Goal: Transaction & Acquisition: Purchase product/service

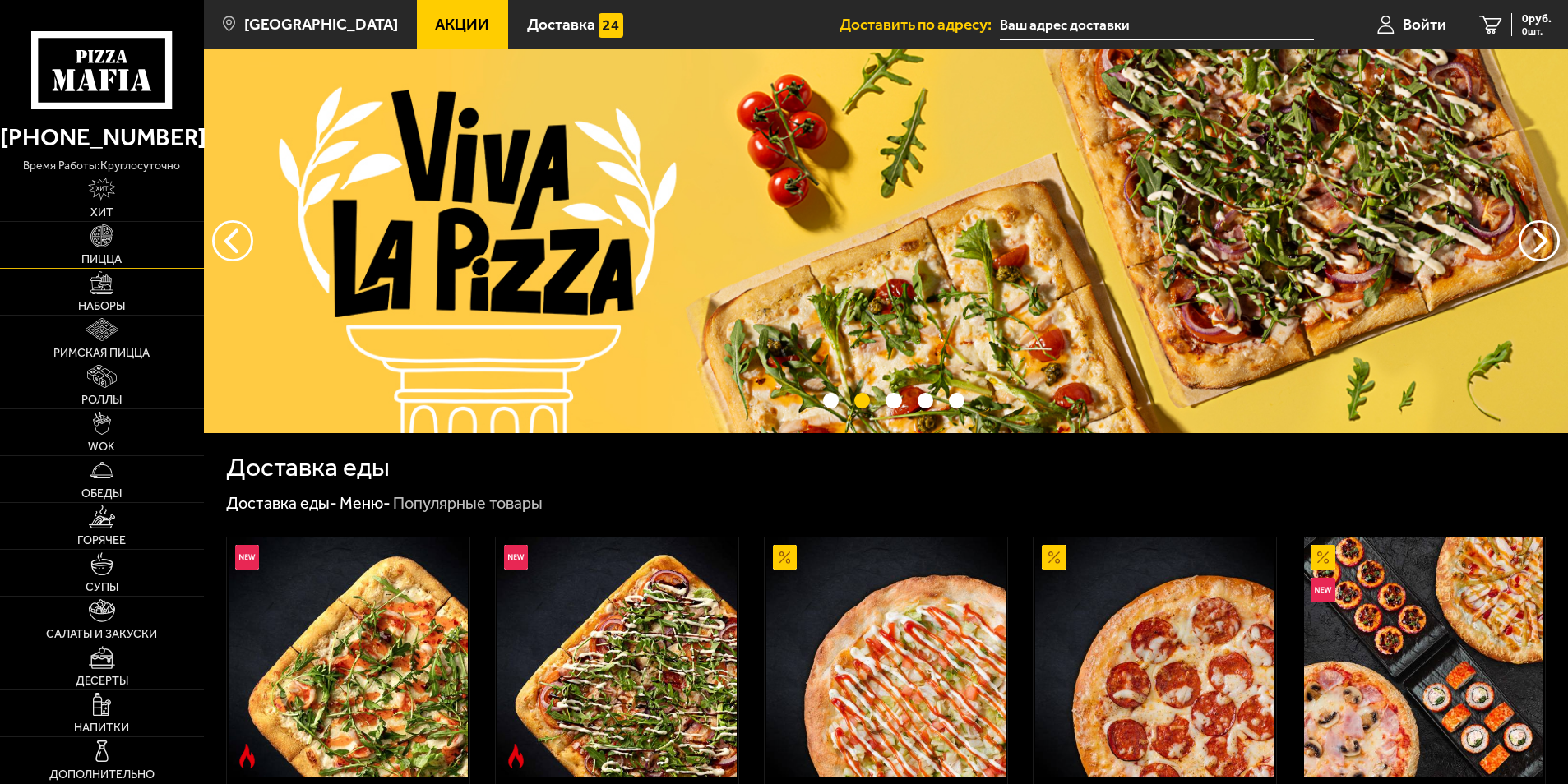
click at [119, 248] on link "Пицца" at bounding box center [102, 244] width 204 height 46
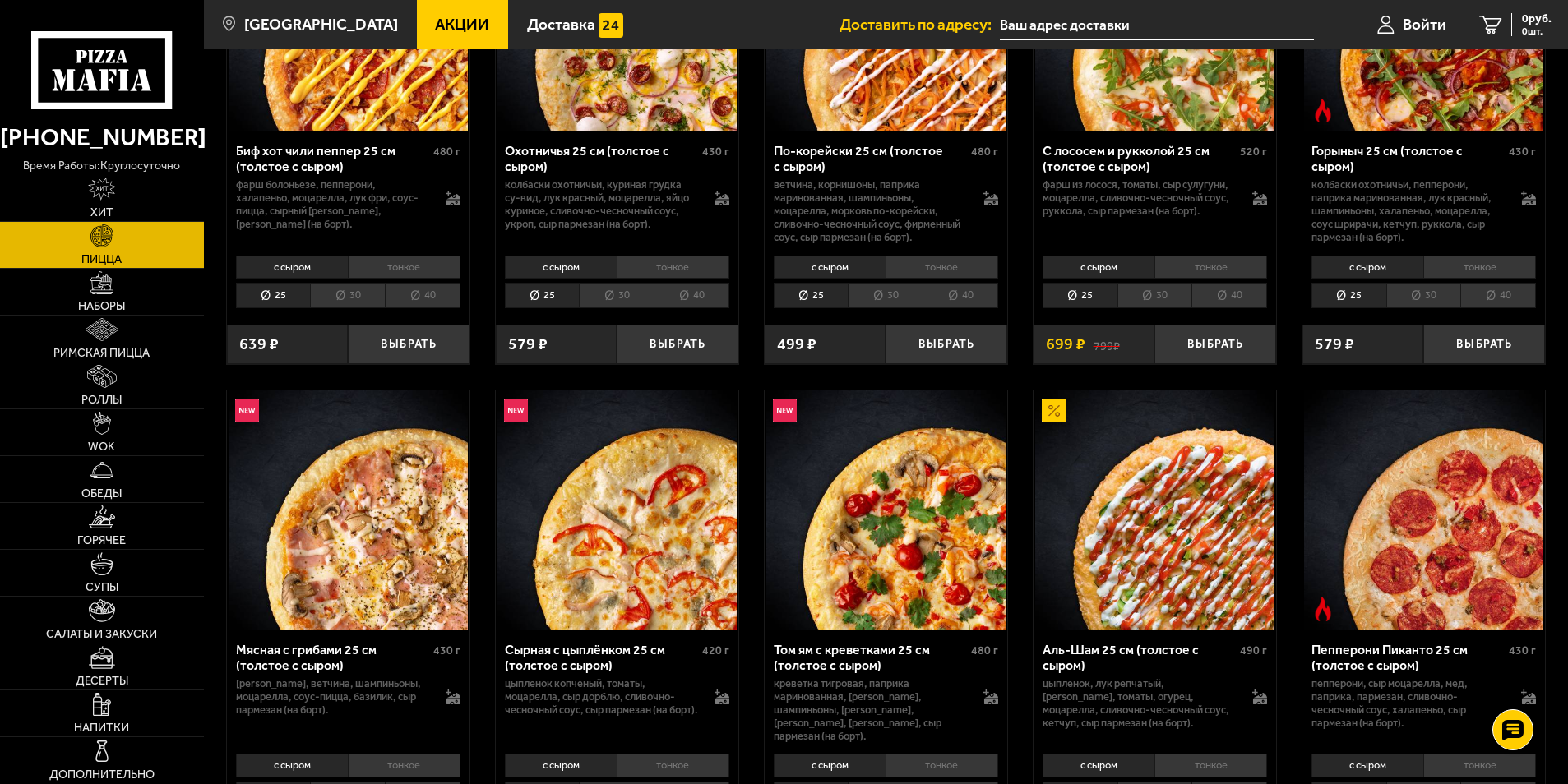
scroll to position [82, 0]
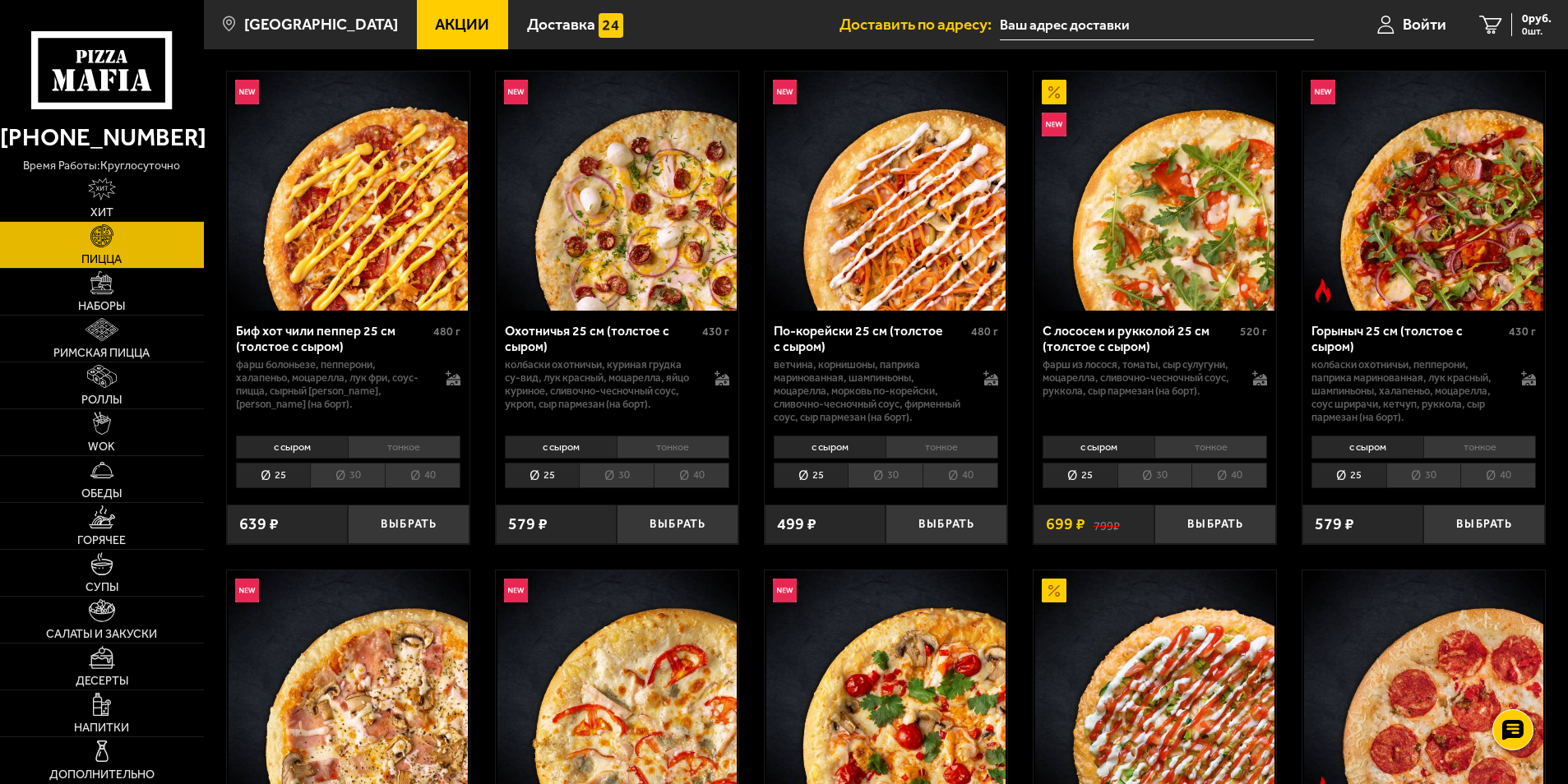
click at [348, 474] on li "30" at bounding box center [347, 475] width 75 height 25
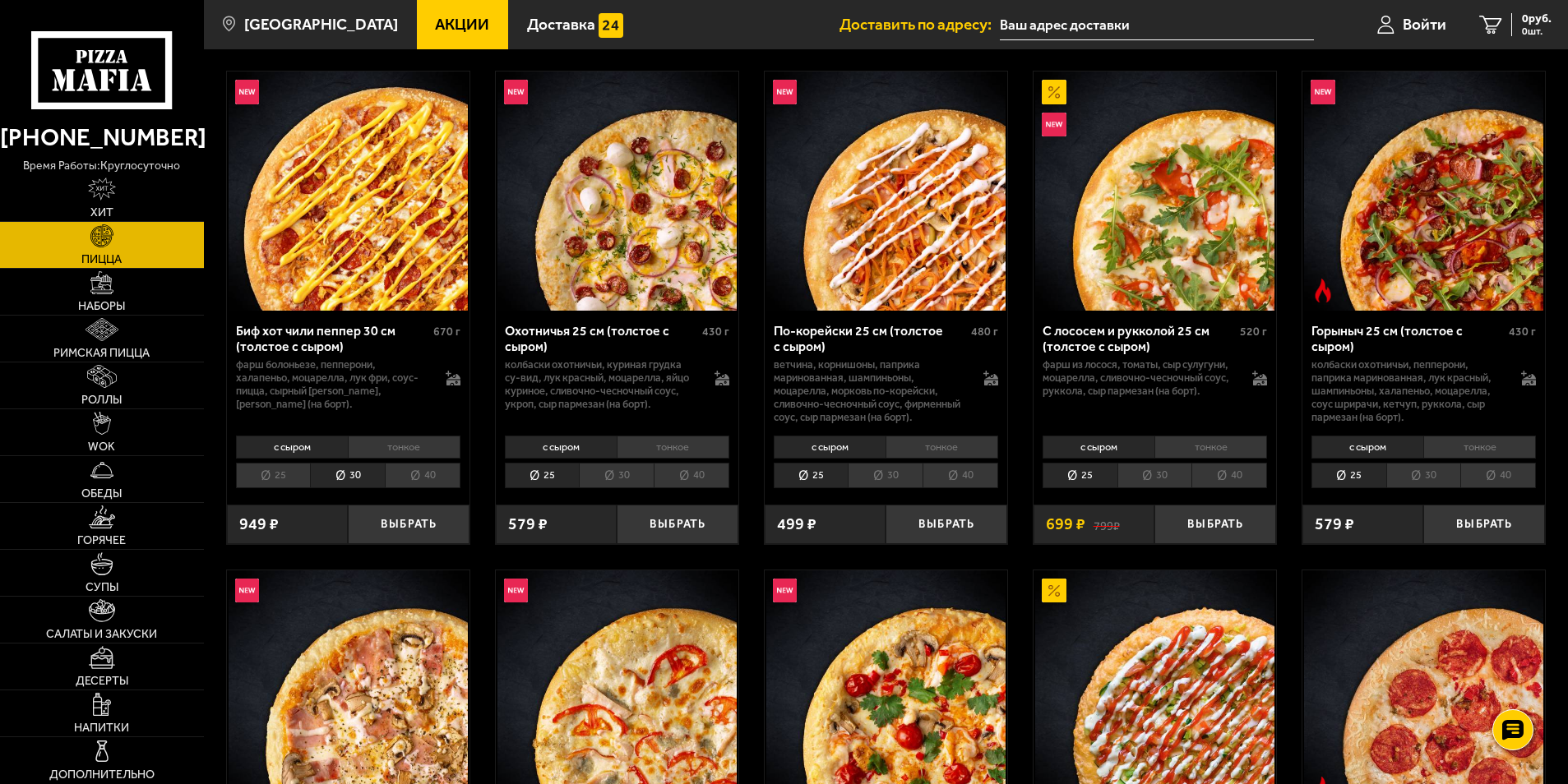
click at [276, 486] on li "25" at bounding box center [273, 475] width 75 height 25
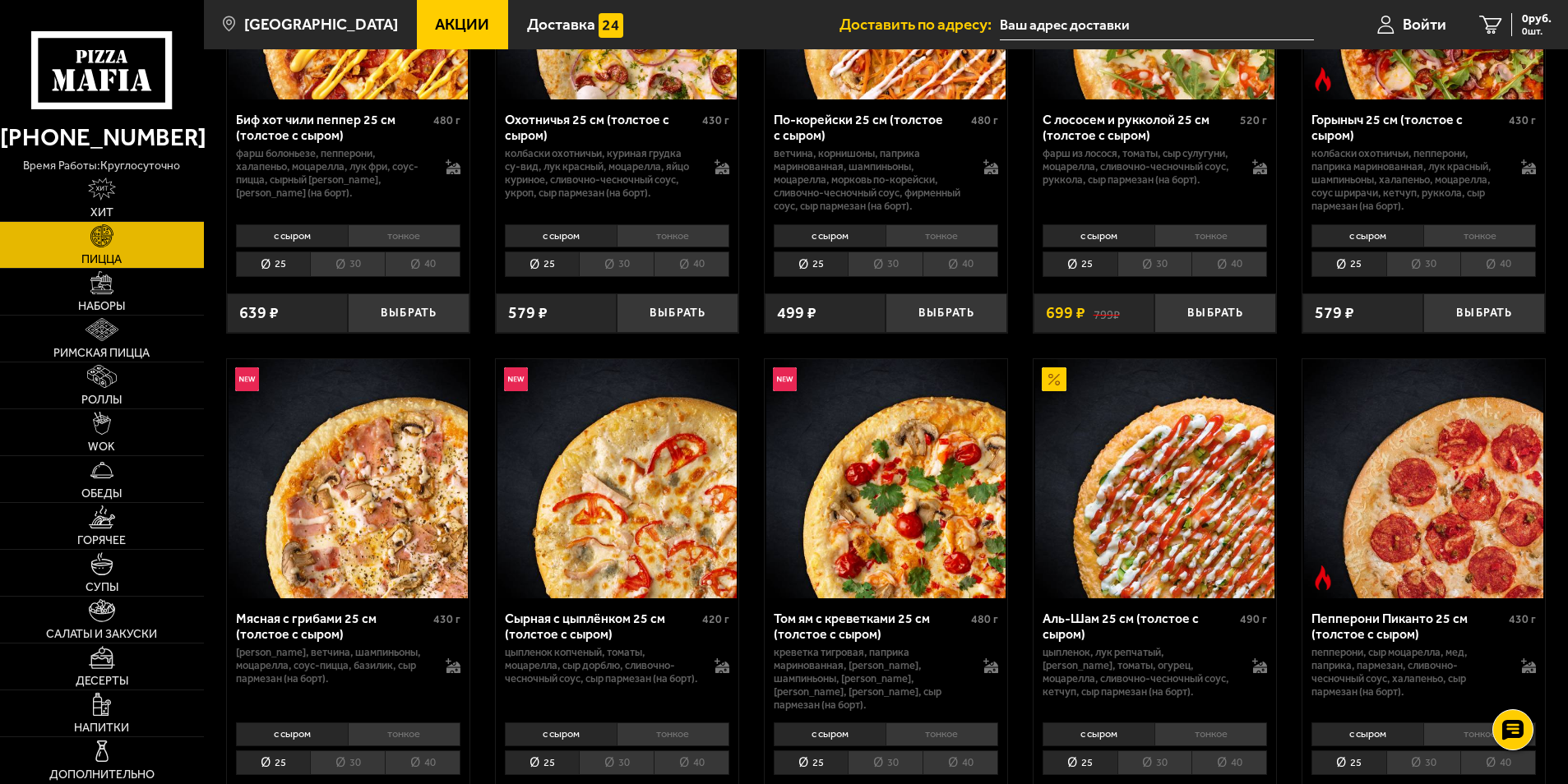
scroll to position [493, 0]
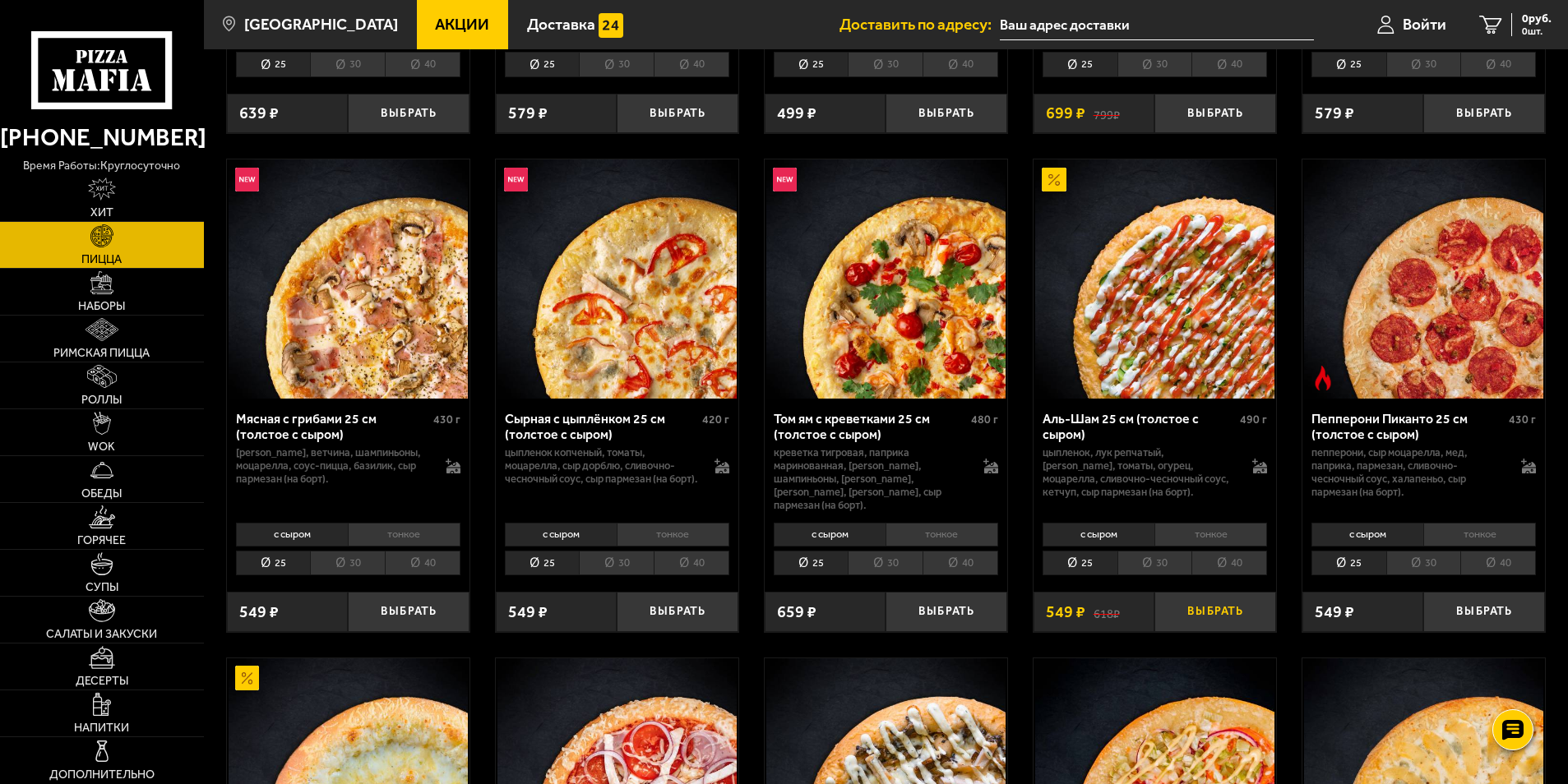
click at [1195, 601] on button "Выбрать" at bounding box center [1215, 612] width 121 height 40
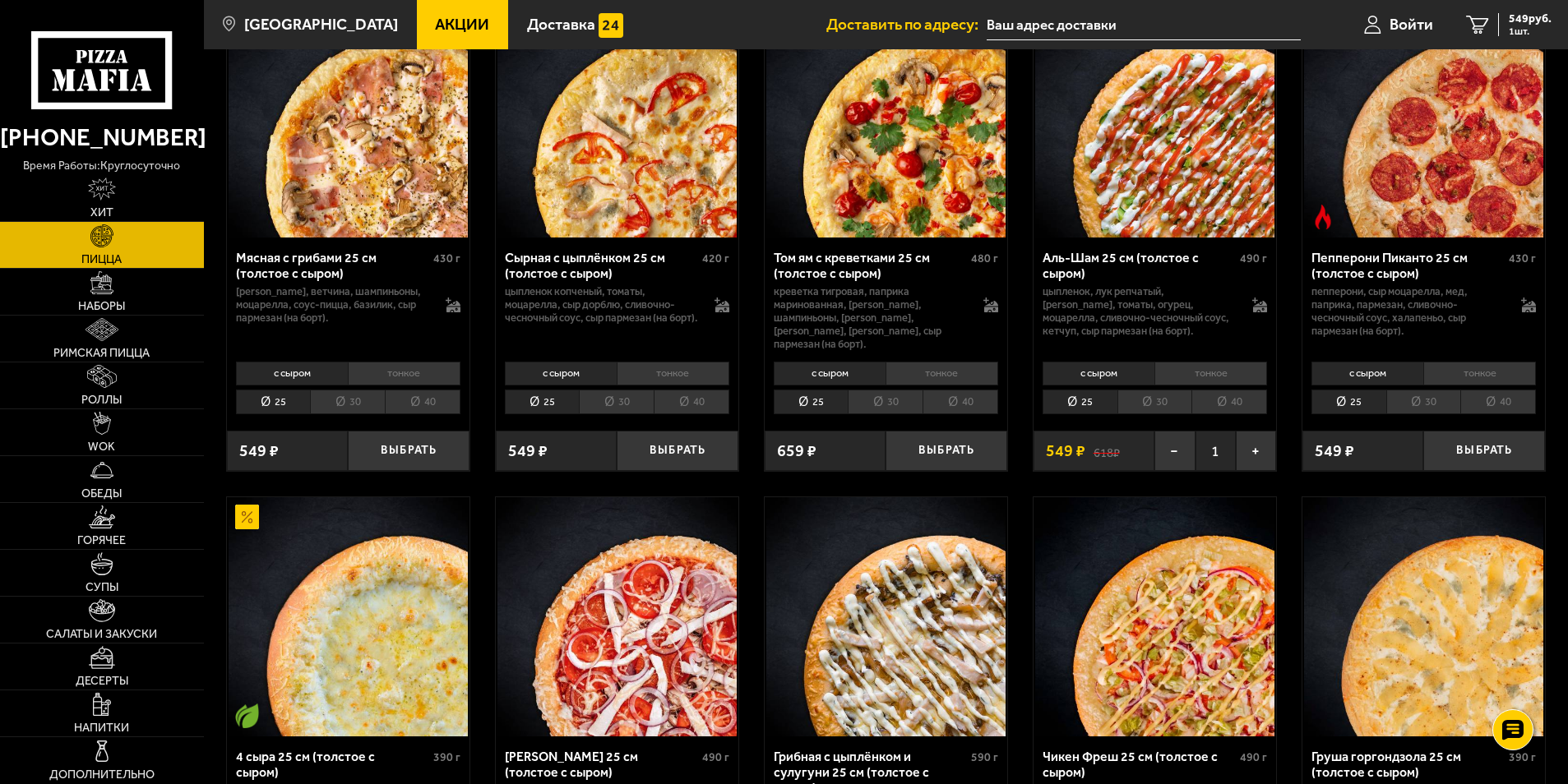
scroll to position [658, 0]
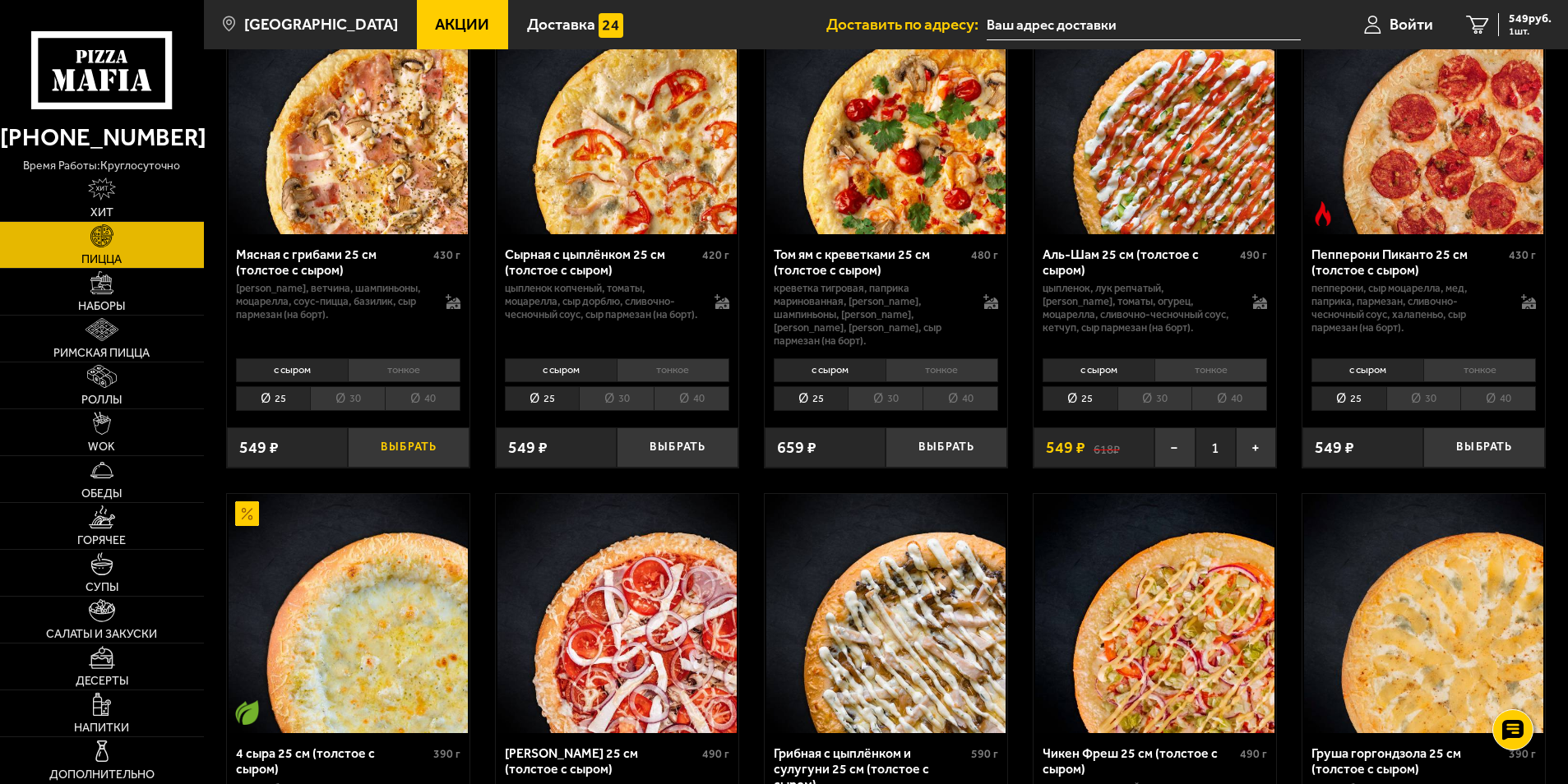
click at [424, 449] on button "Выбрать" at bounding box center [408, 448] width 121 height 40
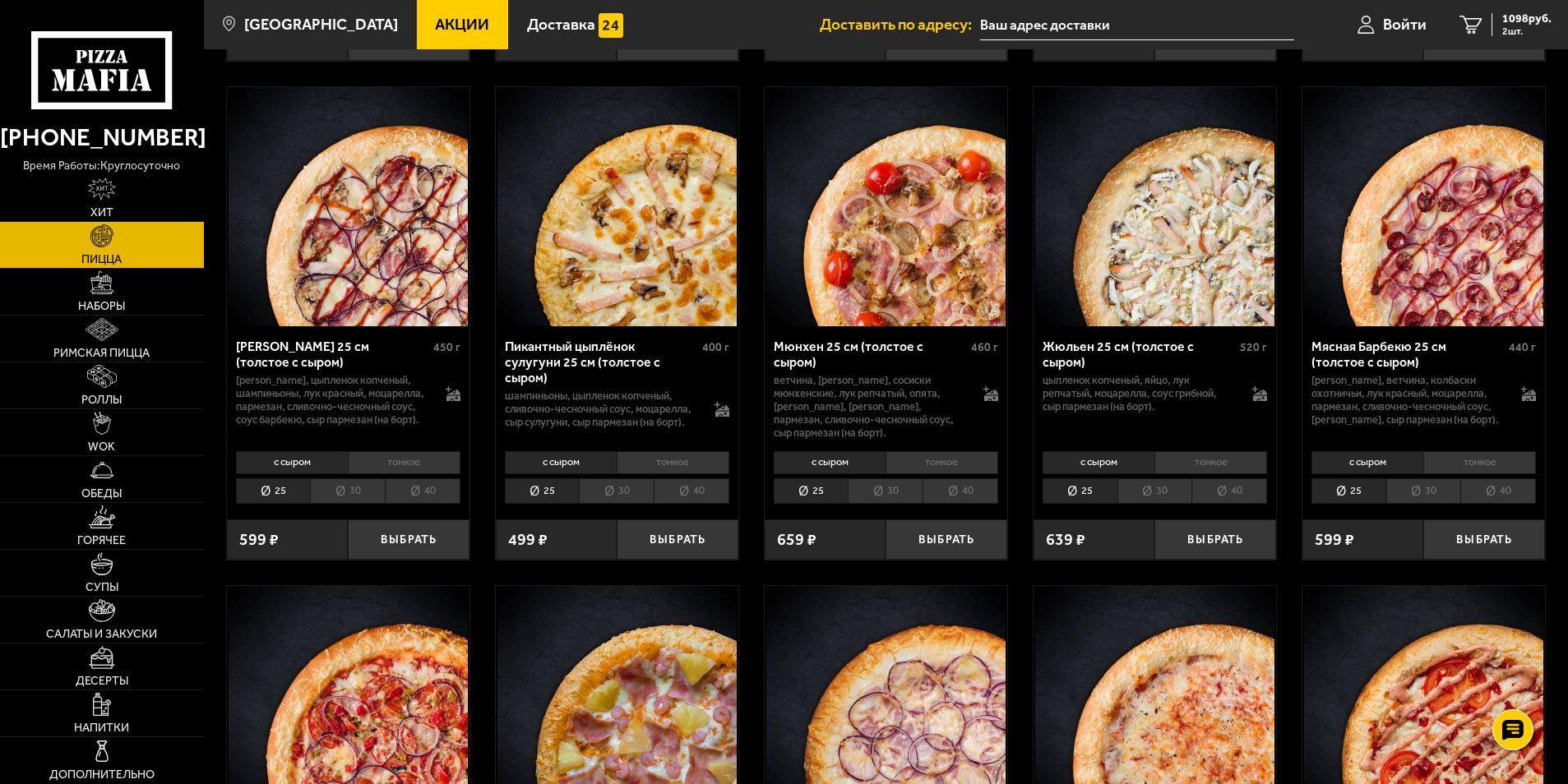
scroll to position [2547, 0]
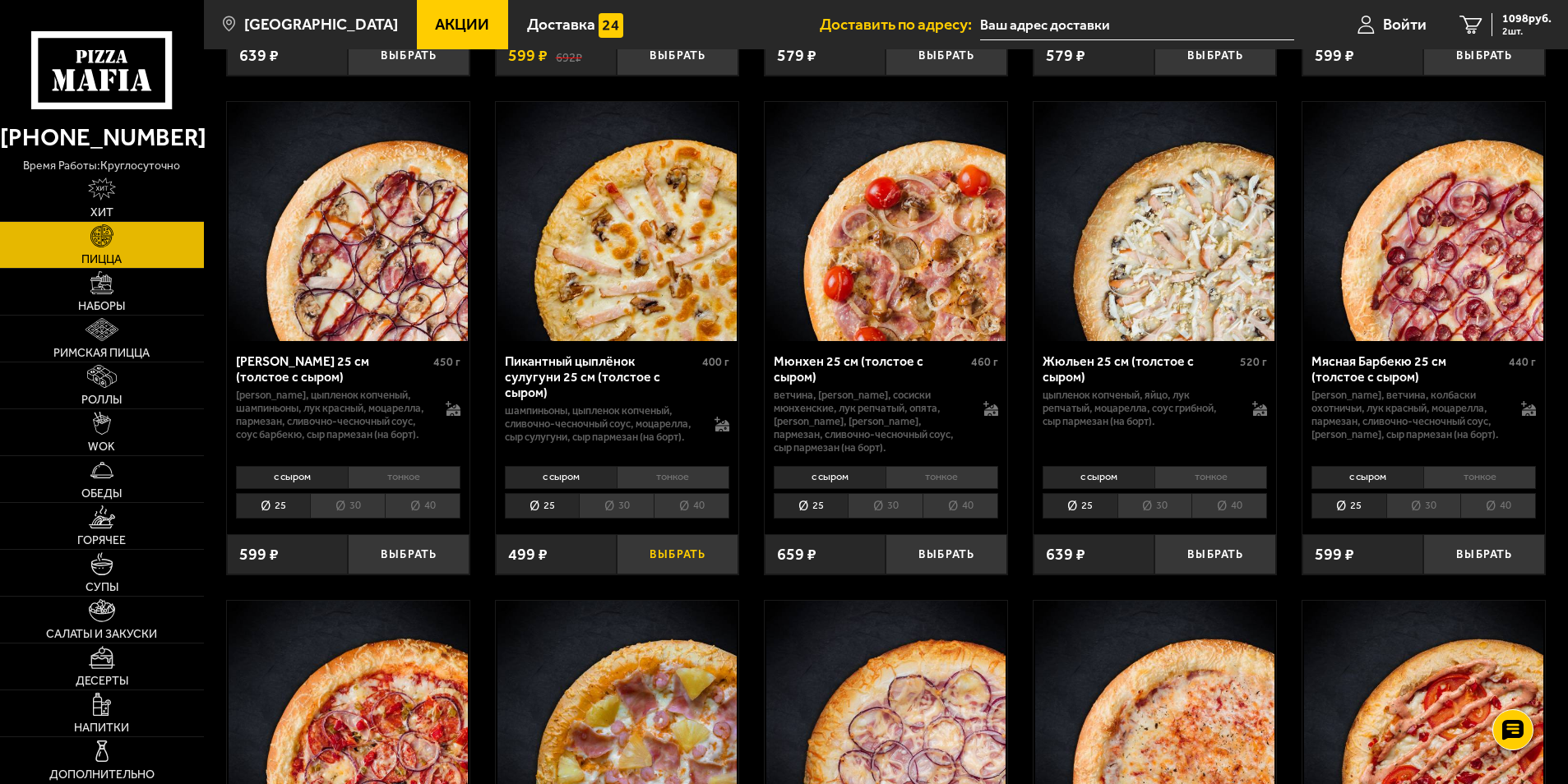
click at [693, 563] on button "Выбрать" at bounding box center [677, 554] width 121 height 40
click at [110, 530] on link "Горячее" at bounding box center [102, 525] width 204 height 46
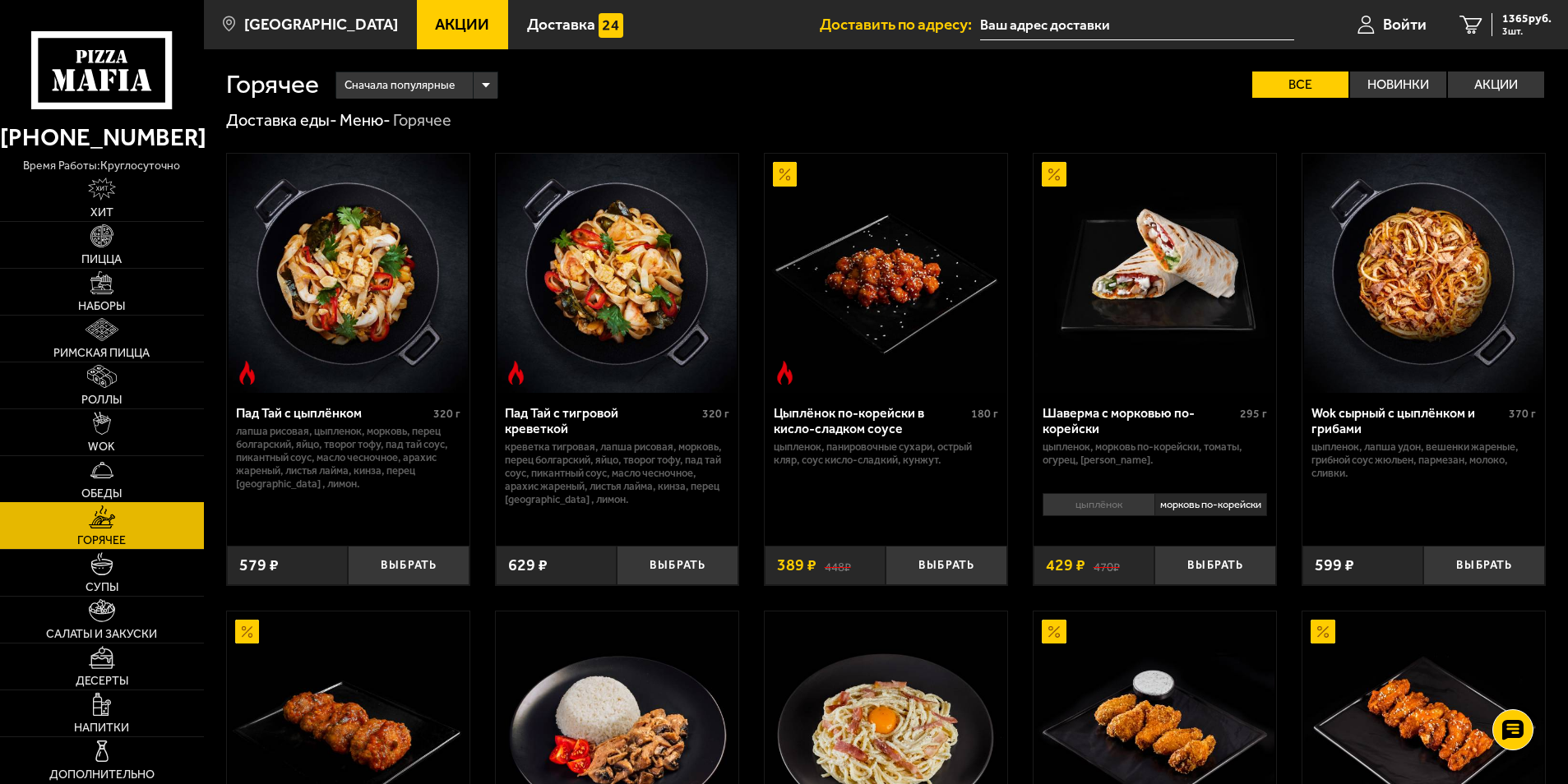
click at [106, 488] on span "Обеды" at bounding box center [101, 494] width 40 height 12
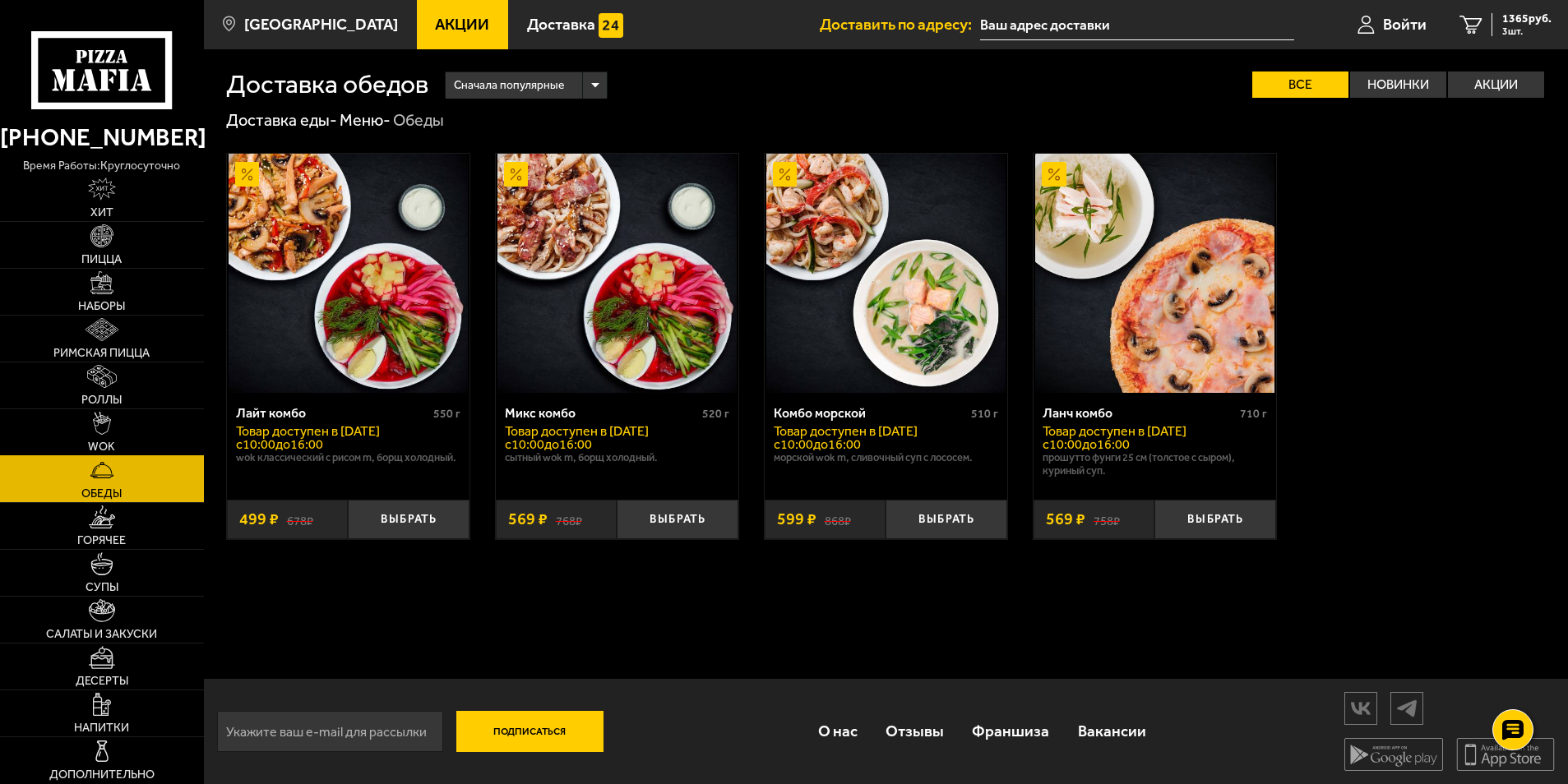
click at [108, 444] on span "WOK" at bounding box center [101, 447] width 27 height 12
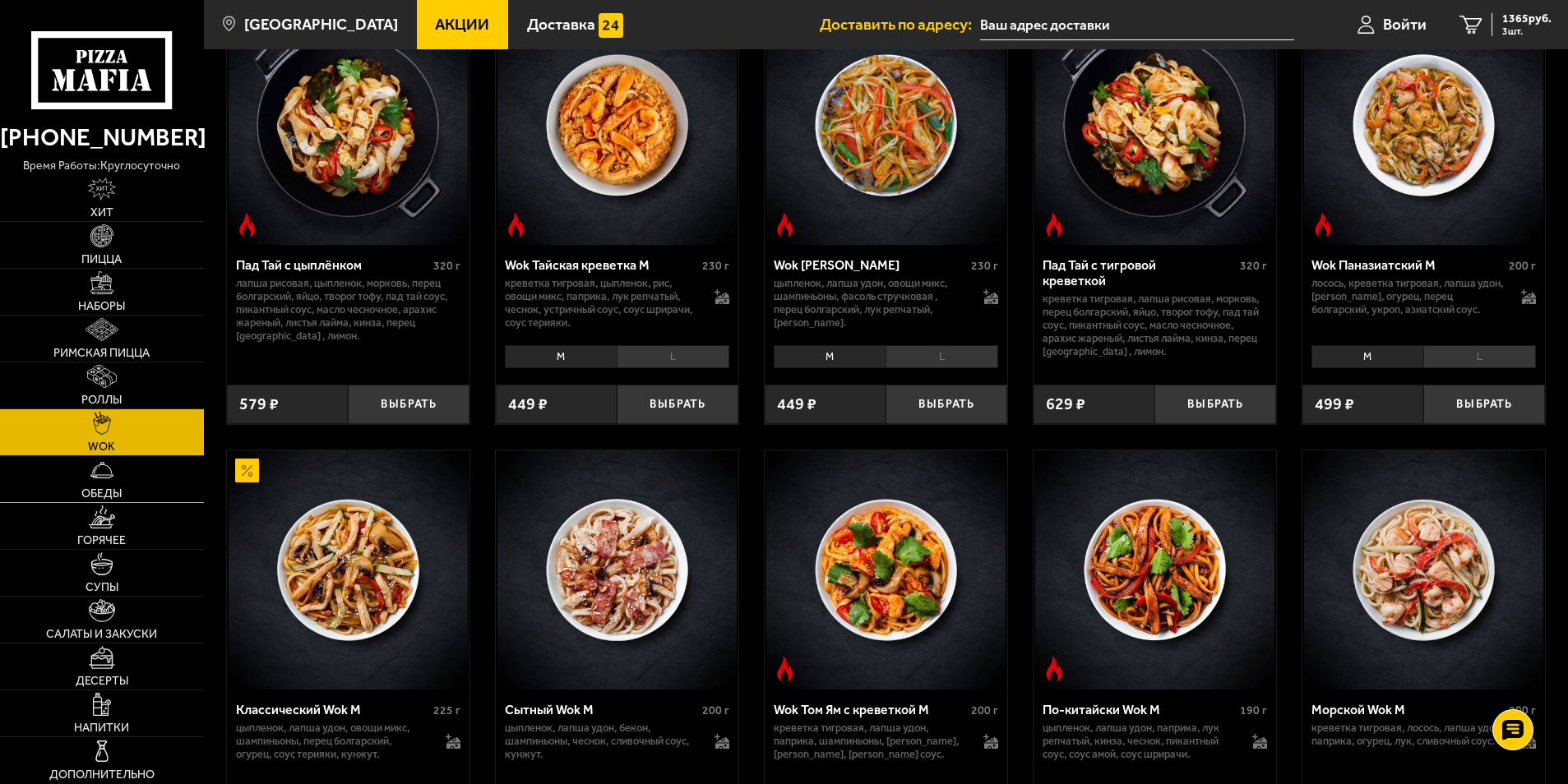
scroll to position [164, 0]
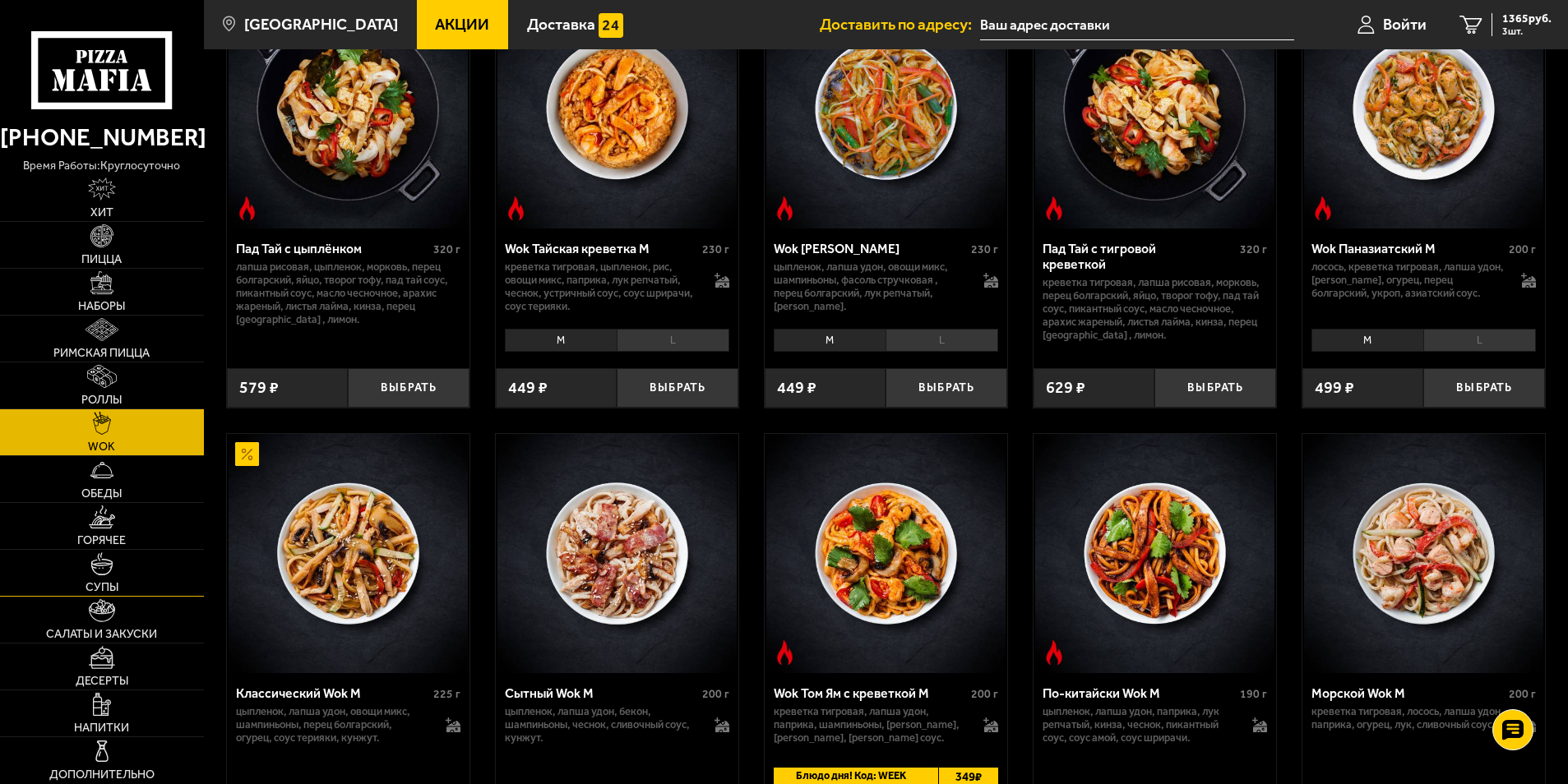
click at [102, 591] on span "Супы" at bounding box center [101, 587] width 33 height 12
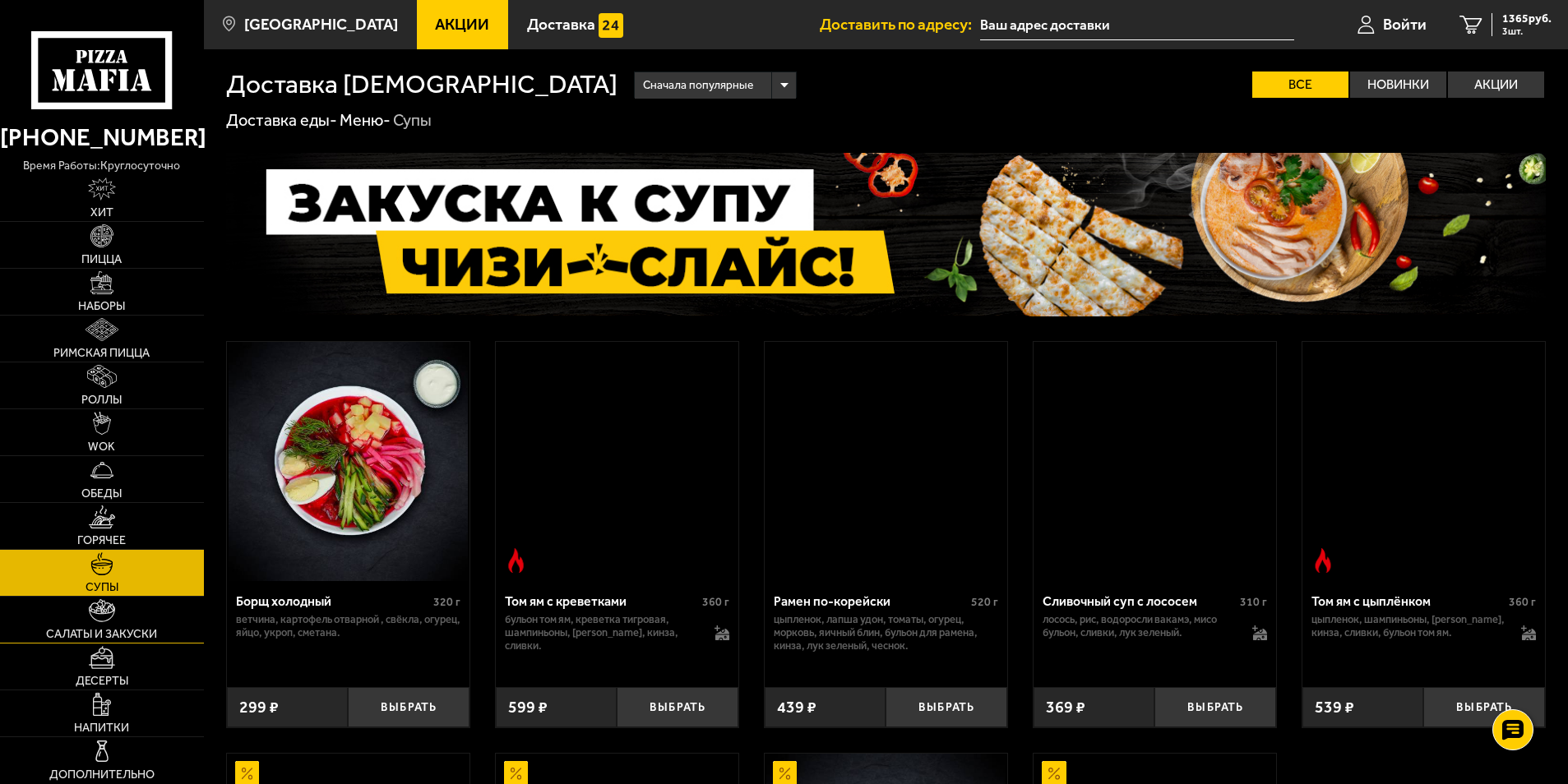
click at [114, 620] on img at bounding box center [101, 610] width 26 height 23
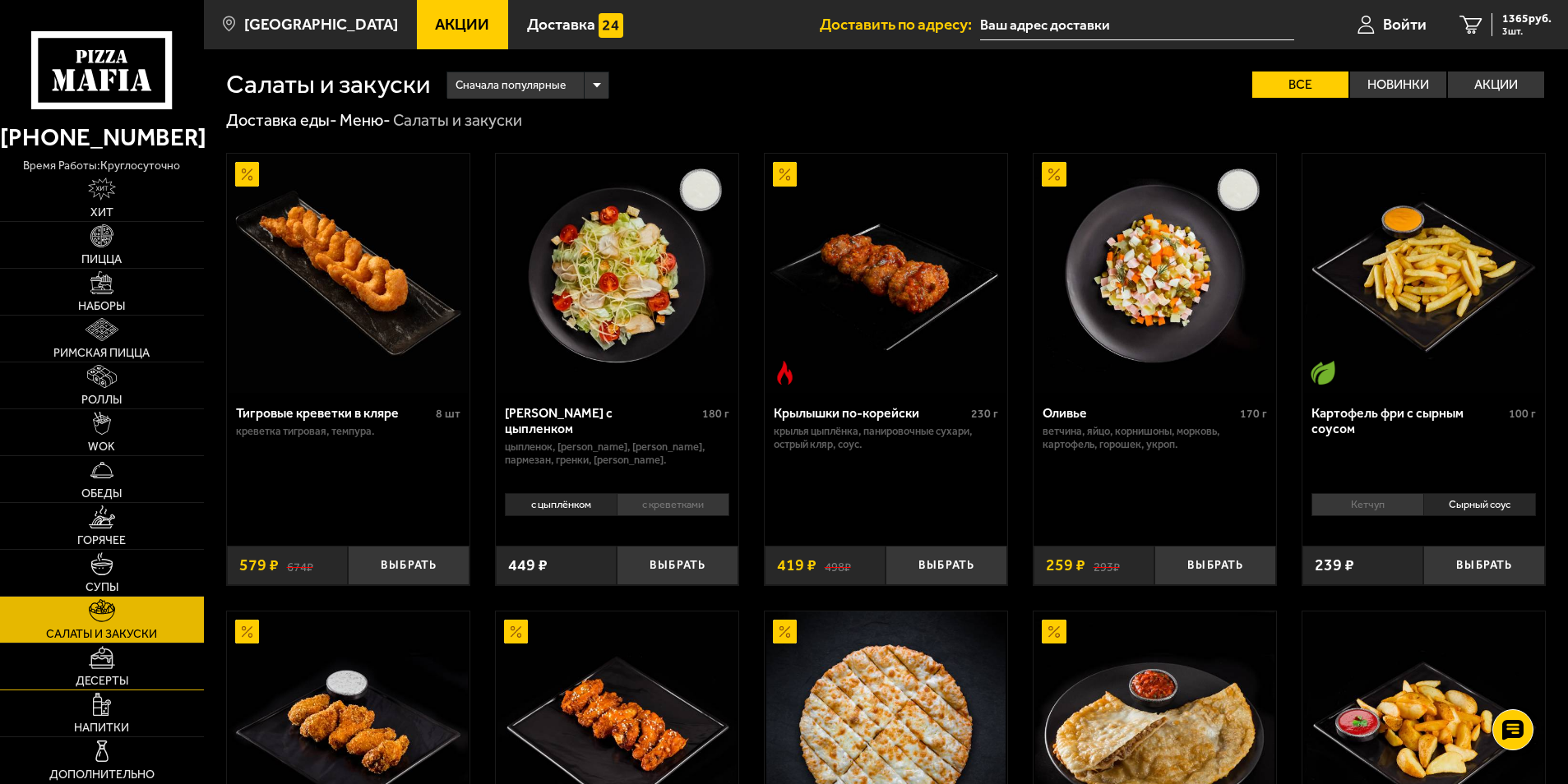
click at [111, 681] on span "Десерты" at bounding box center [101, 681] width 53 height 12
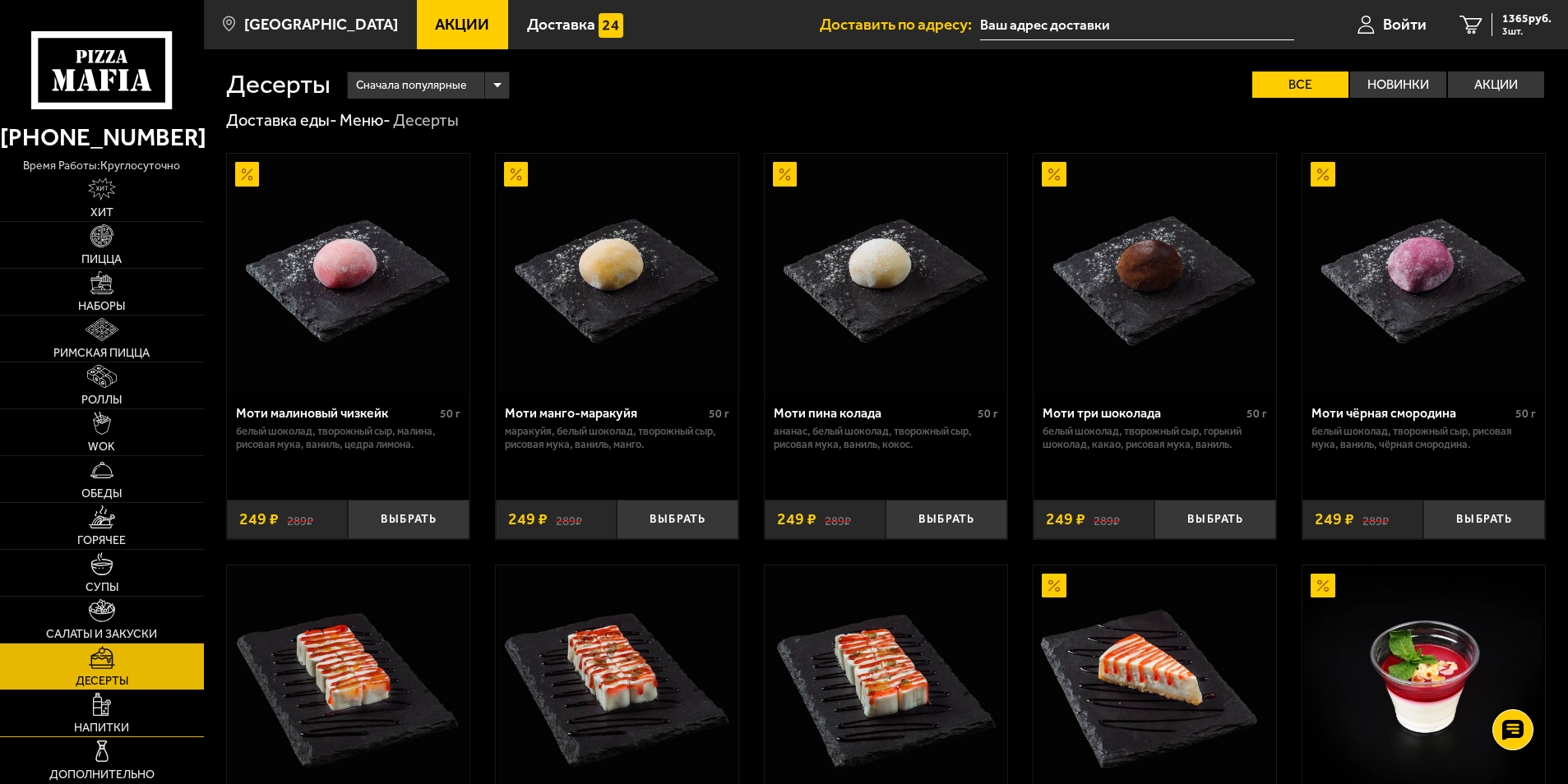
click at [128, 715] on link "Напитки" at bounding box center [102, 713] width 204 height 46
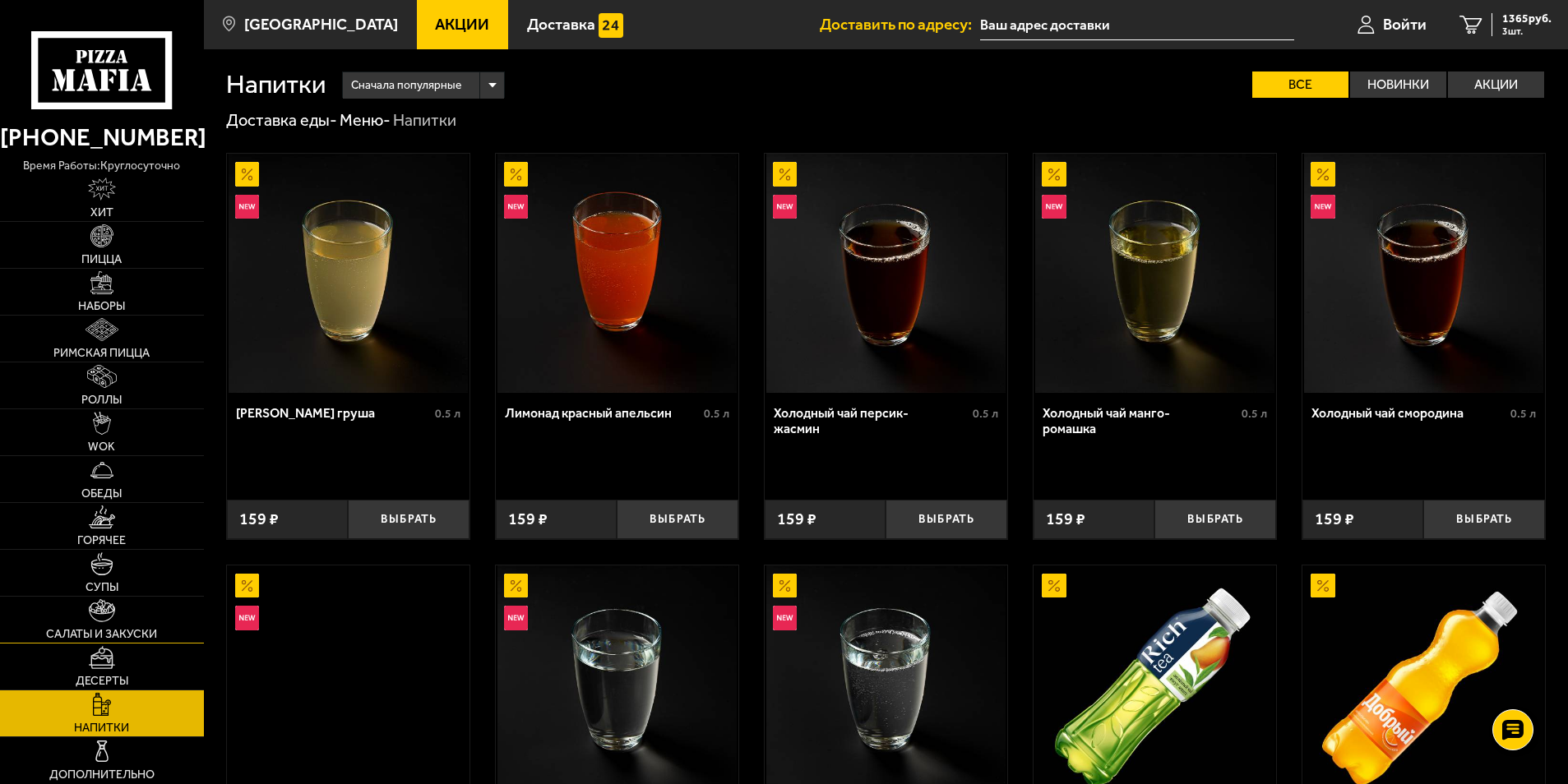
click at [111, 636] on span "Салаты и закуски" at bounding box center [101, 634] width 111 height 12
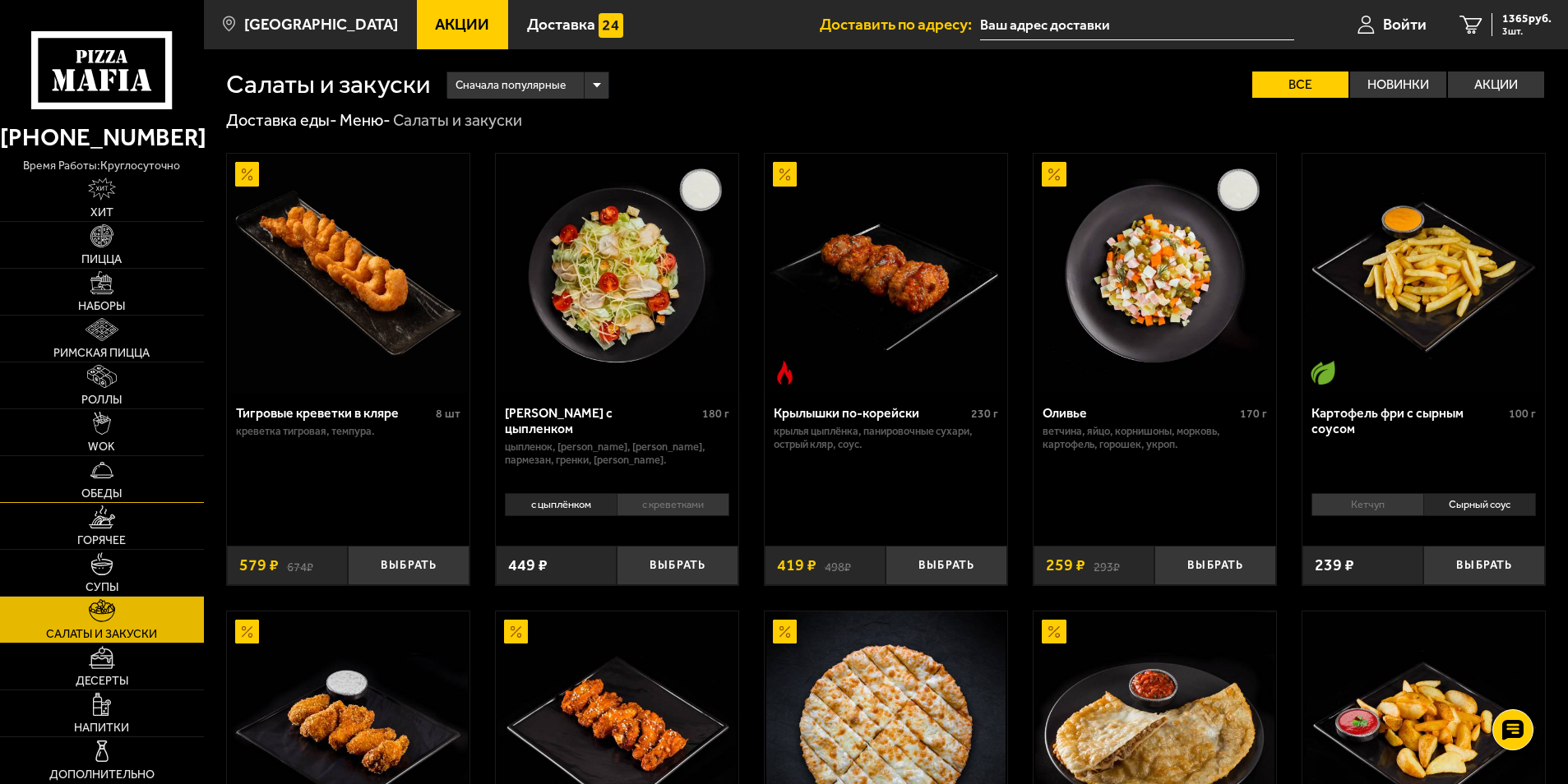
click at [114, 472] on link "Обеды" at bounding box center [102, 479] width 204 height 46
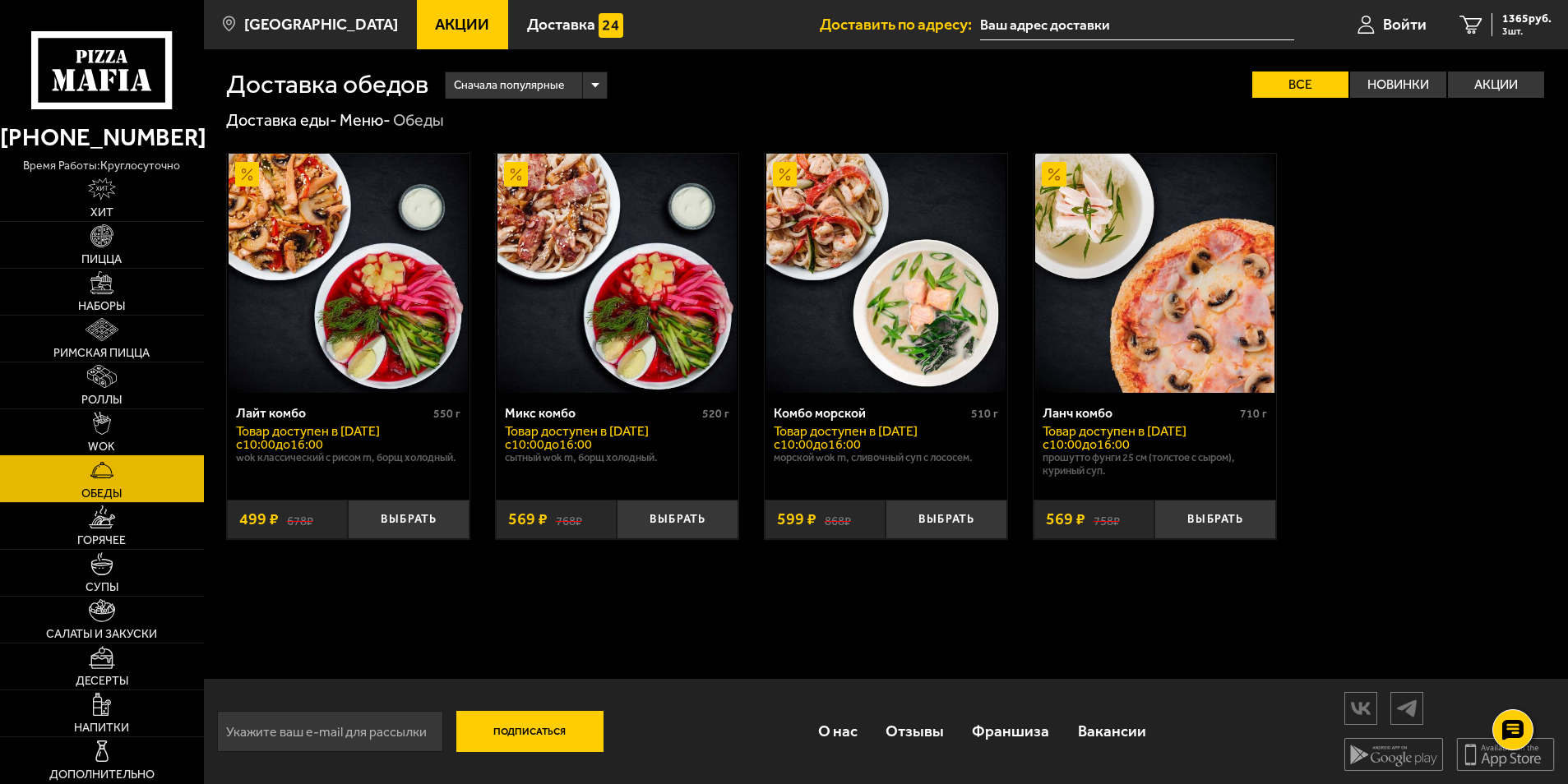
click at [98, 415] on img at bounding box center [102, 423] width 18 height 23
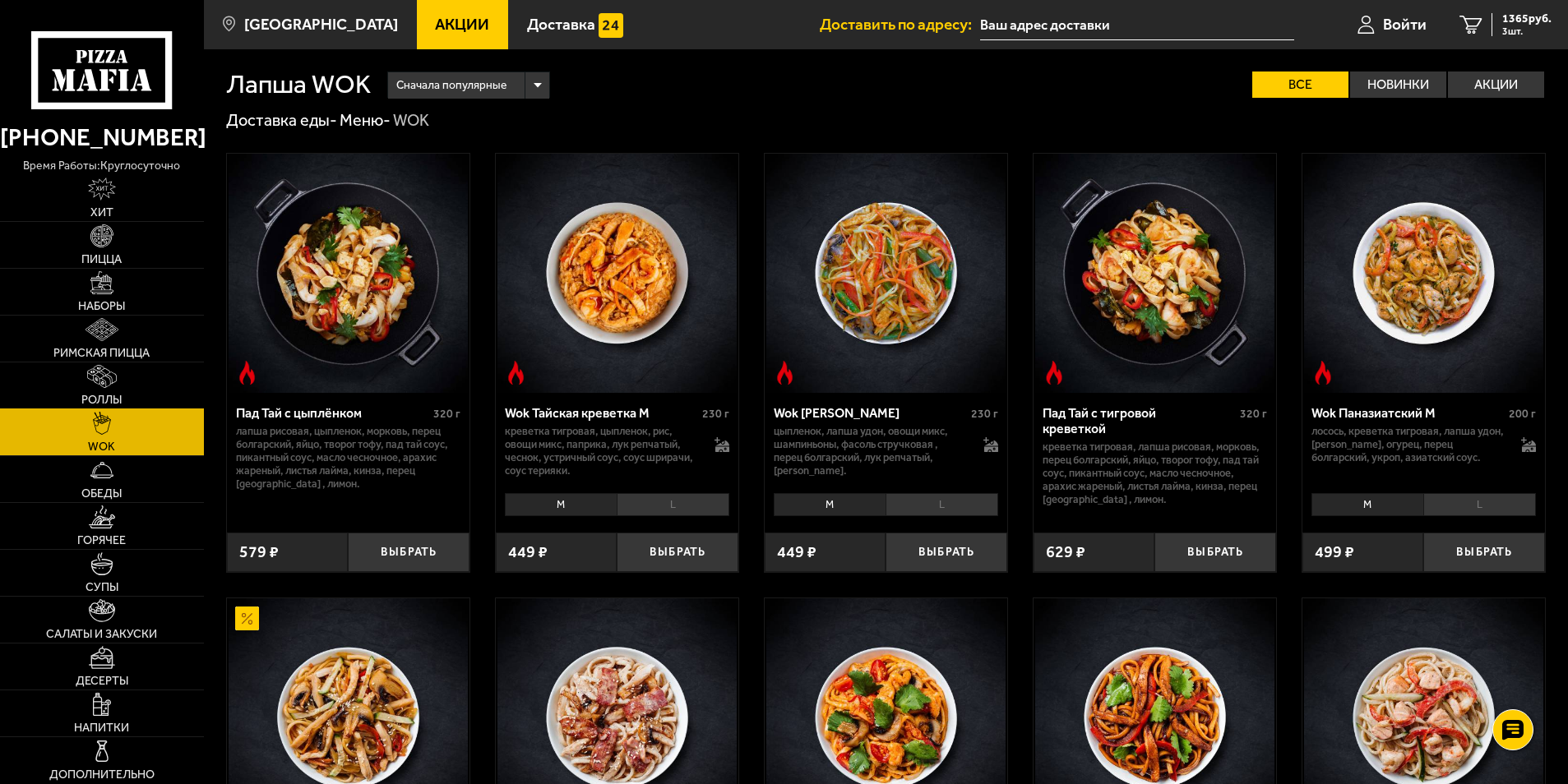
click at [100, 385] on img at bounding box center [101, 376] width 29 height 23
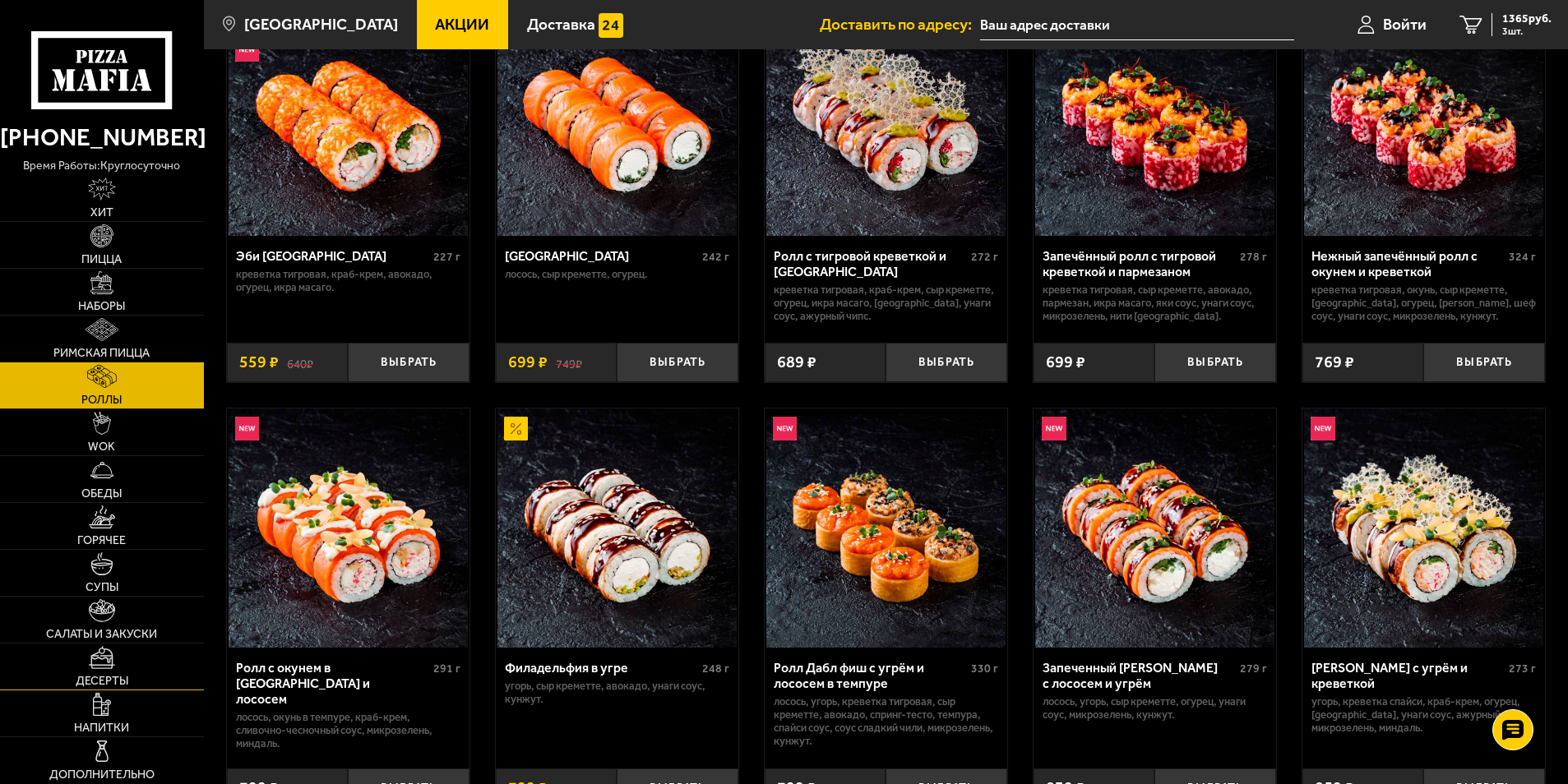
scroll to position [164, 0]
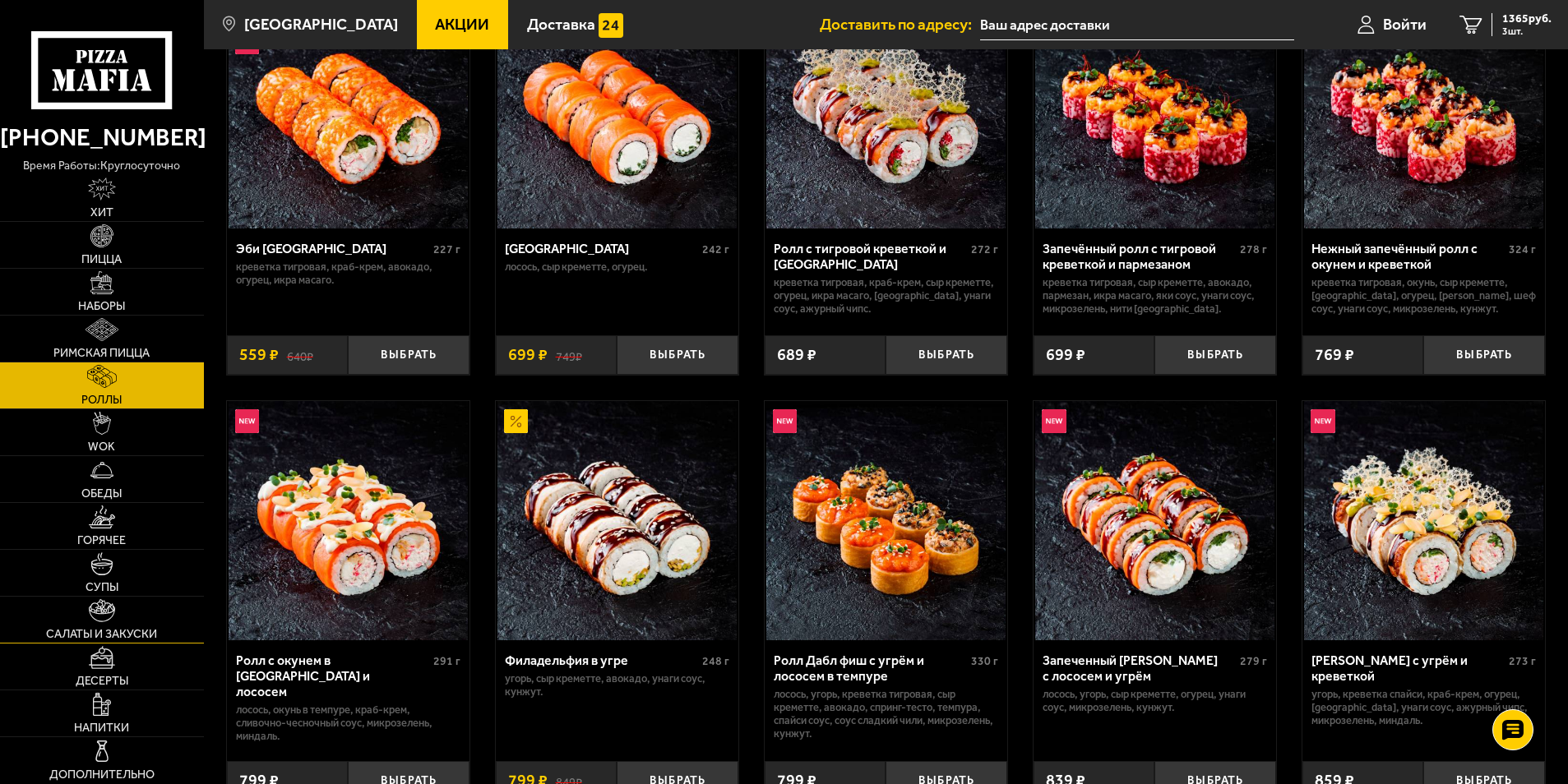
click at [101, 624] on link "Салаты и закуски" at bounding box center [102, 619] width 204 height 46
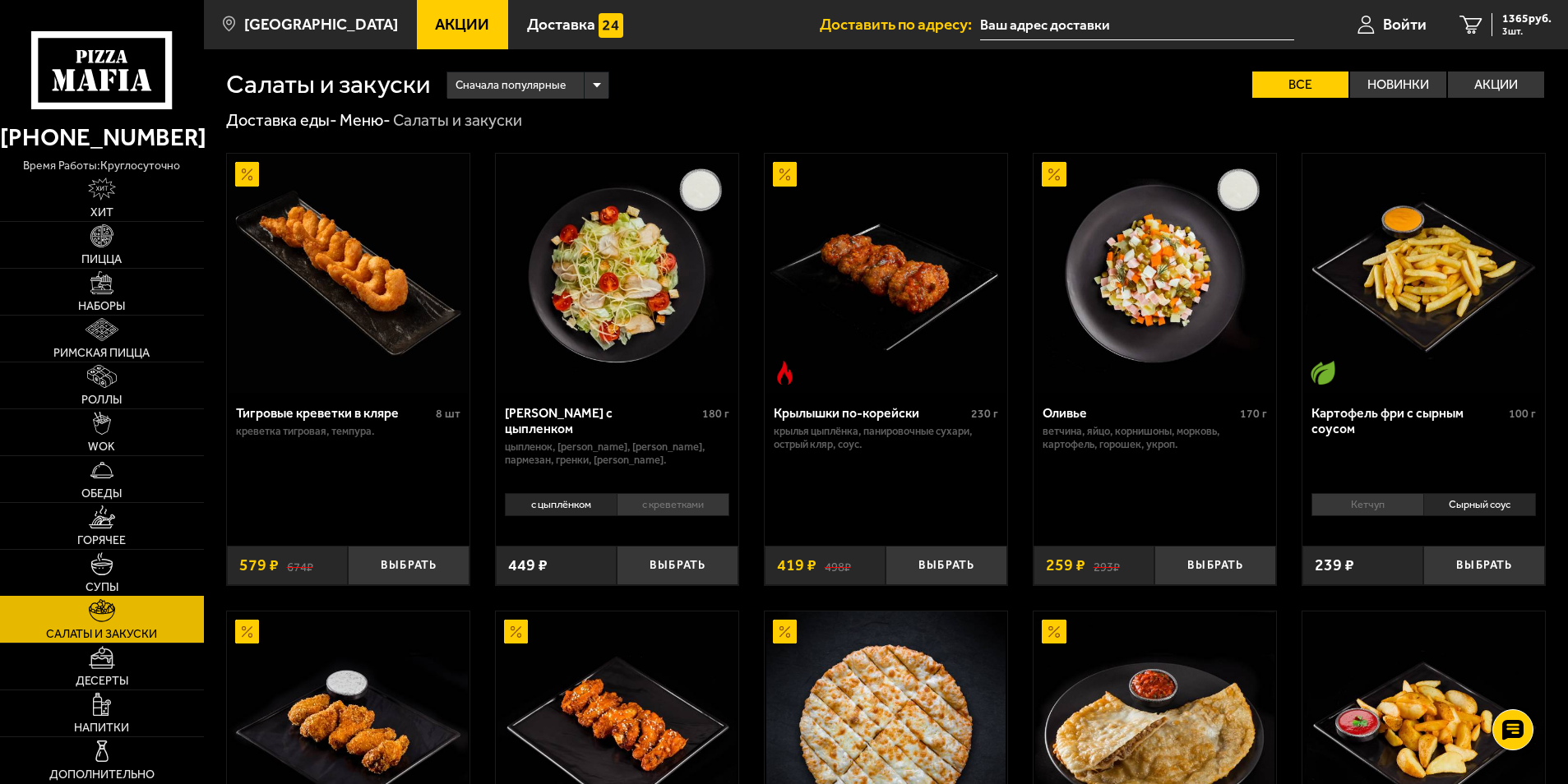
click at [100, 566] on img at bounding box center [101, 563] width 23 height 23
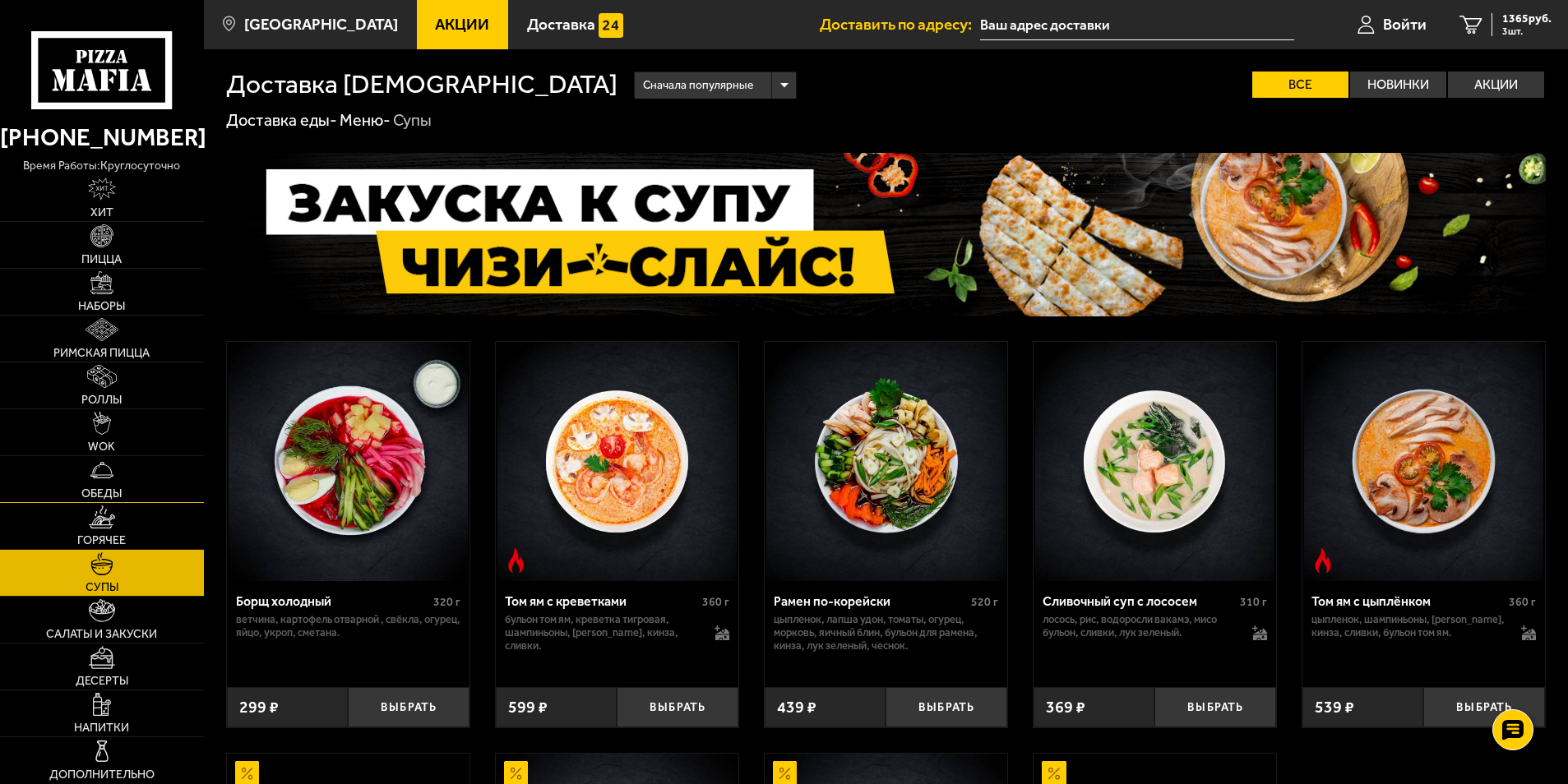
click at [102, 483] on link "Обеды" at bounding box center [102, 479] width 204 height 46
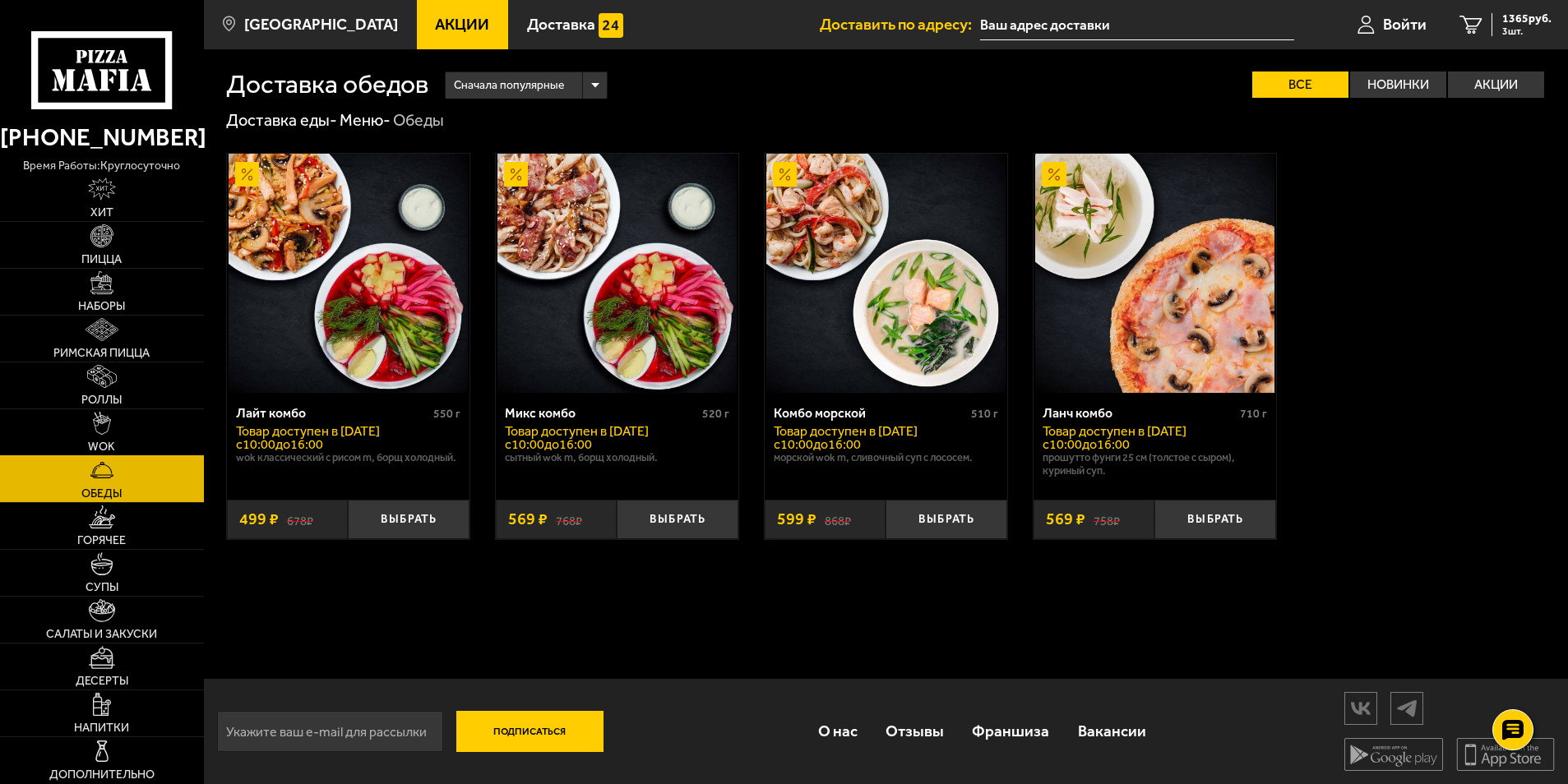
click at [107, 430] on img at bounding box center [102, 423] width 18 height 23
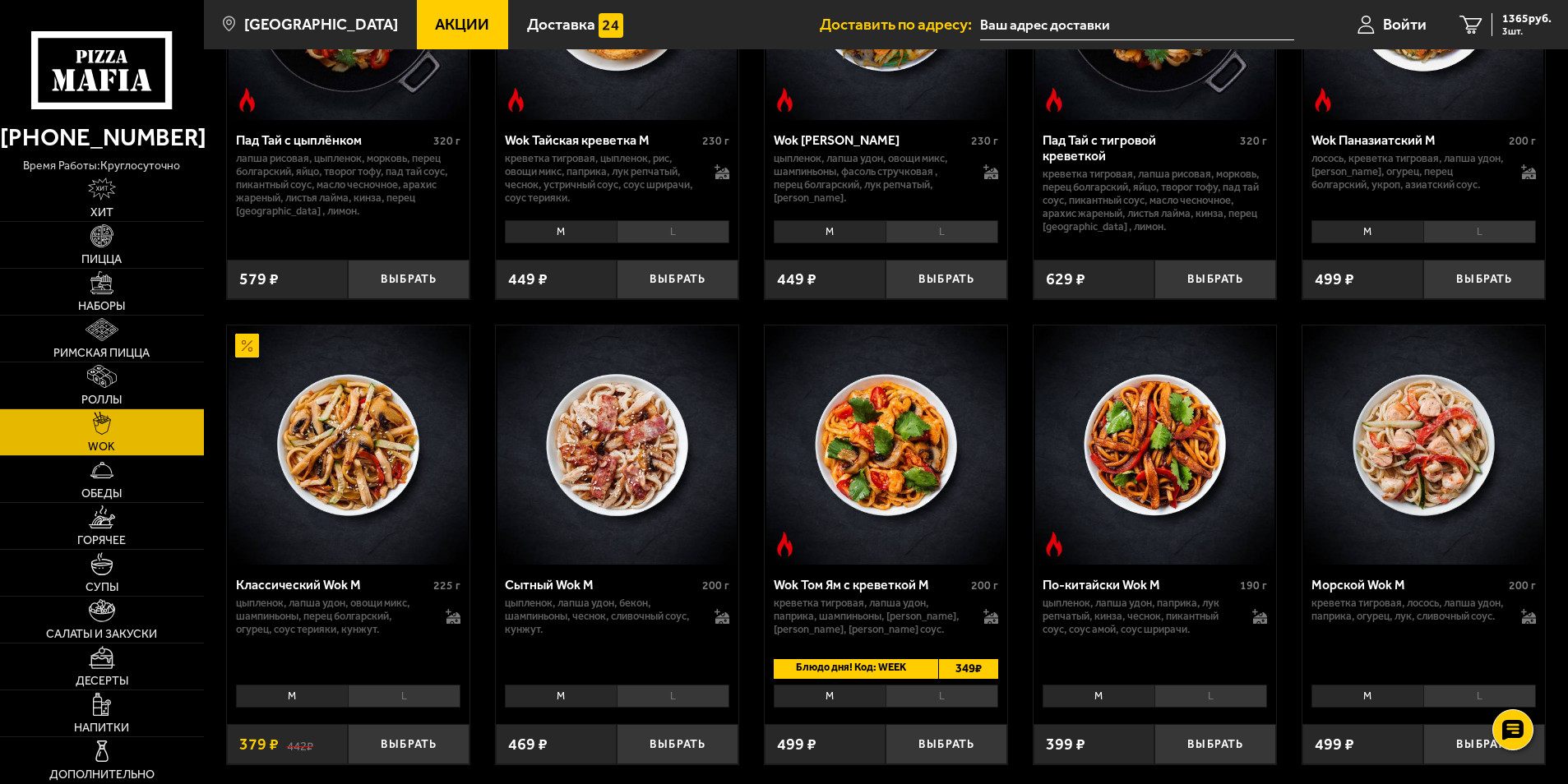
scroll to position [411, 0]
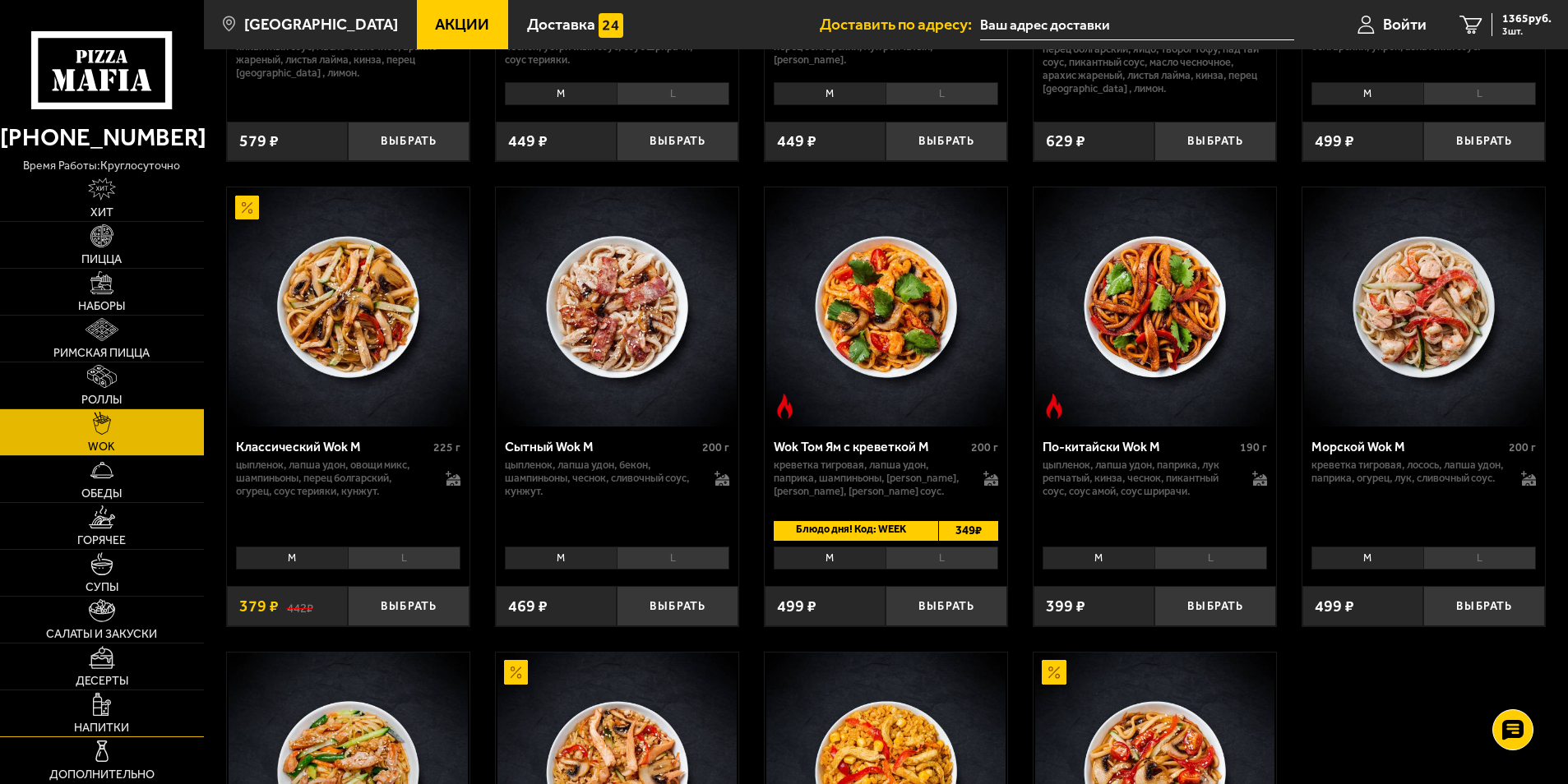
click at [85, 731] on span "Напитки" at bounding box center [101, 728] width 55 height 12
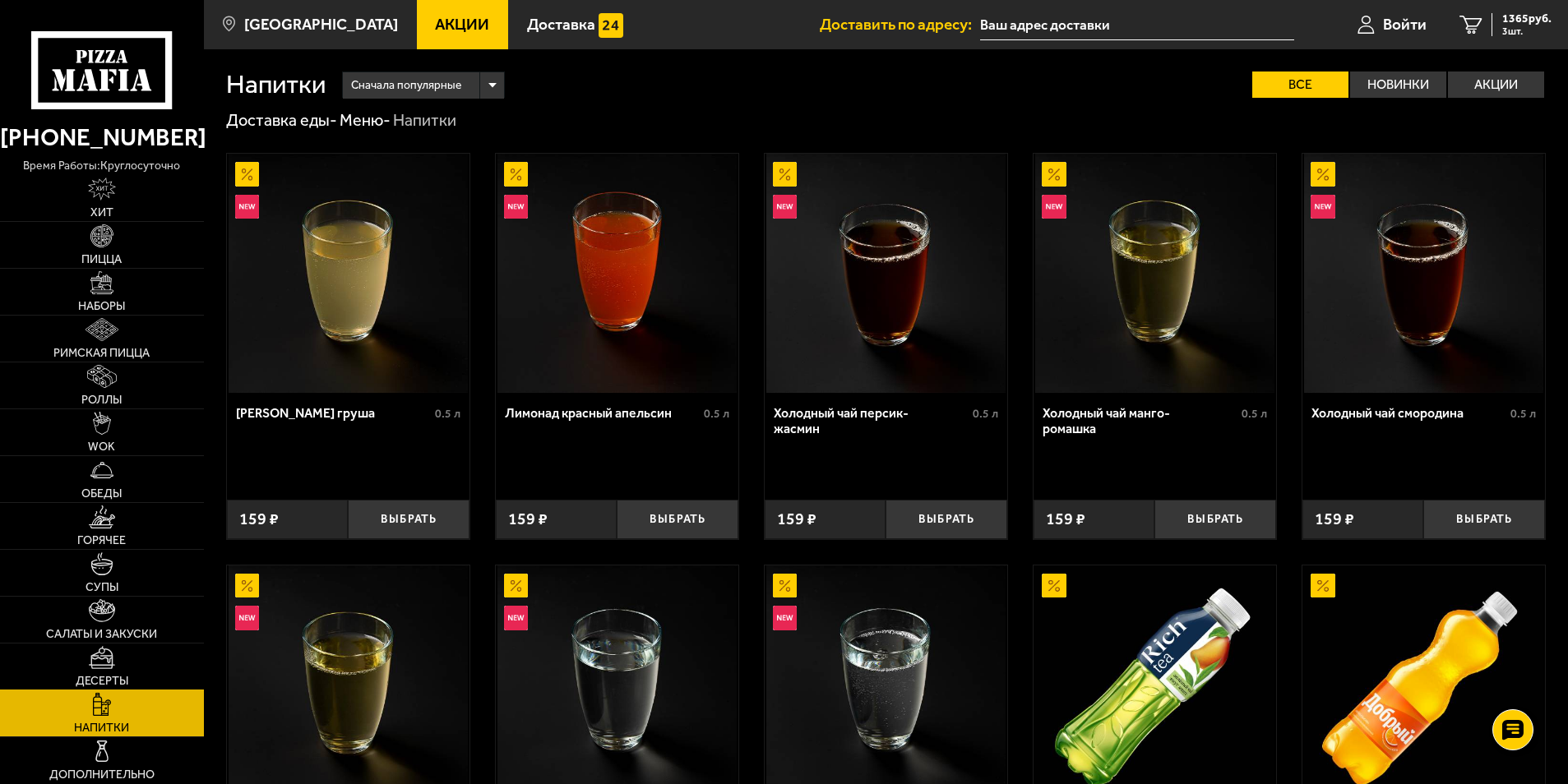
click at [100, 676] on span "Десерты" at bounding box center [101, 681] width 53 height 12
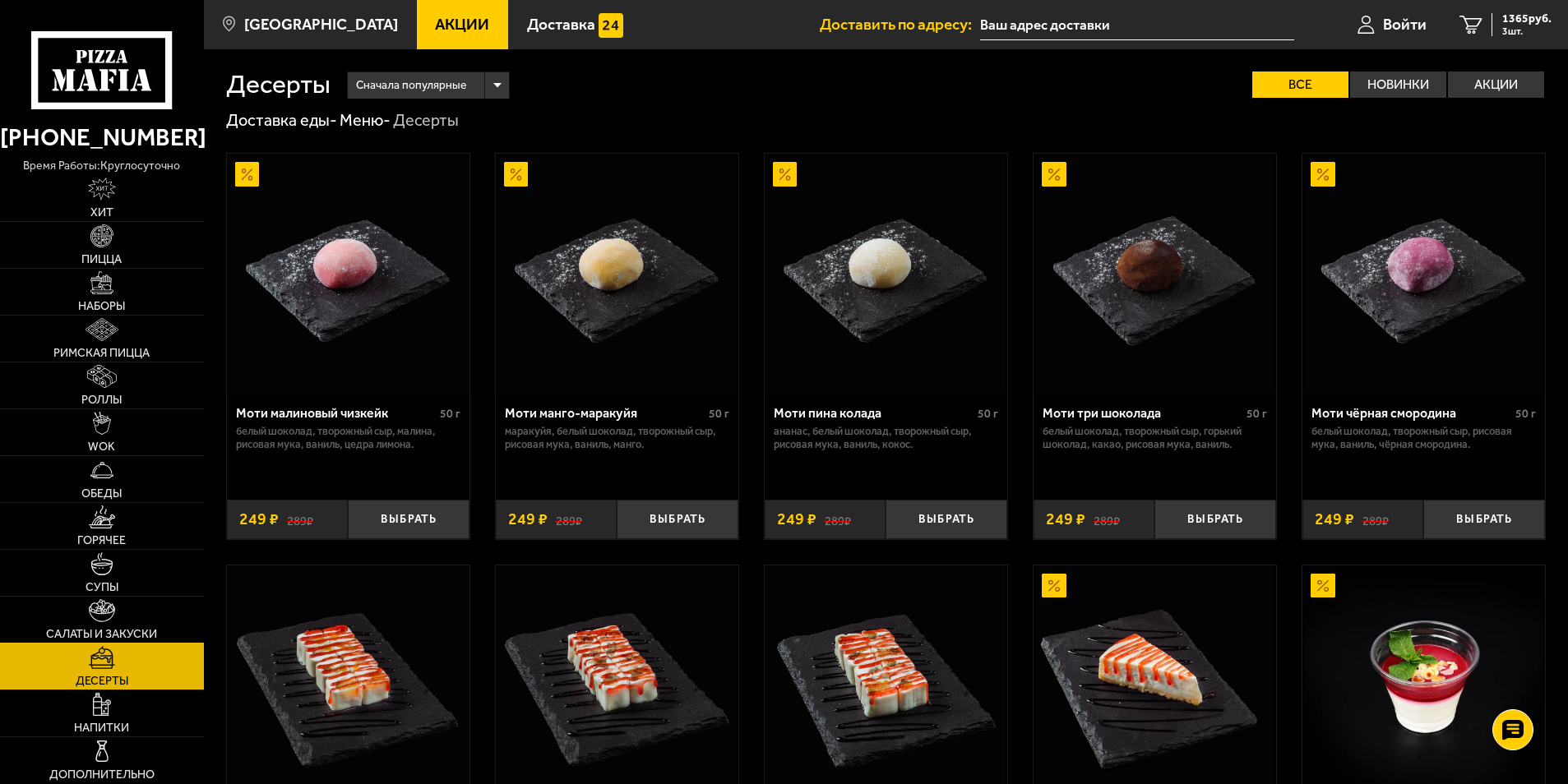
click at [128, 617] on link "Салаты и закуски" at bounding box center [102, 619] width 204 height 46
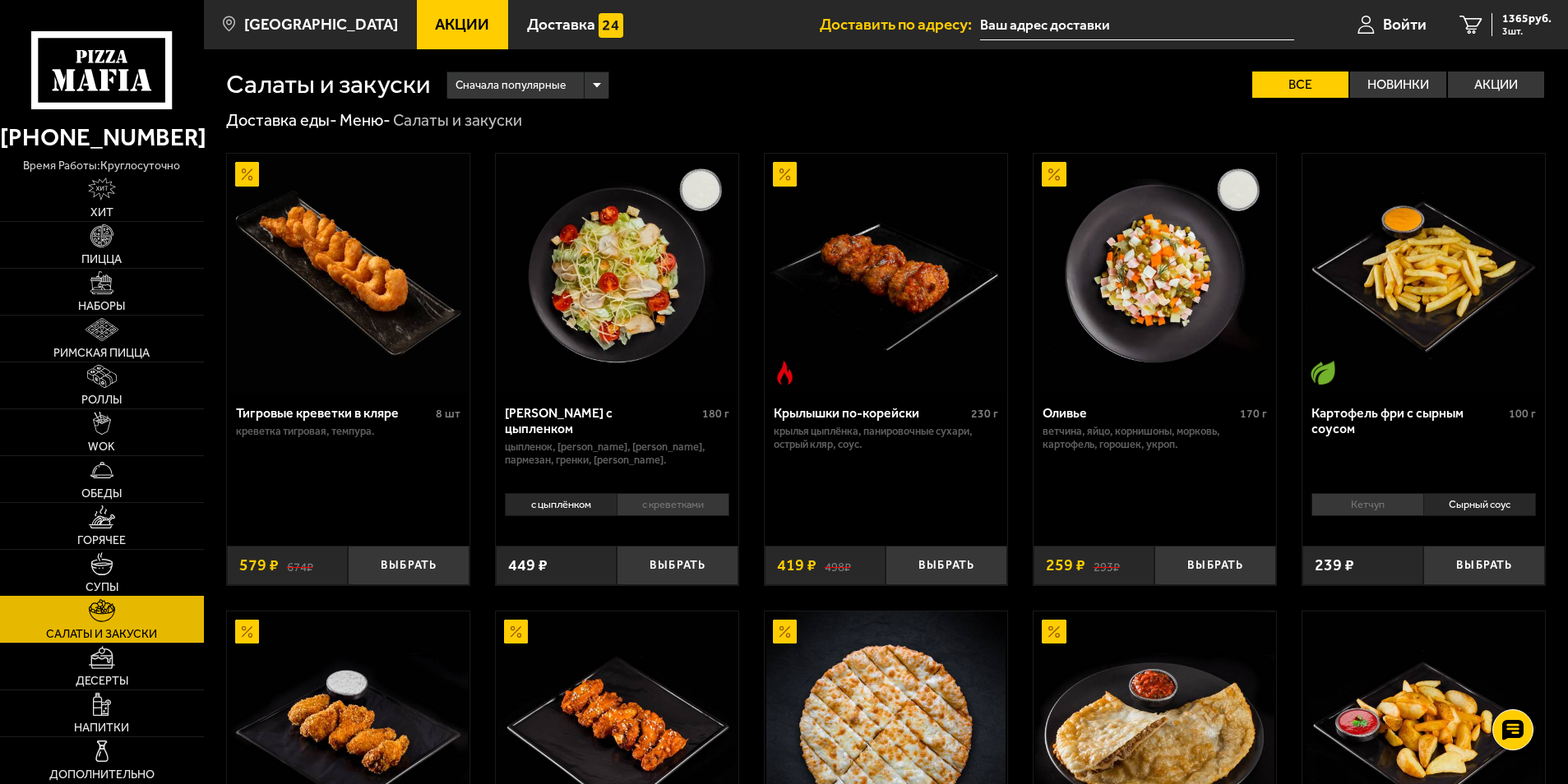
click at [121, 576] on link "Супы" at bounding box center [102, 572] width 204 height 46
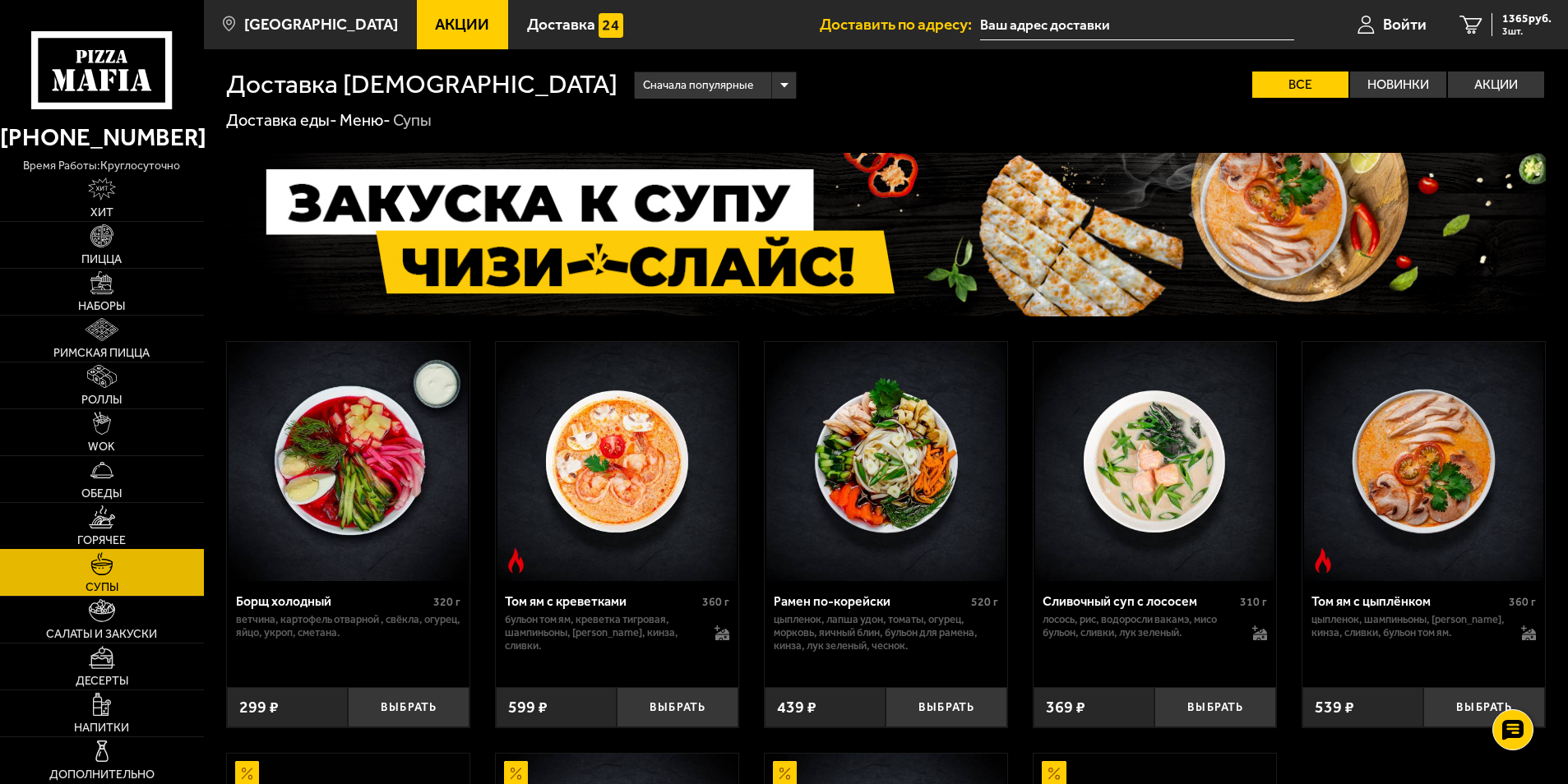
click at [126, 537] on link "Горячее" at bounding box center [102, 525] width 204 height 46
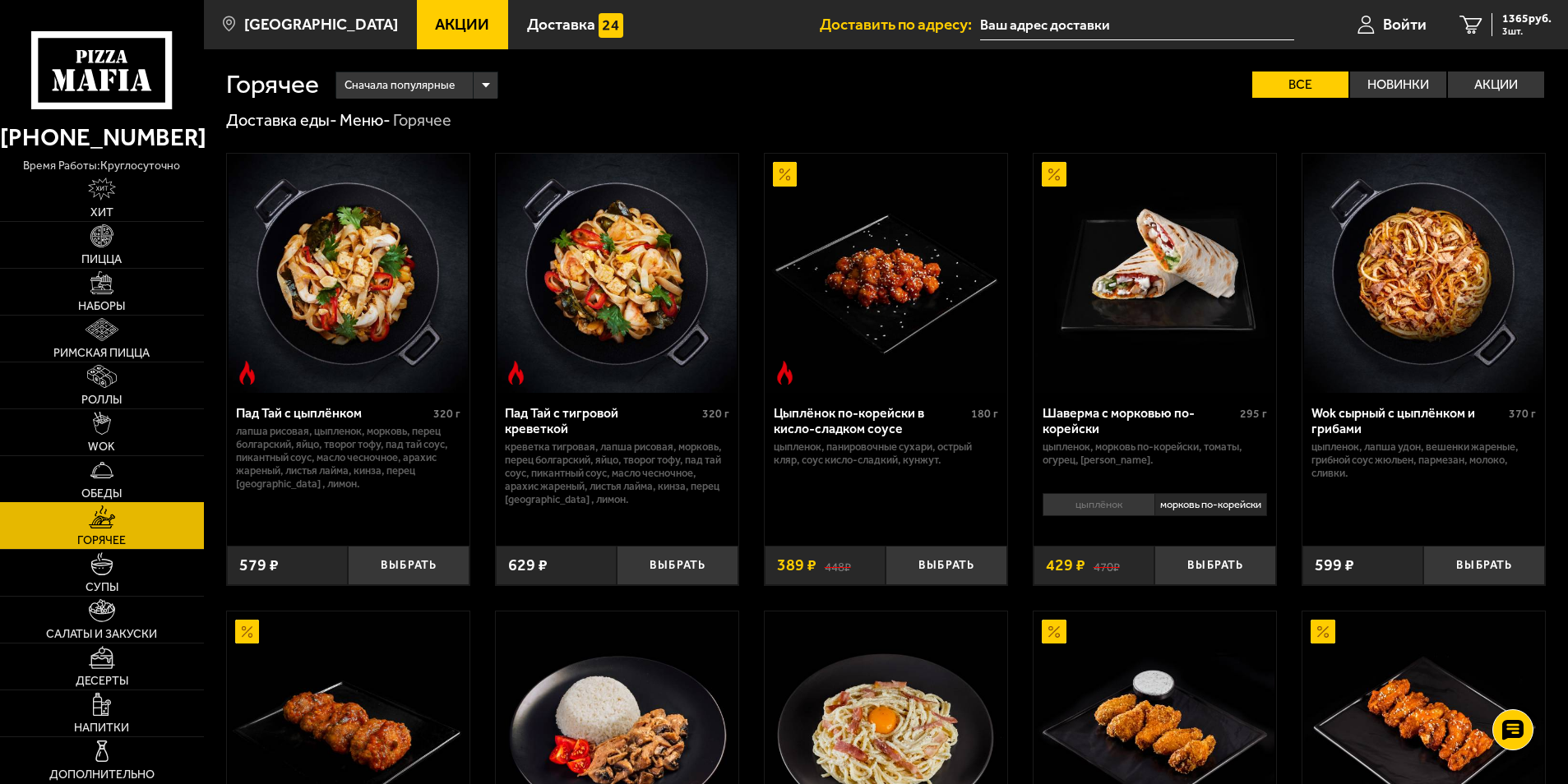
click at [129, 480] on link "Обеды" at bounding box center [102, 479] width 204 height 46
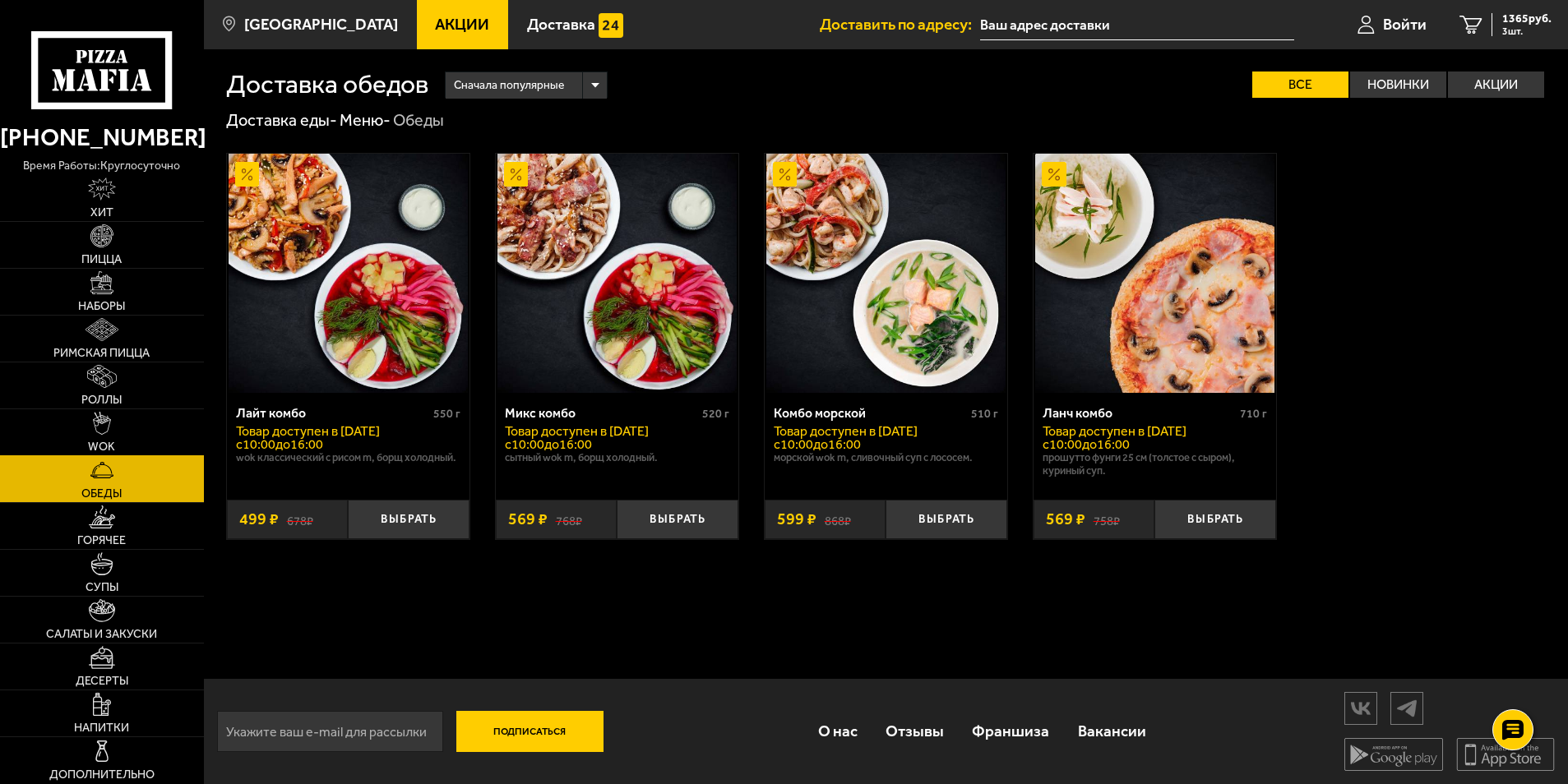
click at [149, 431] on link "WOK" at bounding box center [102, 432] width 204 height 46
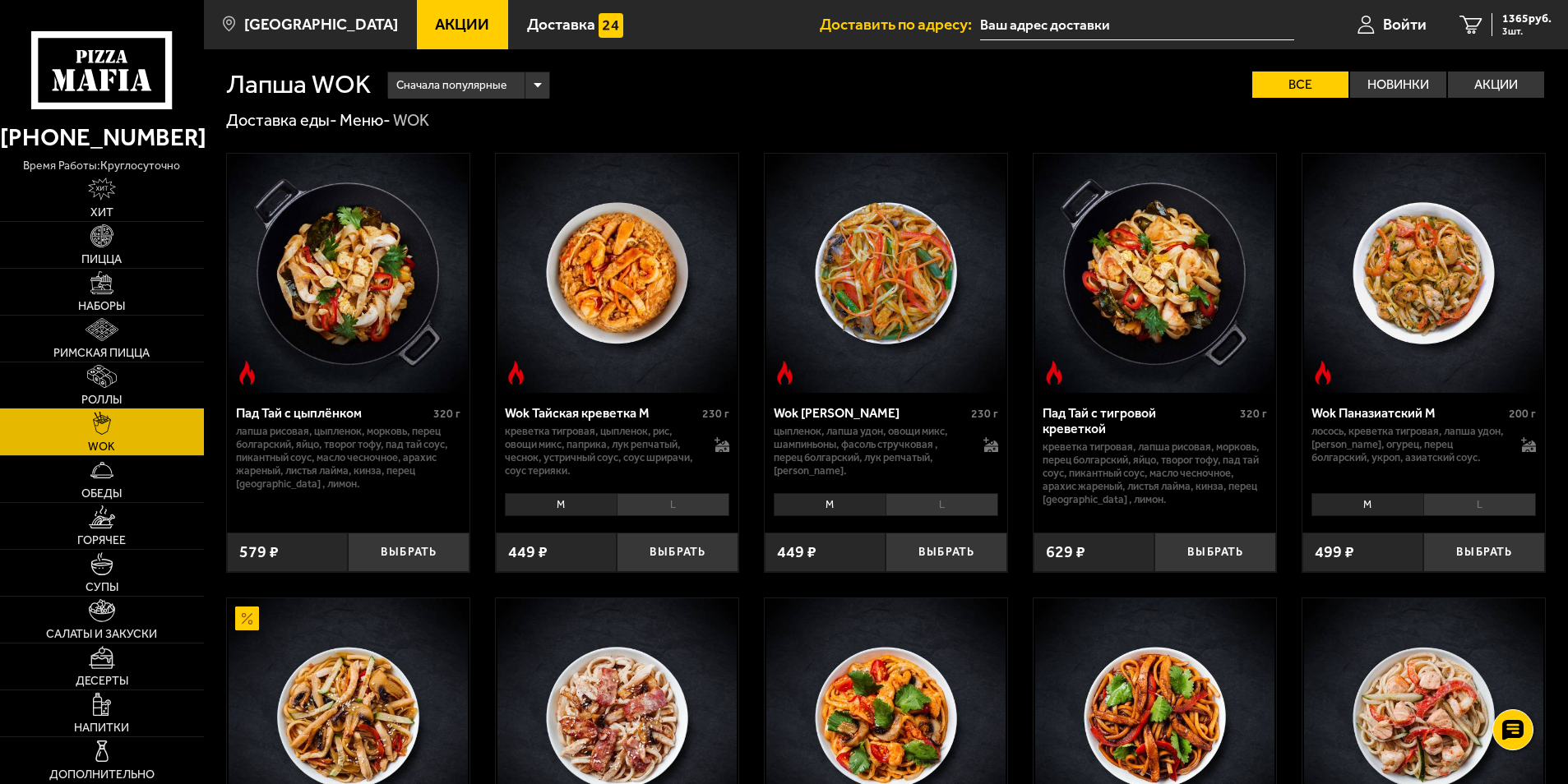
click at [142, 388] on link "Роллы" at bounding box center [102, 385] width 204 height 46
click at [115, 340] on img at bounding box center [101, 329] width 33 height 23
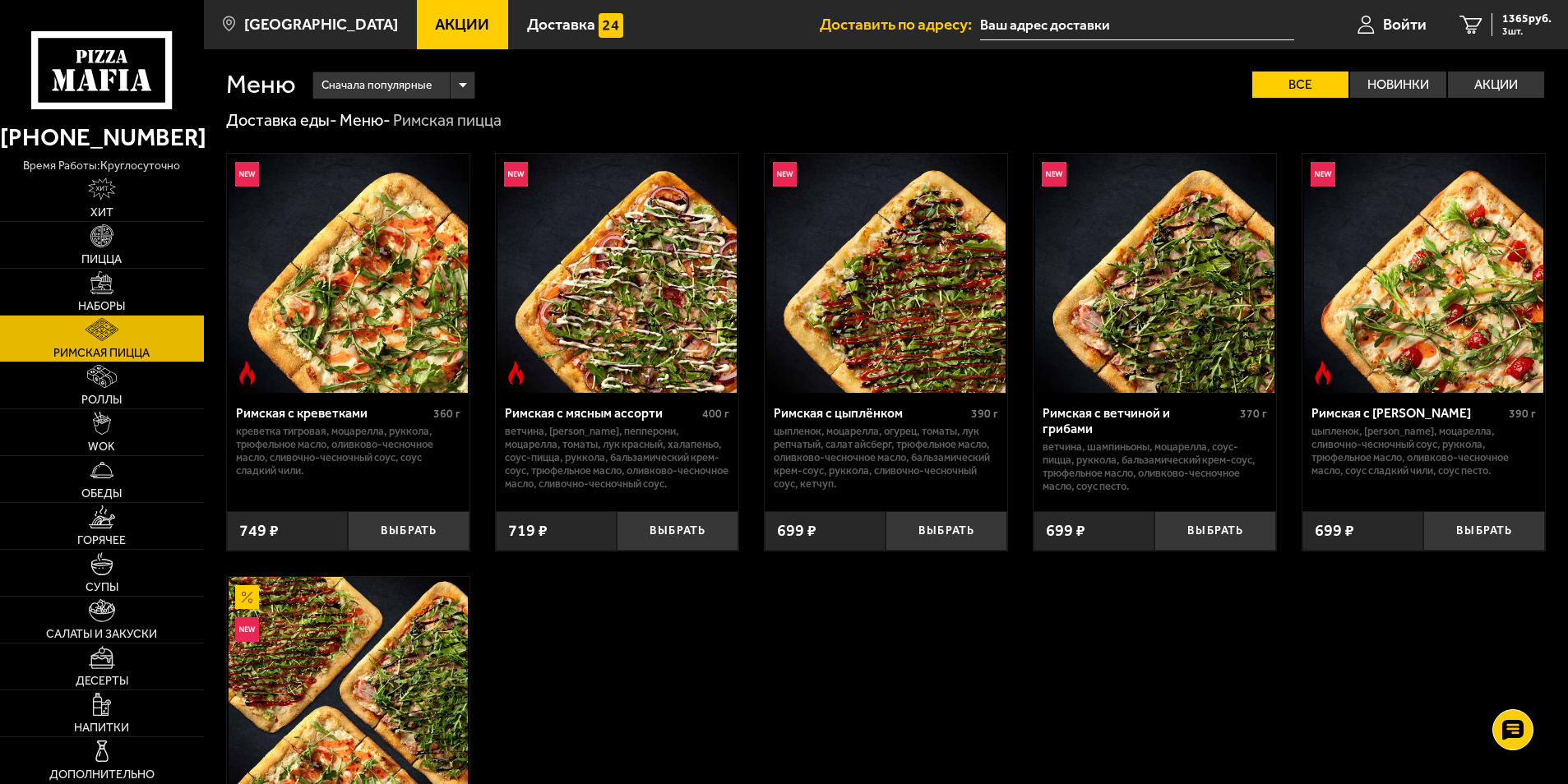
click at [877, 336] on img at bounding box center [886, 274] width 239 height 239
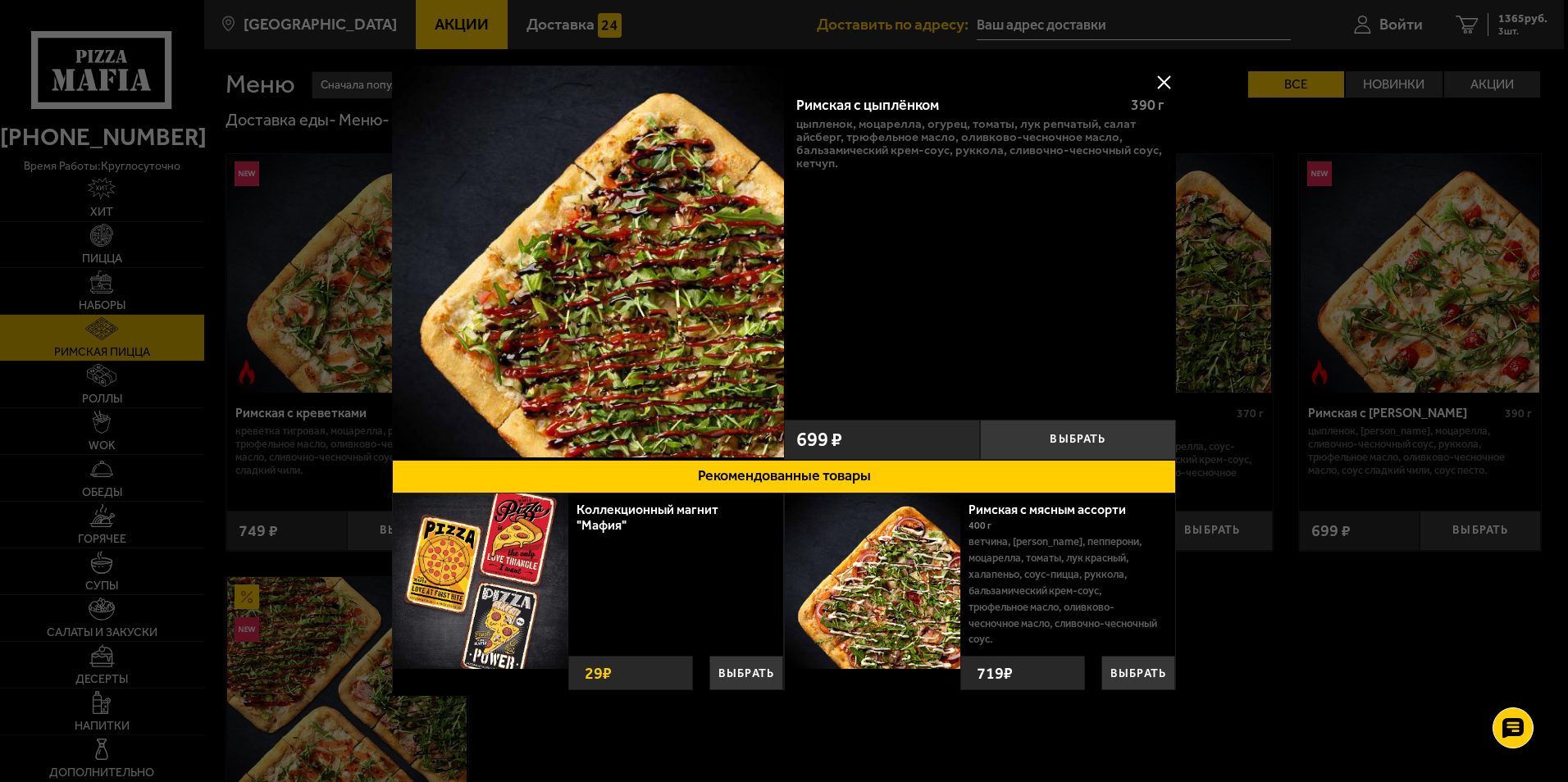
click at [1156, 86] on button at bounding box center [1163, 81] width 24 height 24
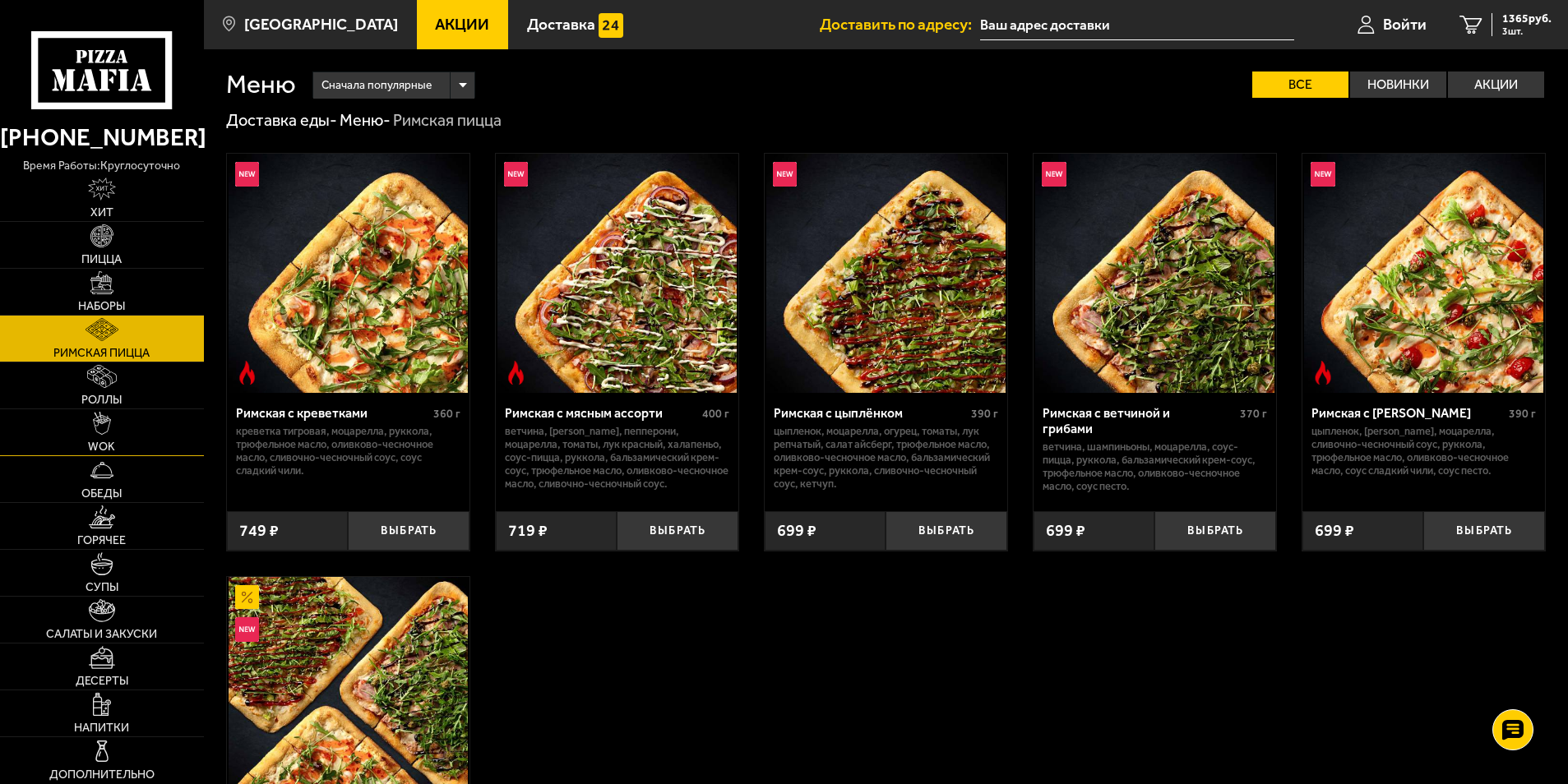
click at [120, 426] on link "WOK" at bounding box center [102, 432] width 204 height 46
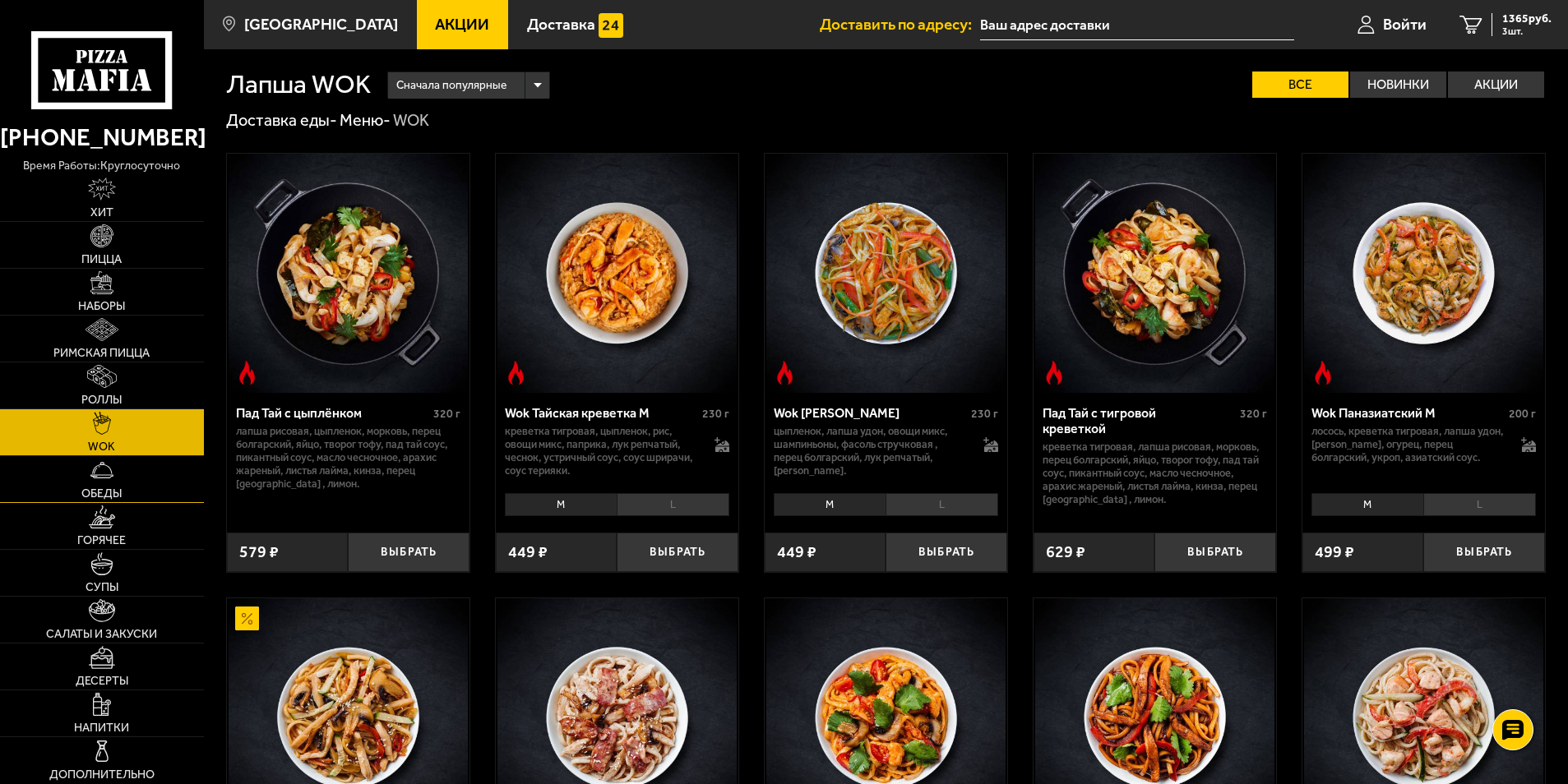
click at [129, 471] on link "Обеды" at bounding box center [102, 479] width 204 height 46
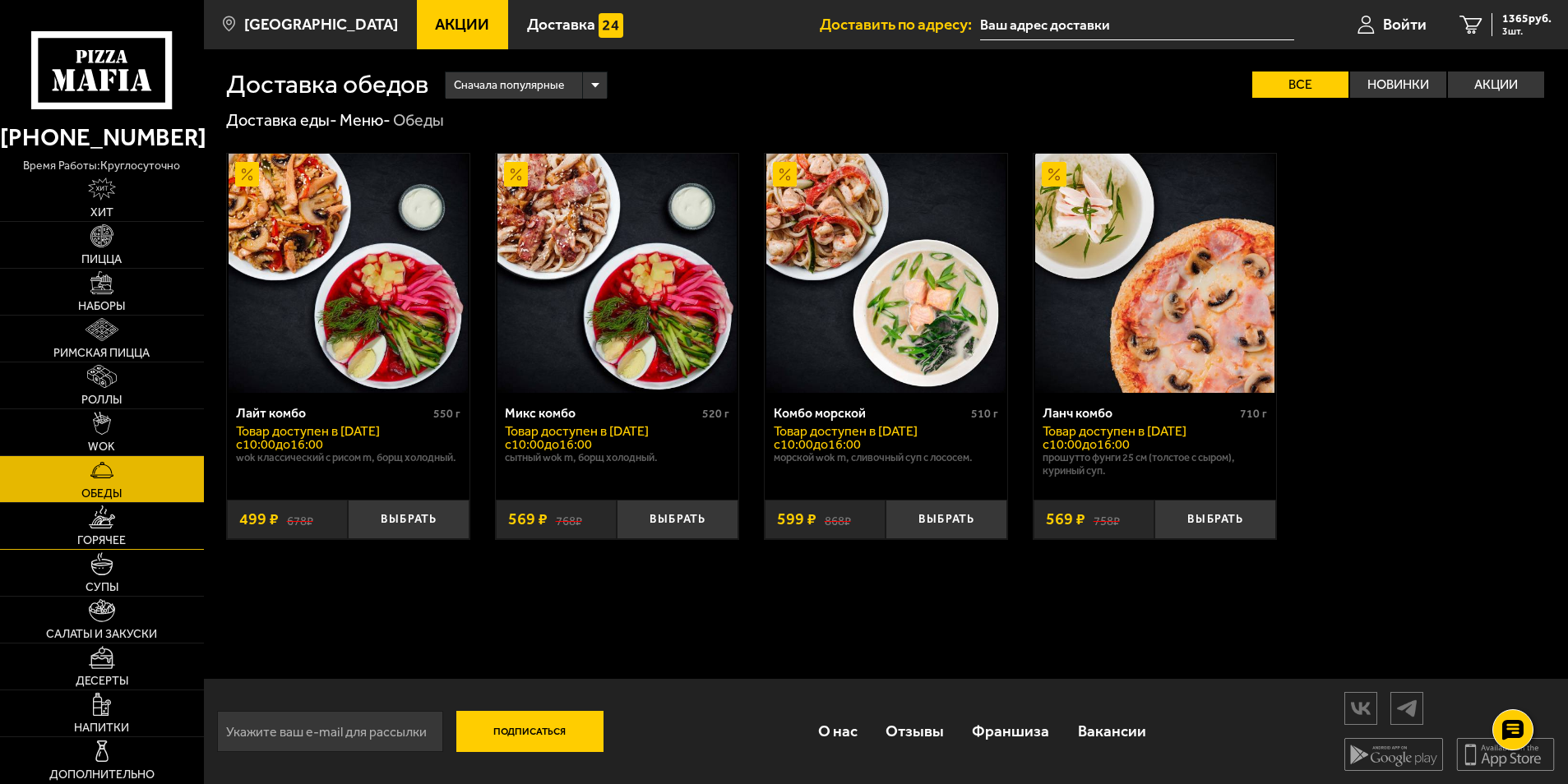
click at [111, 525] on img at bounding box center [101, 516] width 25 height 23
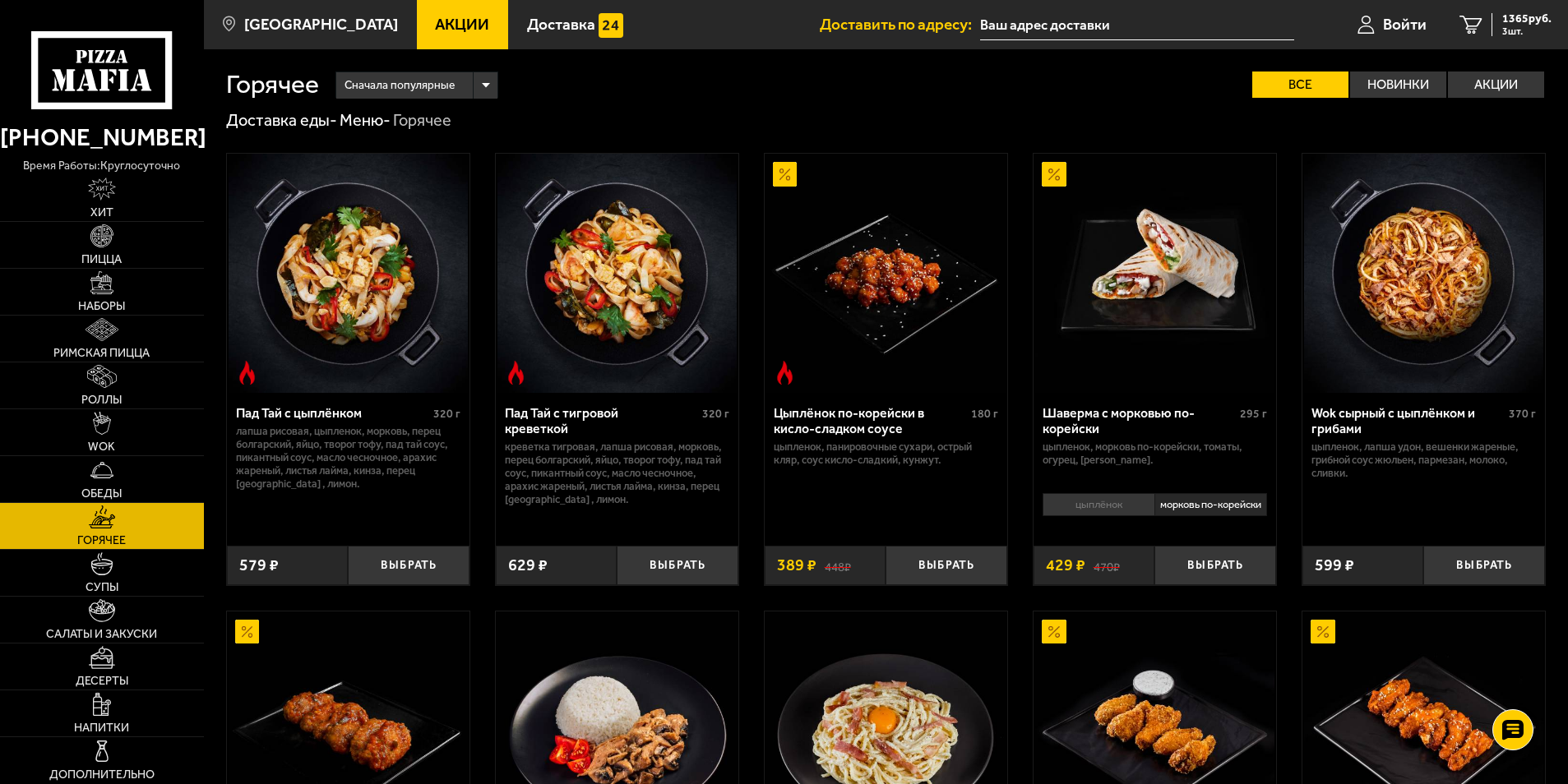
scroll to position [82, 0]
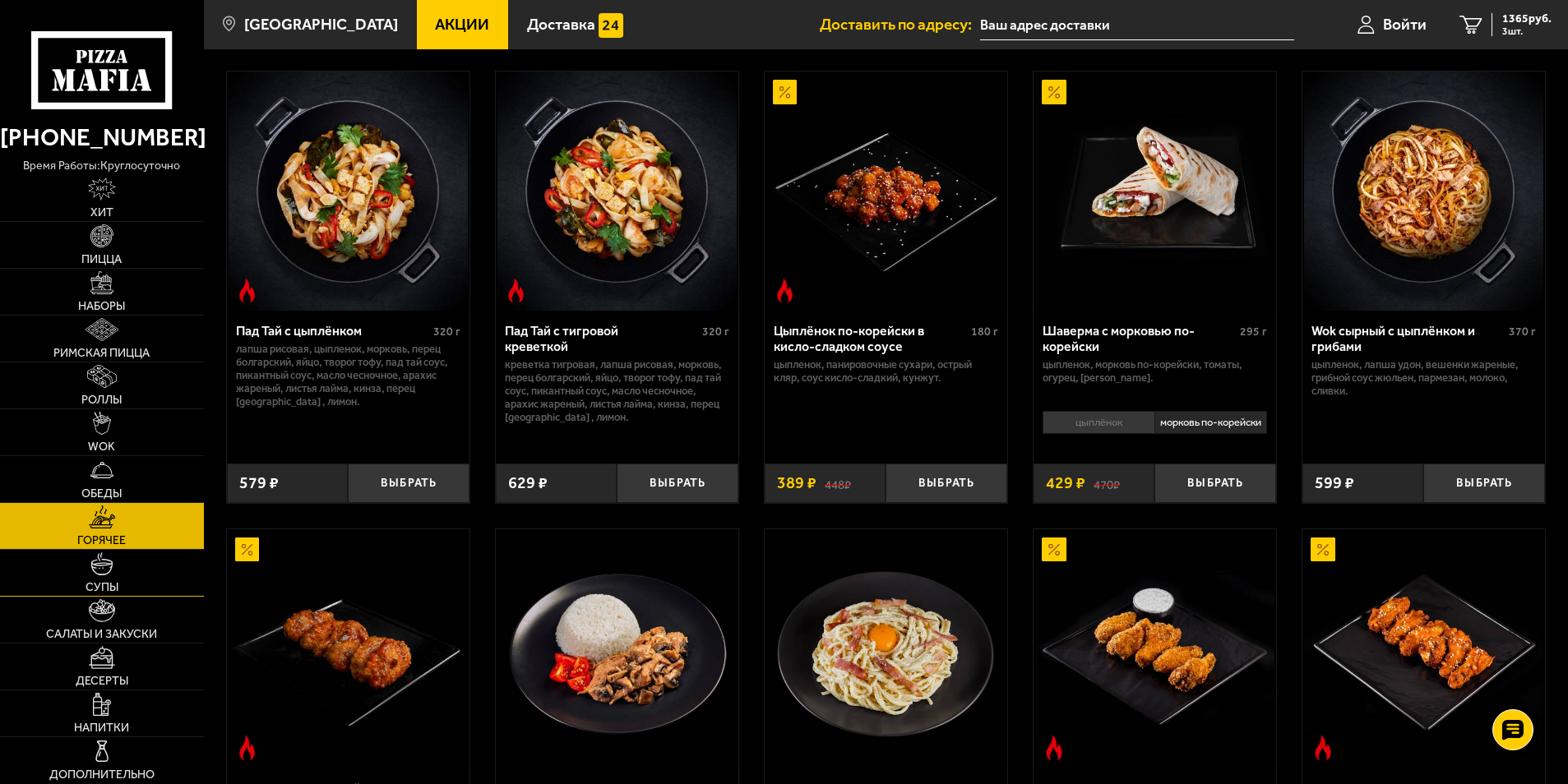
click at [115, 571] on link "Супы" at bounding box center [102, 572] width 204 height 46
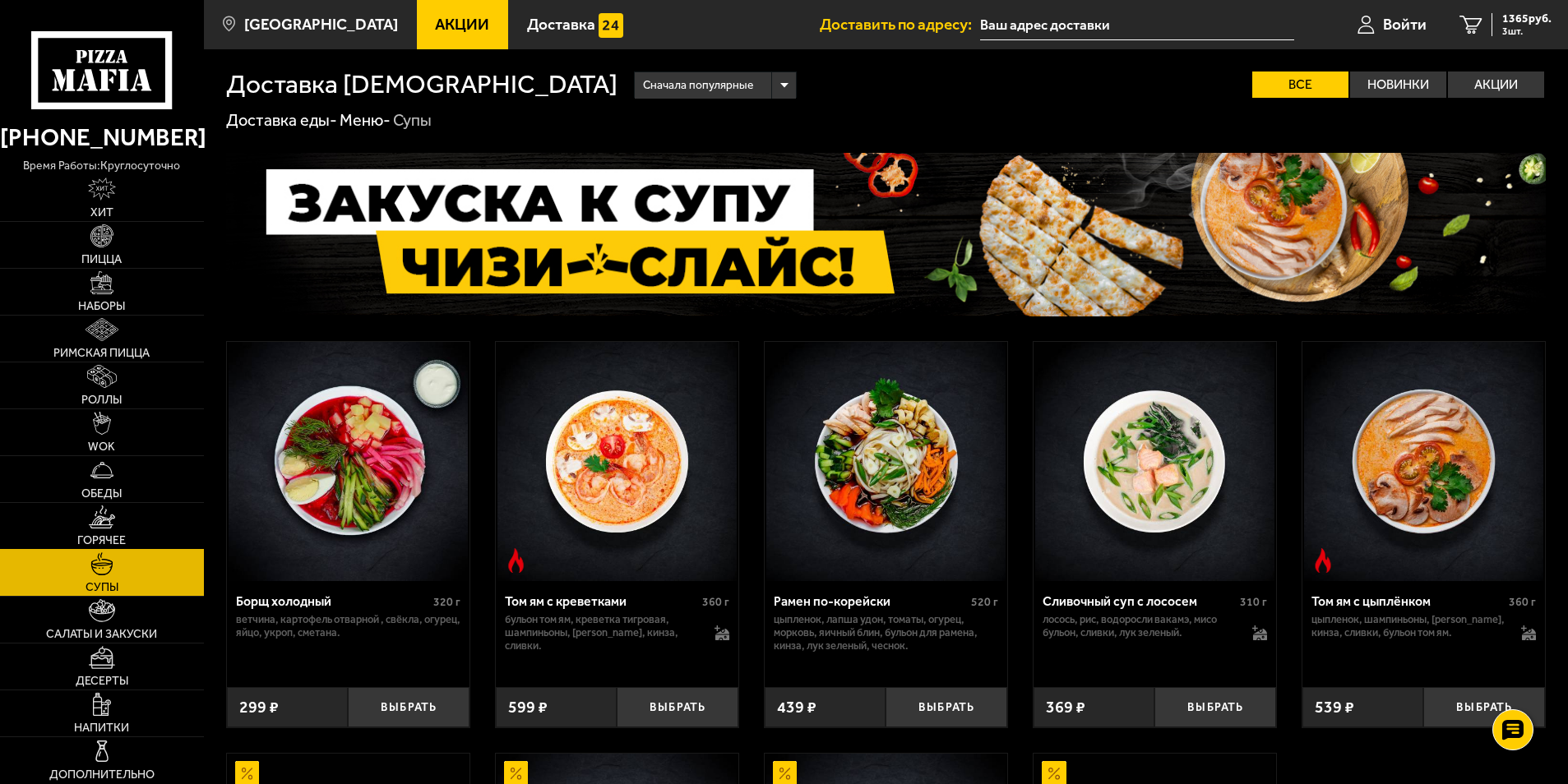
click at [112, 515] on img at bounding box center [101, 516] width 25 height 23
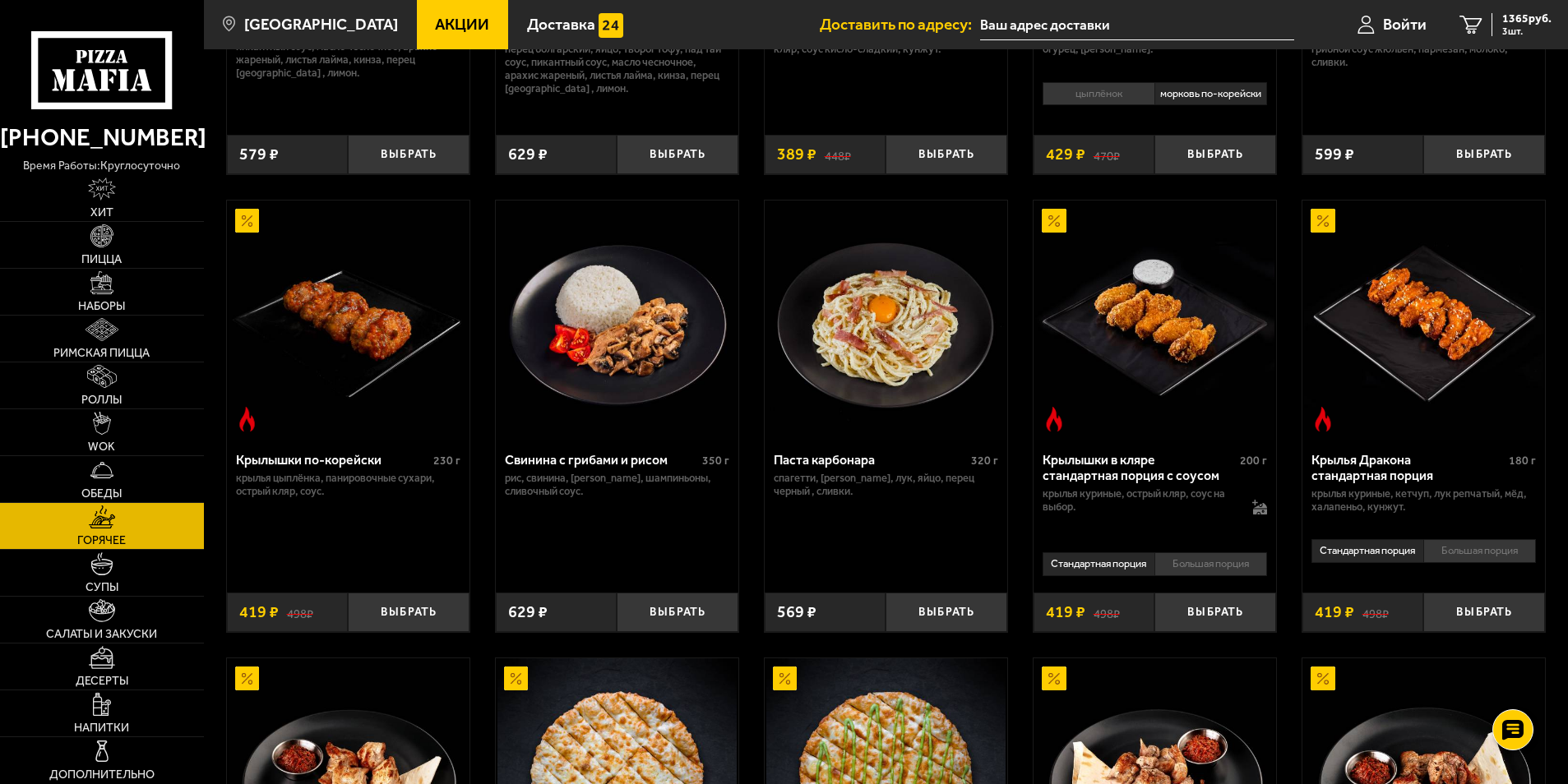
scroll to position [1068, 0]
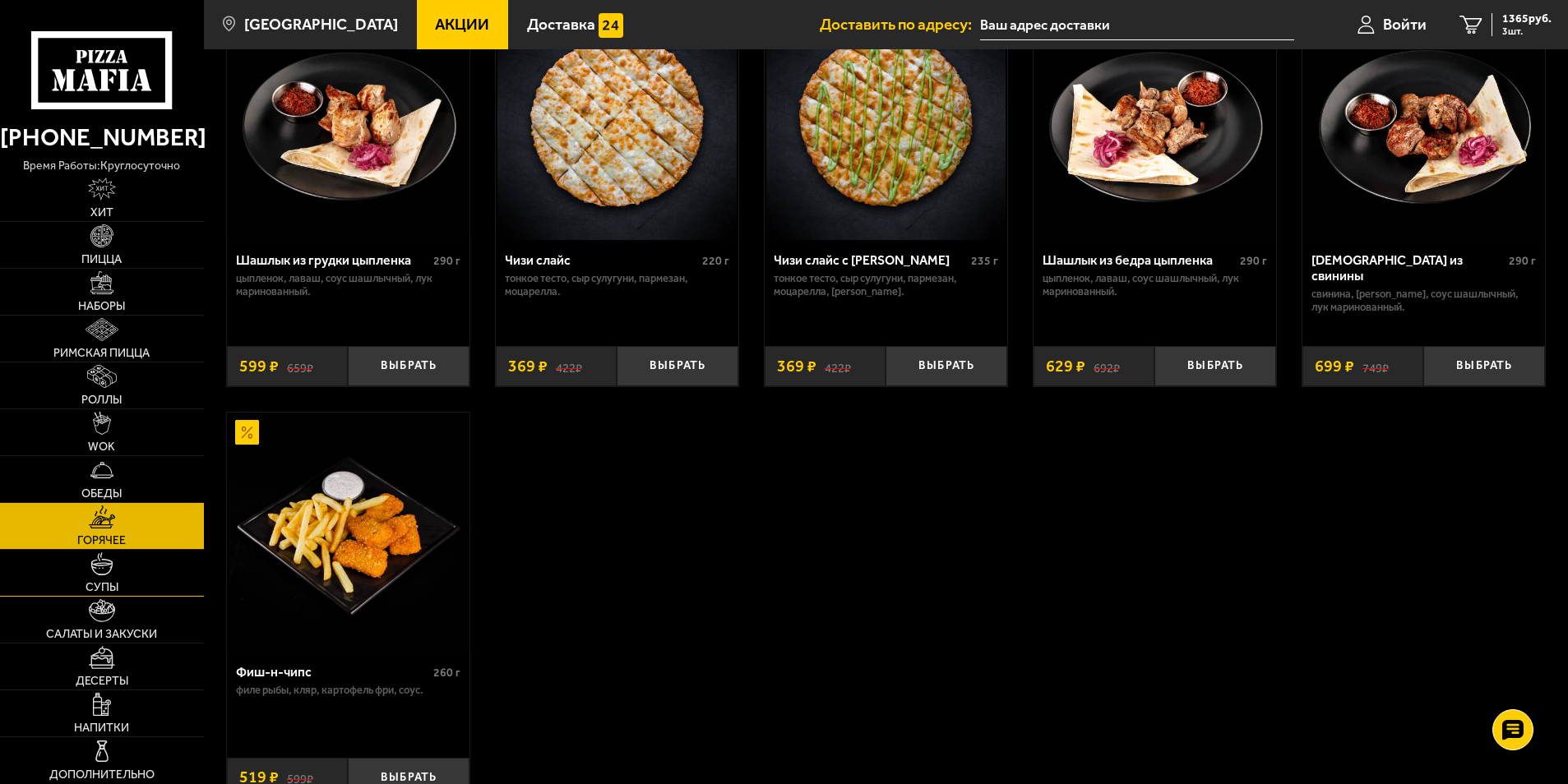
click at [90, 577] on link "Супы" at bounding box center [102, 572] width 204 height 46
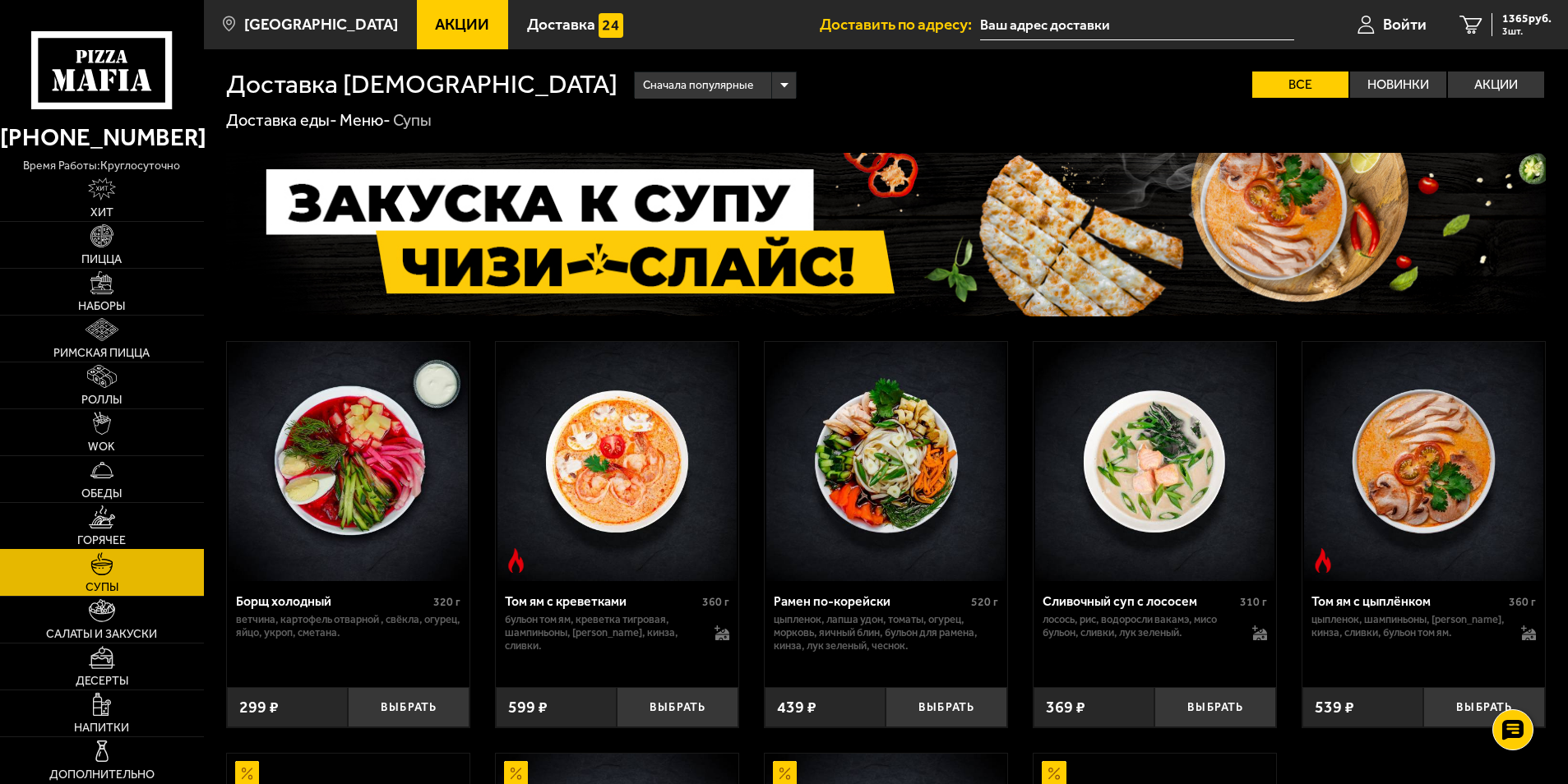
click at [105, 535] on span "Горячее" at bounding box center [101, 541] width 49 height 12
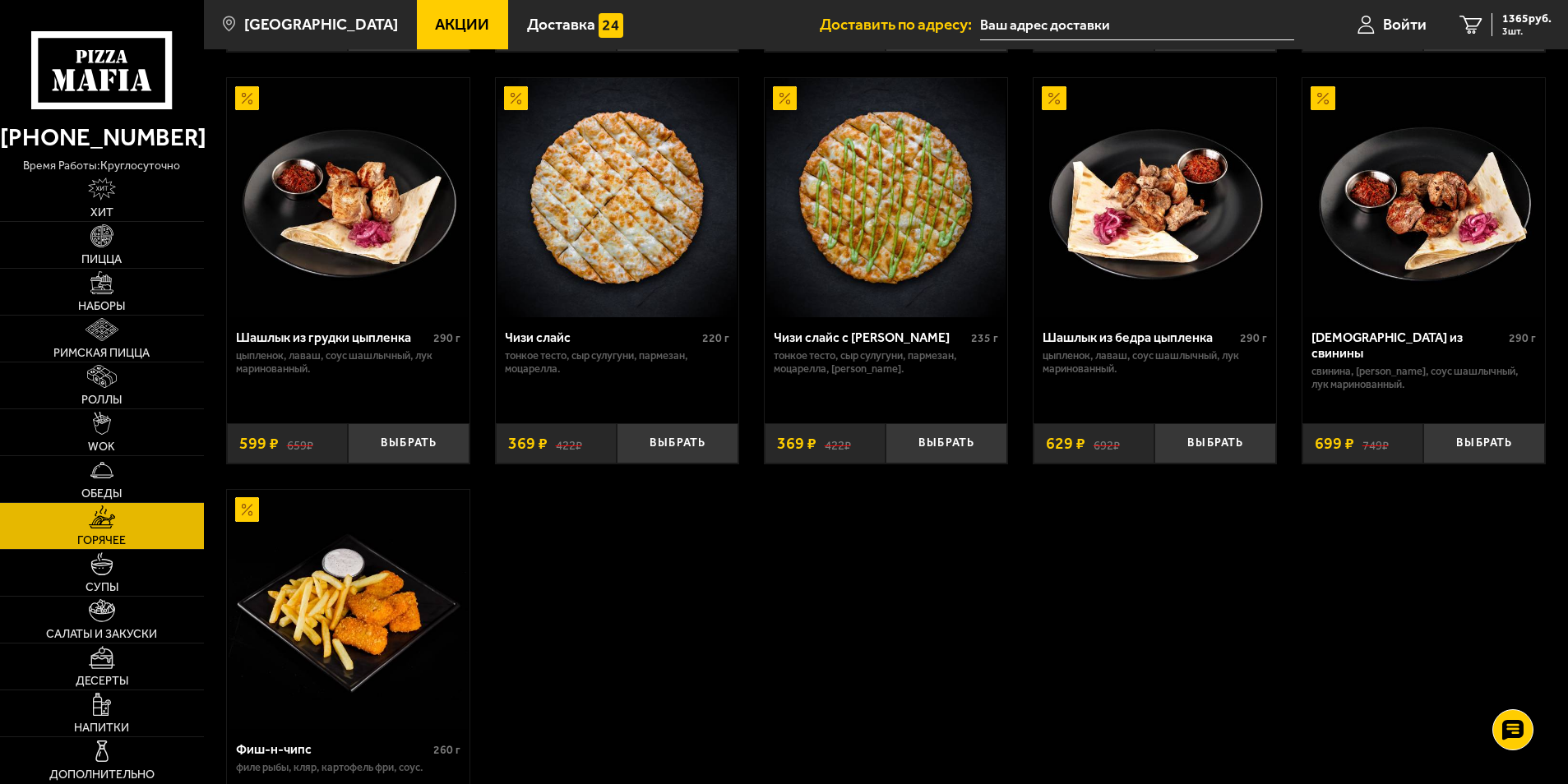
scroll to position [1150, 0]
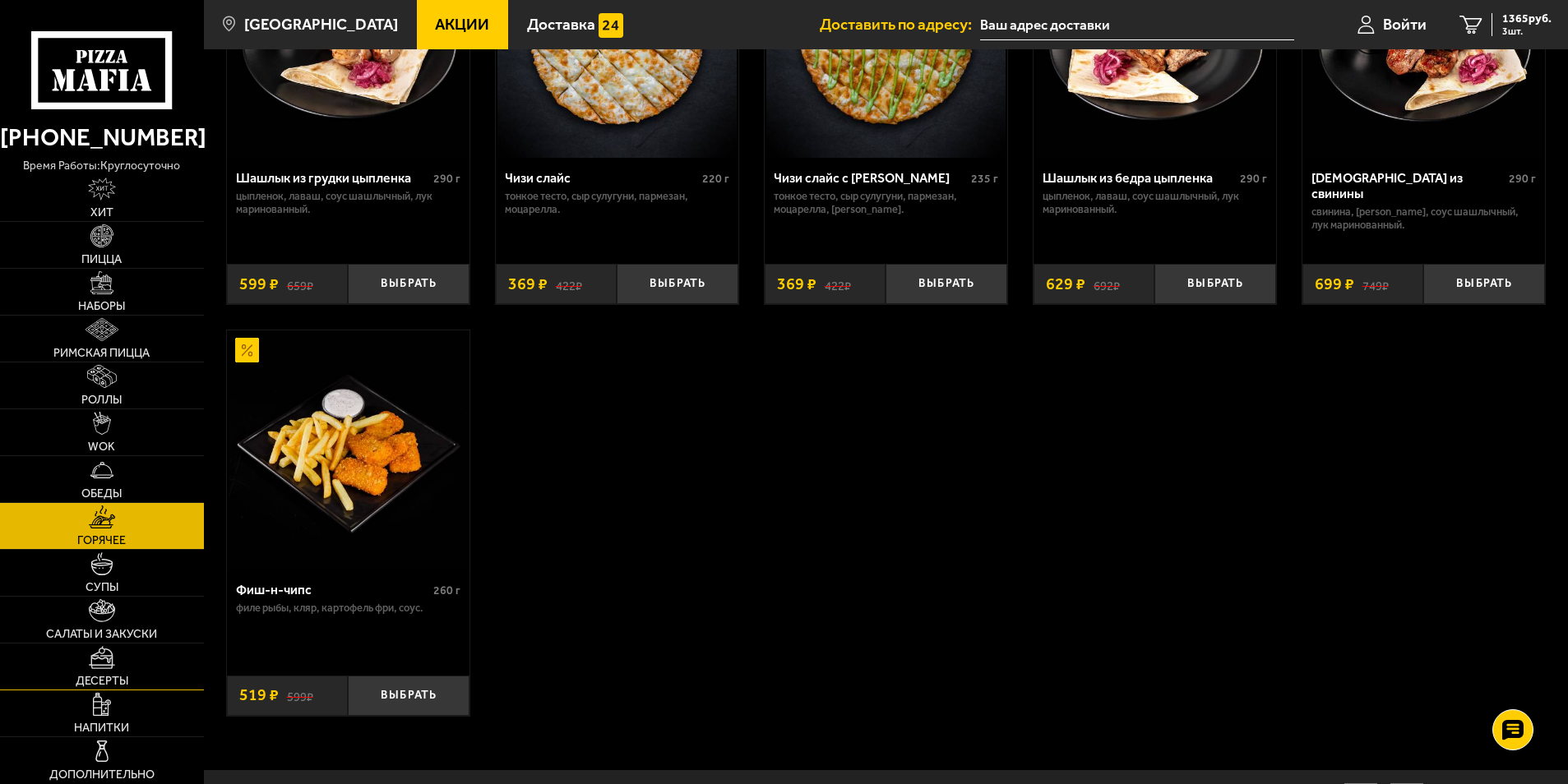
click at [128, 656] on link "Десерты" at bounding box center [102, 666] width 204 height 46
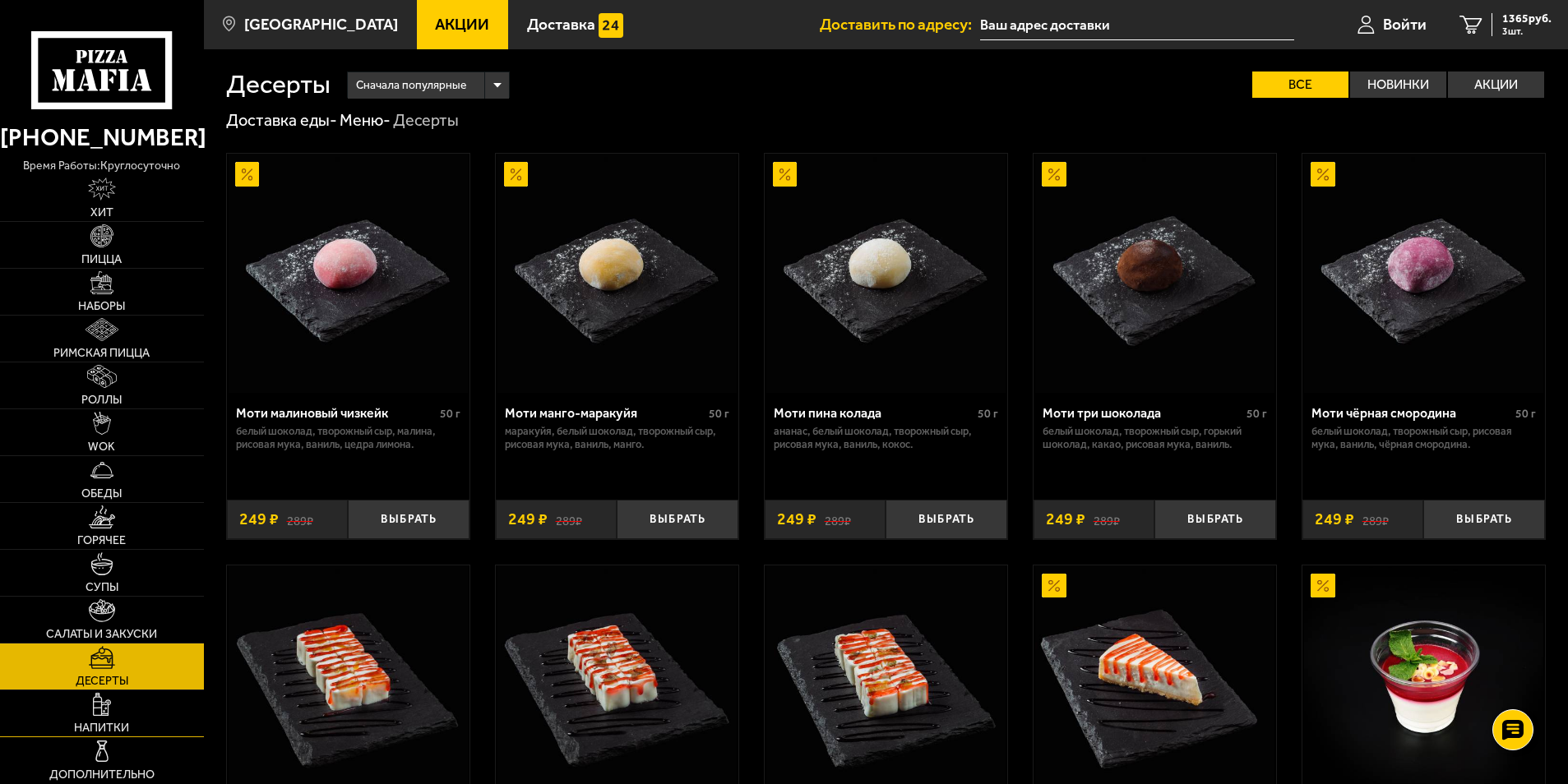
click at [125, 722] on span "Напитки" at bounding box center [101, 728] width 55 height 12
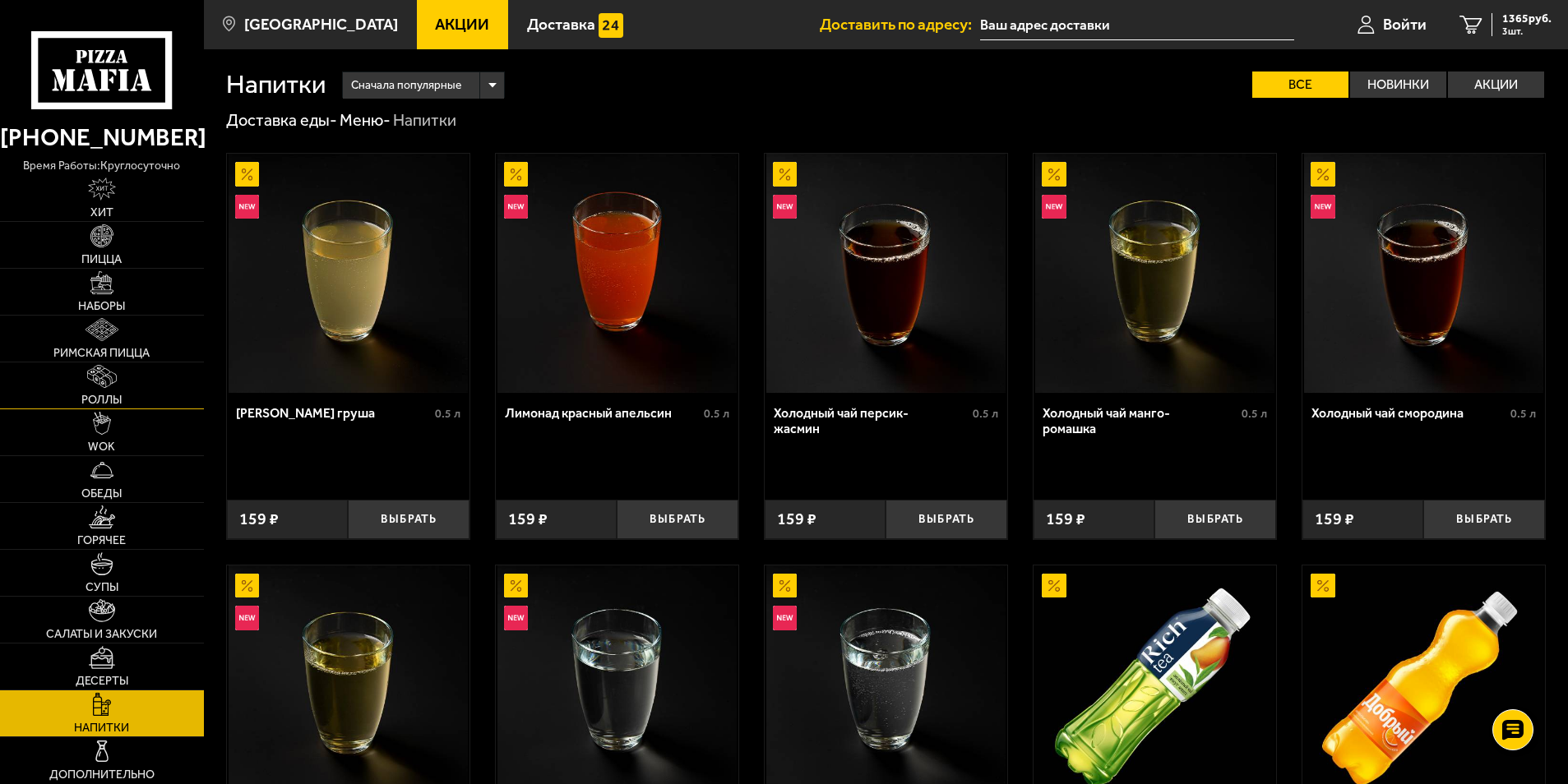
click at [109, 391] on link "Роллы" at bounding box center [102, 385] width 204 height 46
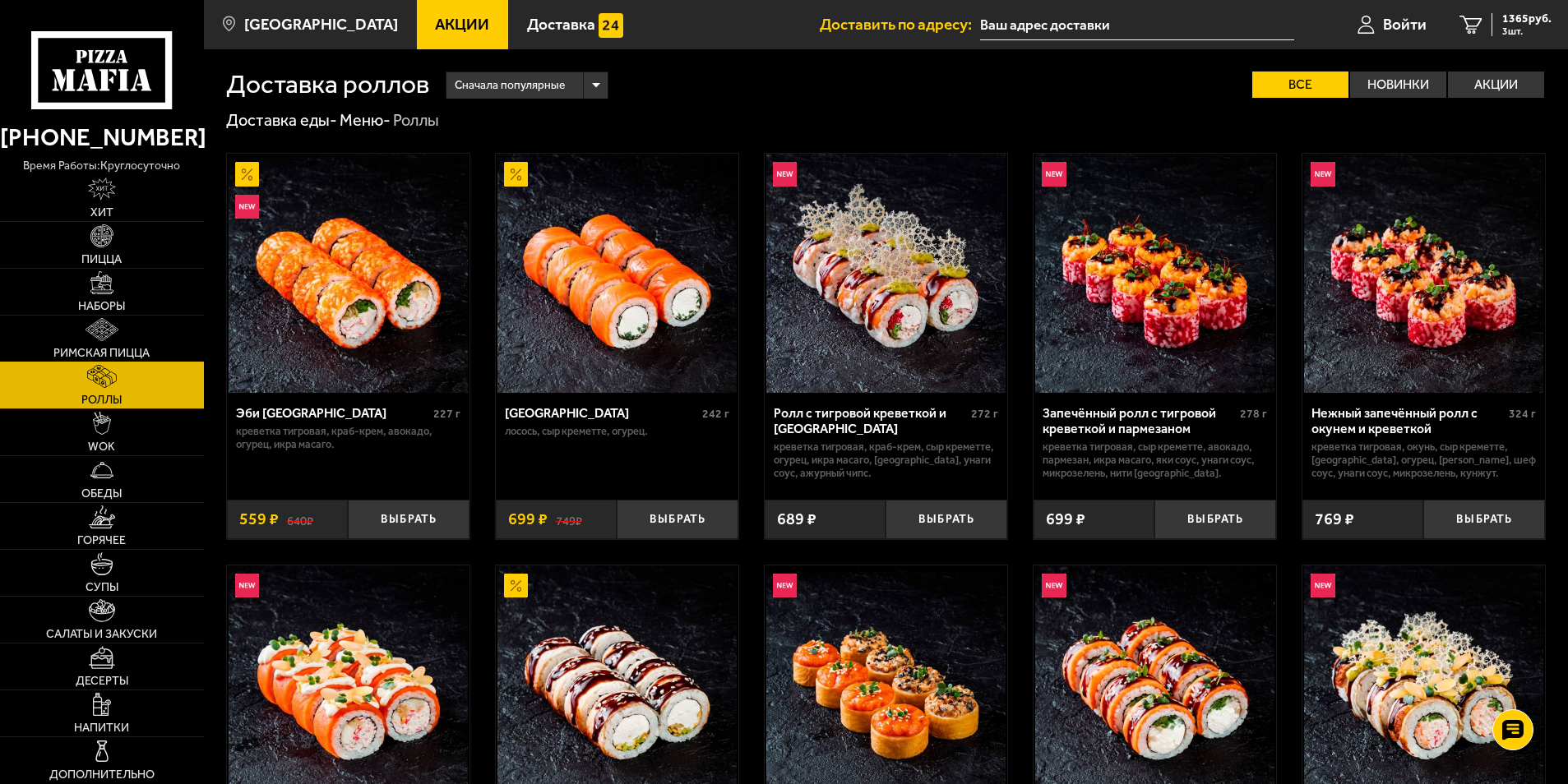
click at [114, 336] on img at bounding box center [101, 329] width 33 height 23
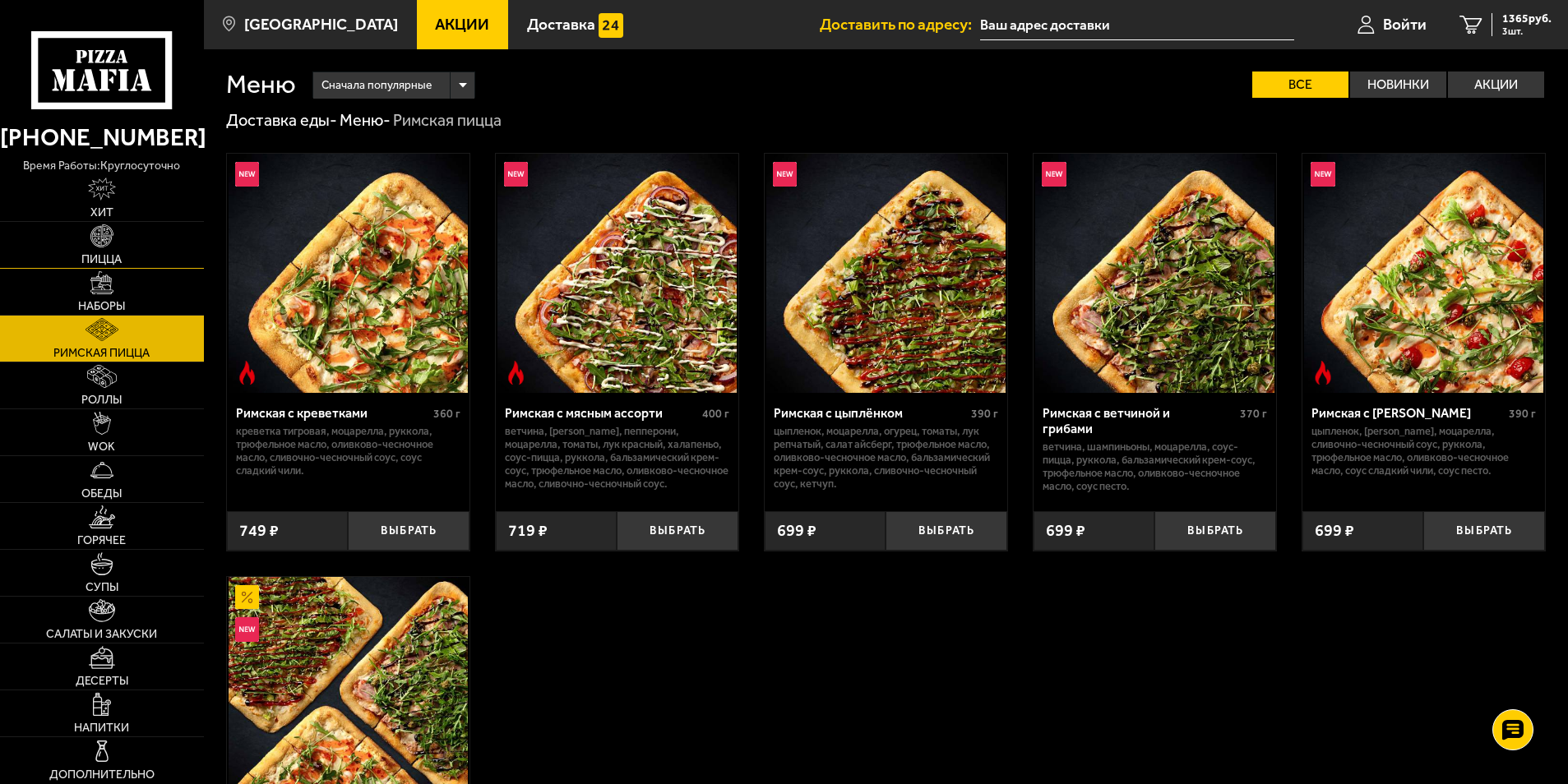
click at [55, 250] on link "Пицца" at bounding box center [102, 244] width 204 height 46
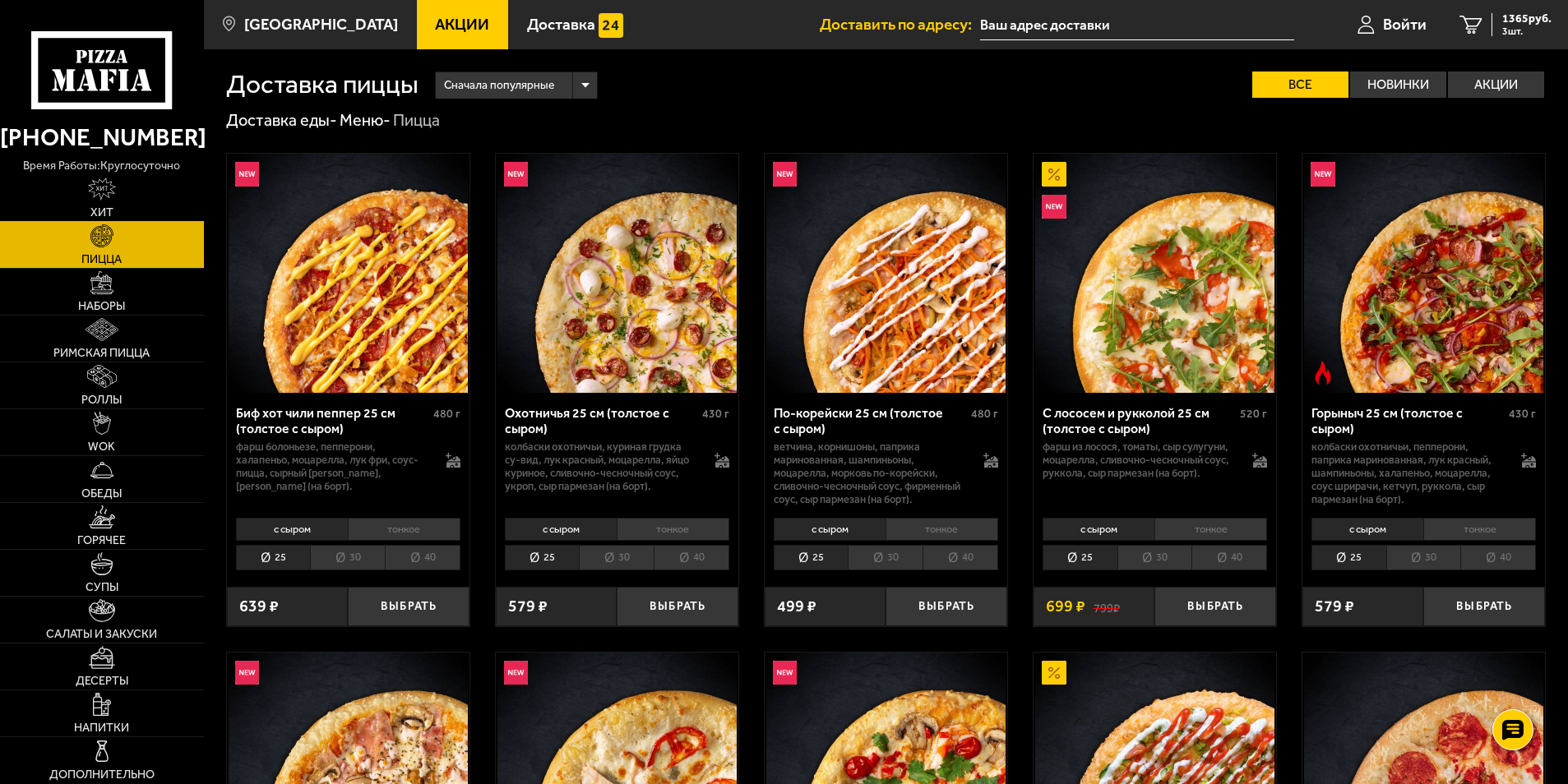
click at [104, 199] on img at bounding box center [101, 188] width 28 height 23
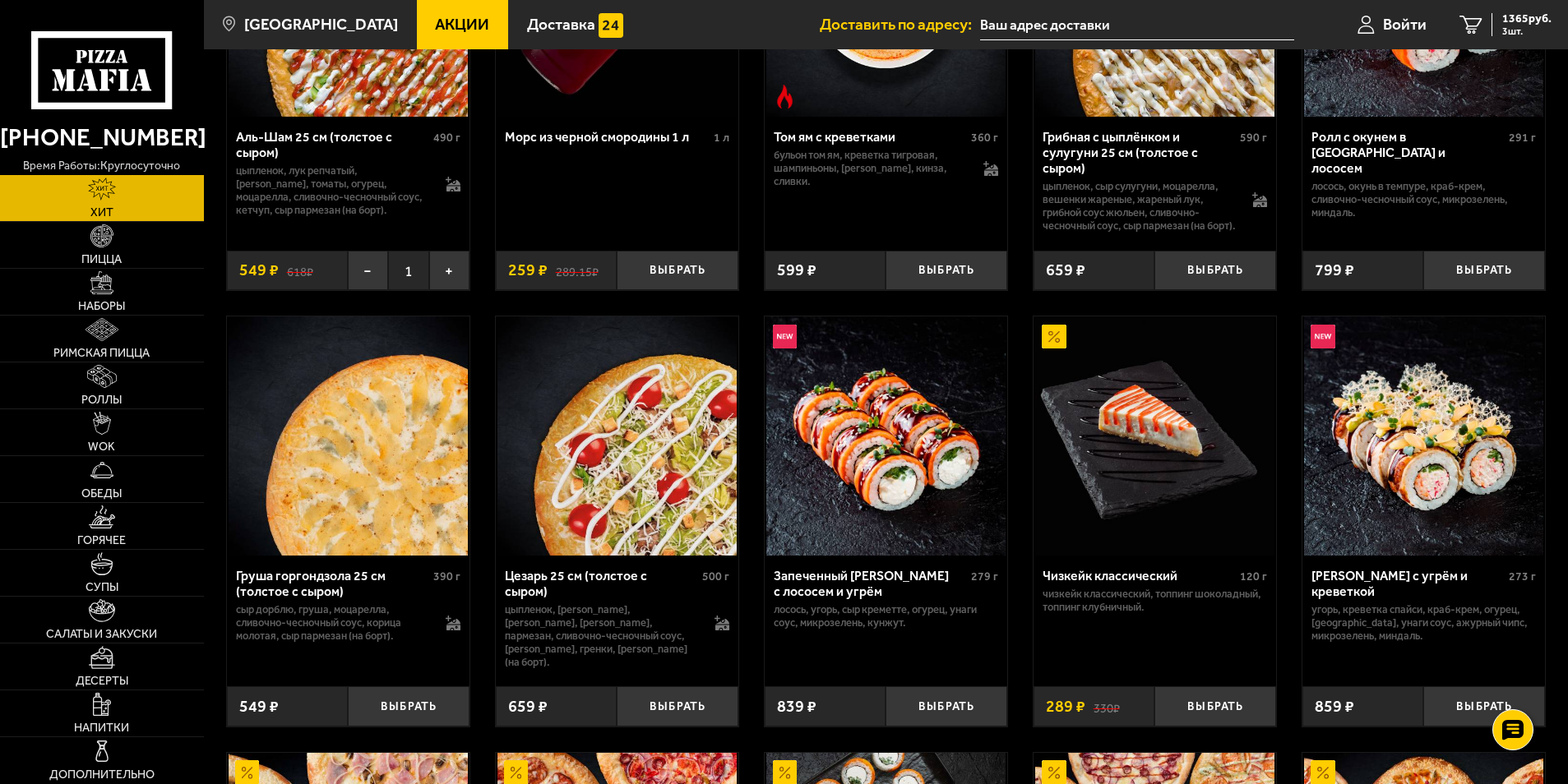
scroll to position [575, 0]
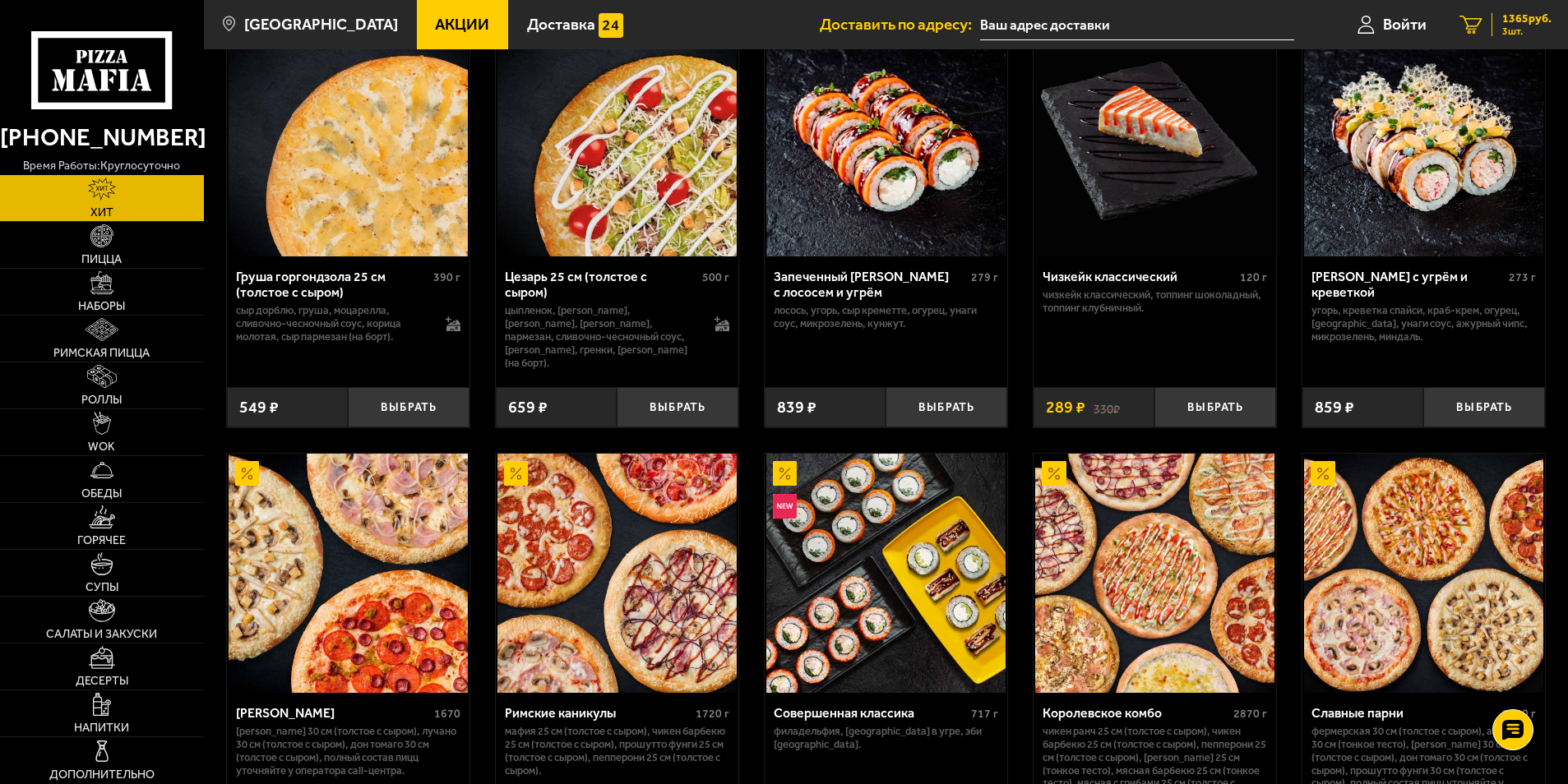
click at [1496, 27] on div "1365 руб. 3 шт." at bounding box center [1521, 24] width 60 height 23
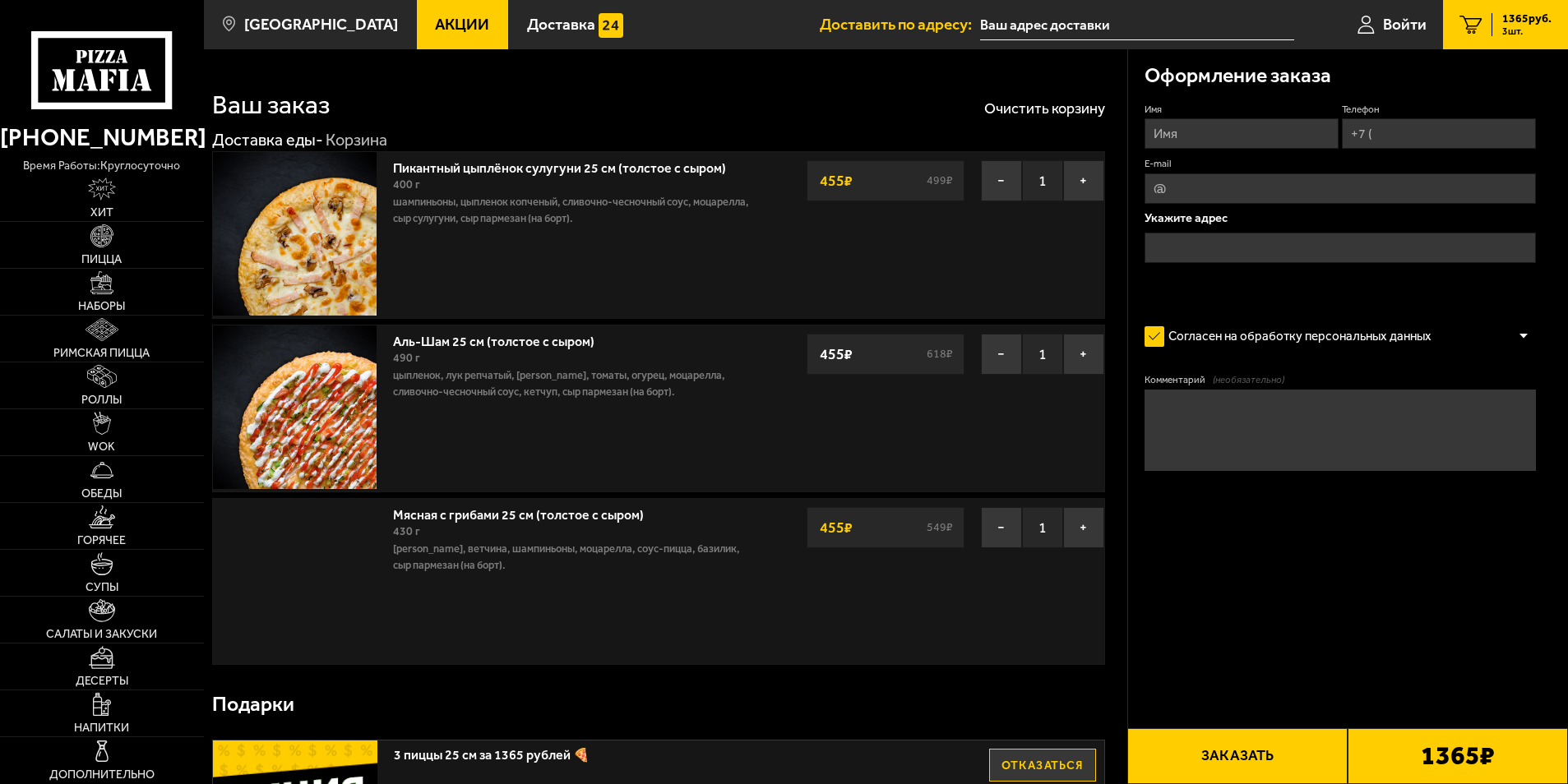
click at [1231, 128] on input "Имя" at bounding box center [1242, 133] width 194 height 30
type input "[PERSON_NAME]"
type input "[EMAIL_ADDRESS][DOMAIN_NAME]"
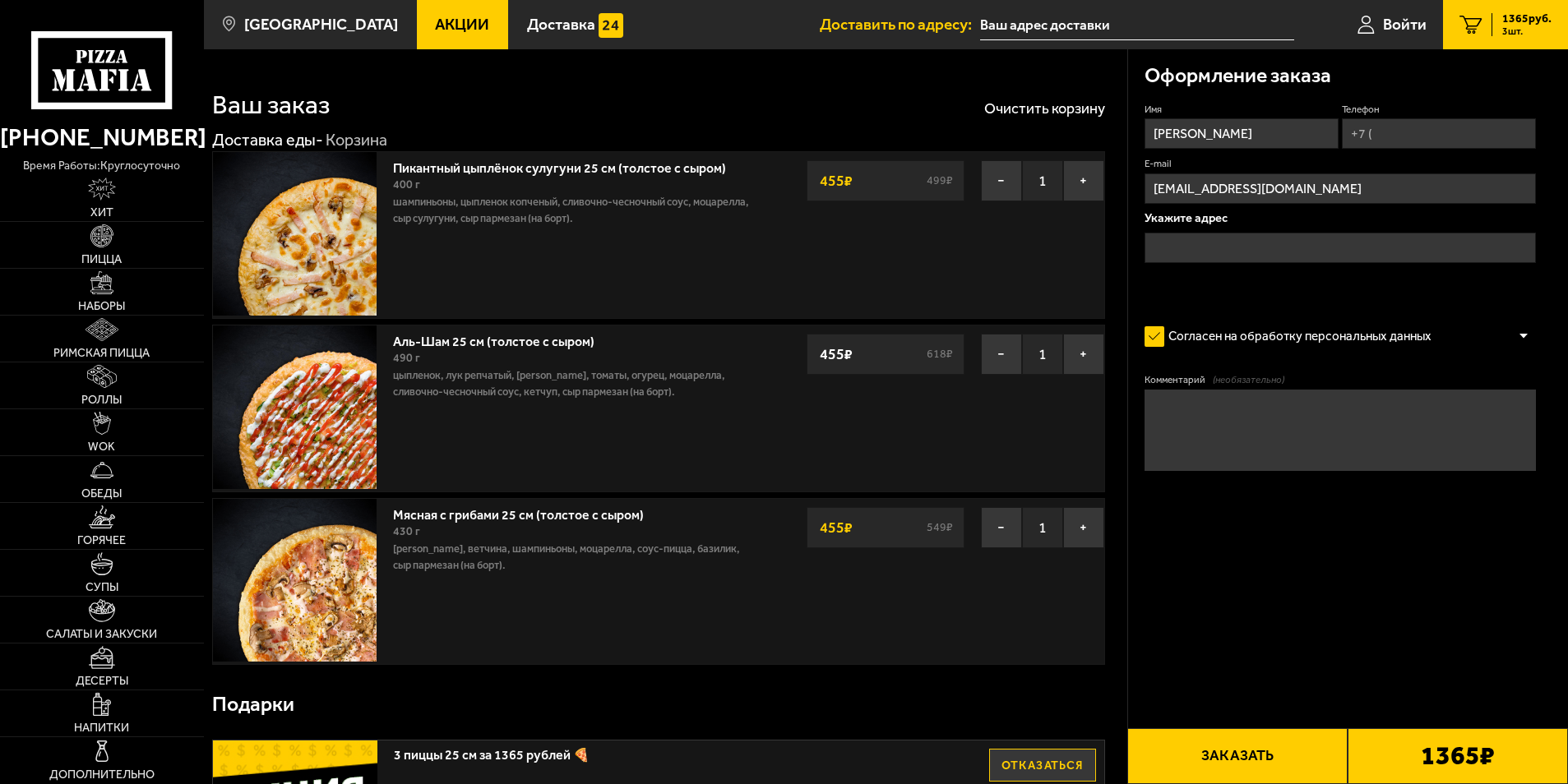
click at [1401, 129] on input "Телефон" at bounding box center [1439, 133] width 194 height 30
drag, startPoint x: 1474, startPoint y: 137, endPoint x: 1319, endPoint y: 172, distance: 158.9
click at [1319, 172] on div "Имя [PERSON_NAME] Телефон Применить скидку Вы будете зарегистрированы автоматич…" at bounding box center [1340, 202] width 392 height 197
type input "[PHONE_NUMBER]"
click at [1514, 104] on span "Применить скидку" at bounding box center [1479, 110] width 83 height 14
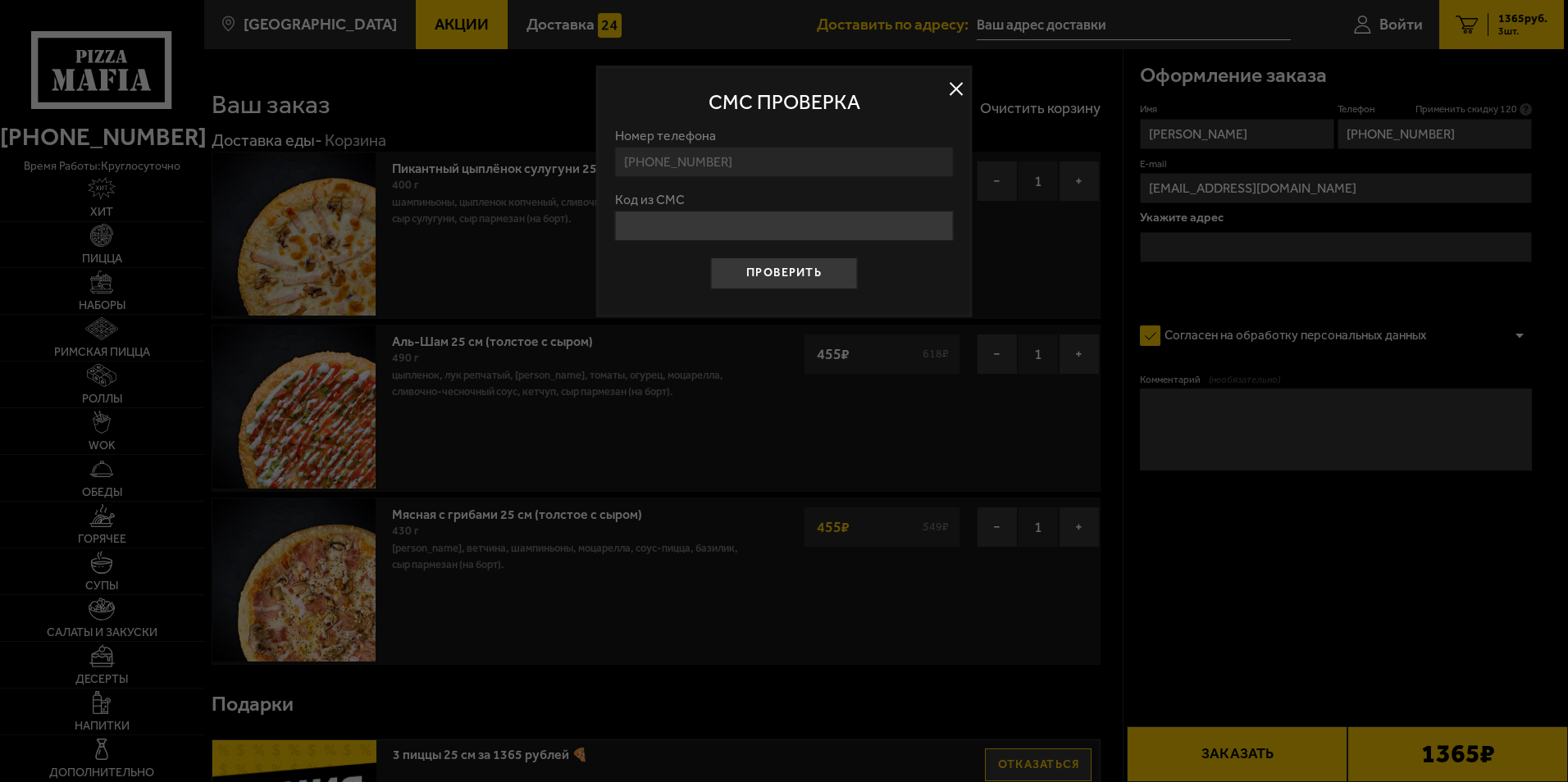
click at [666, 240] on input "Код из СМС" at bounding box center [785, 225] width 339 height 30
type input "237854"
click at [797, 275] on button "Проверить" at bounding box center [783, 273] width 147 height 33
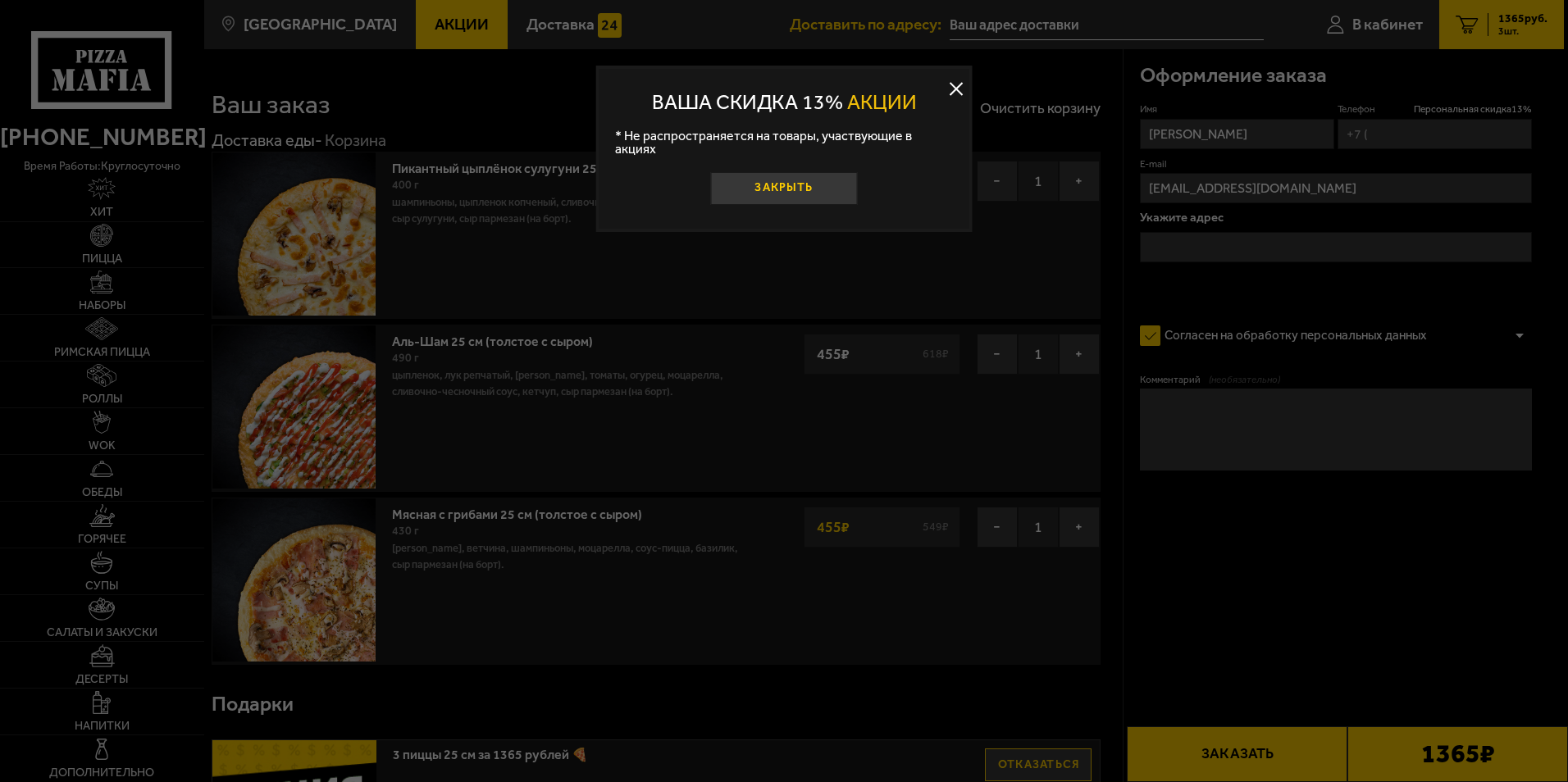
click at [777, 179] on button "Закрыть" at bounding box center [783, 188] width 147 height 33
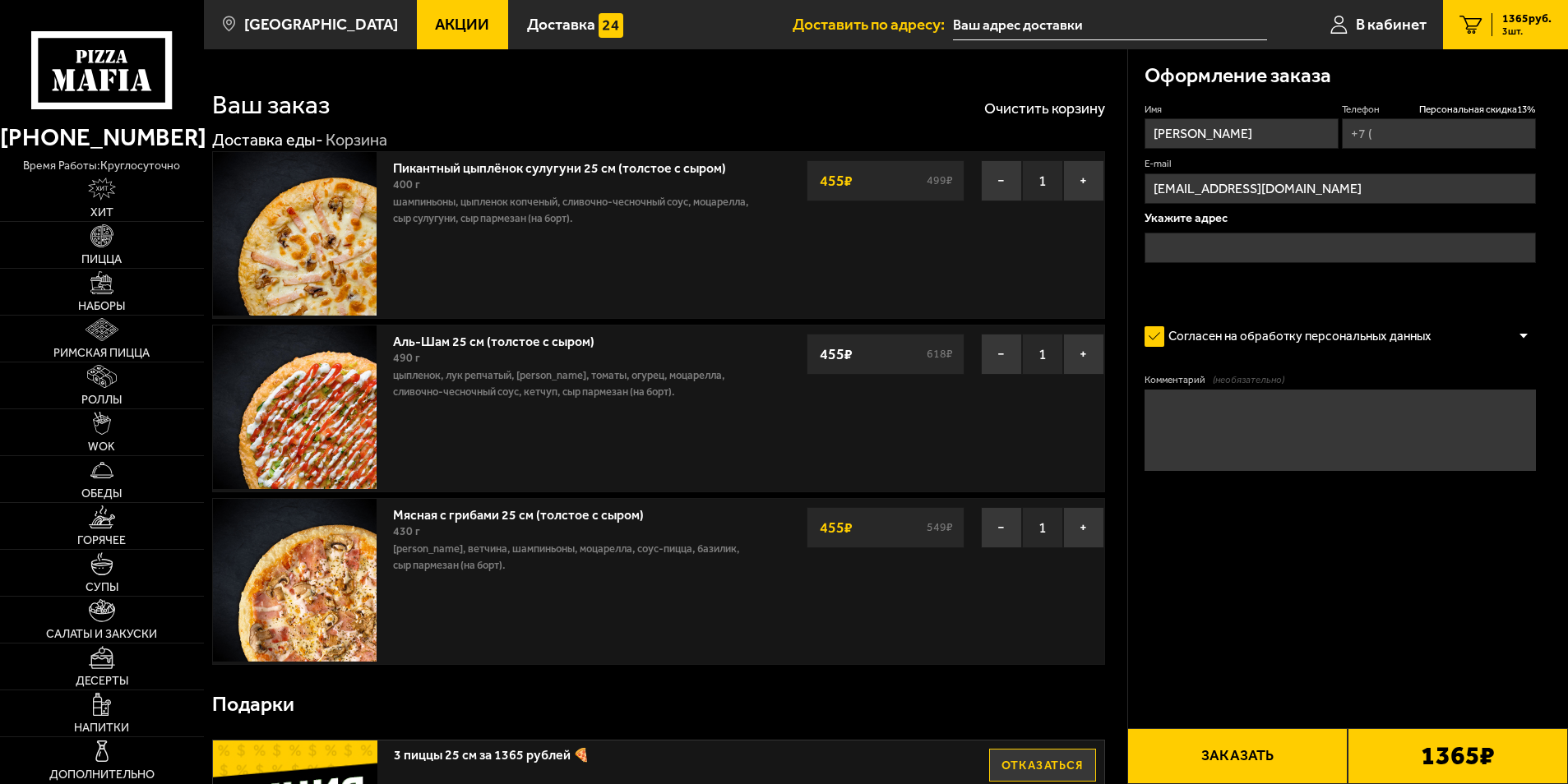
click at [1182, 250] on input "text" at bounding box center [1340, 248] width 392 height 30
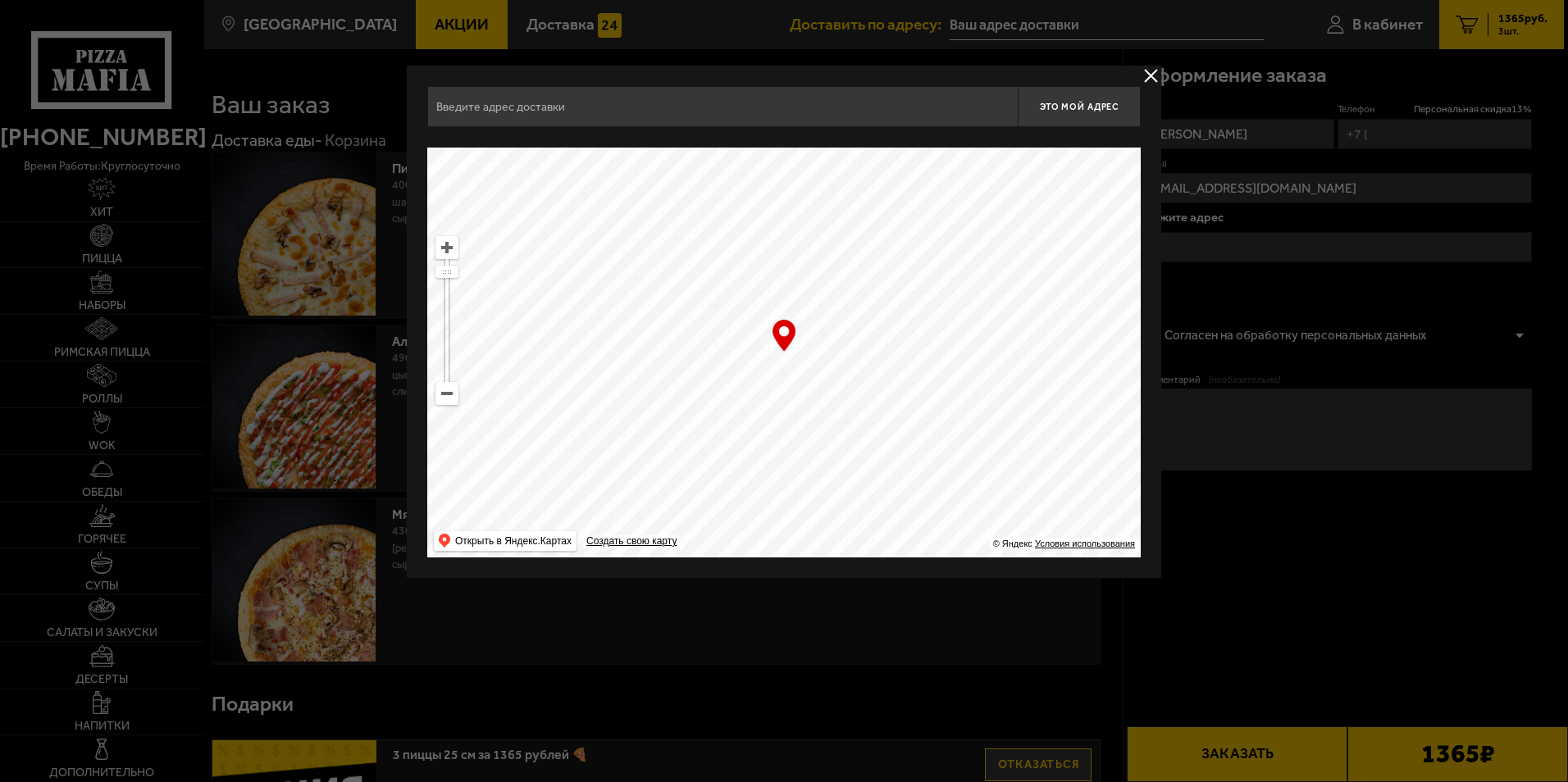
click at [665, 116] on input "text" at bounding box center [722, 106] width 590 height 41
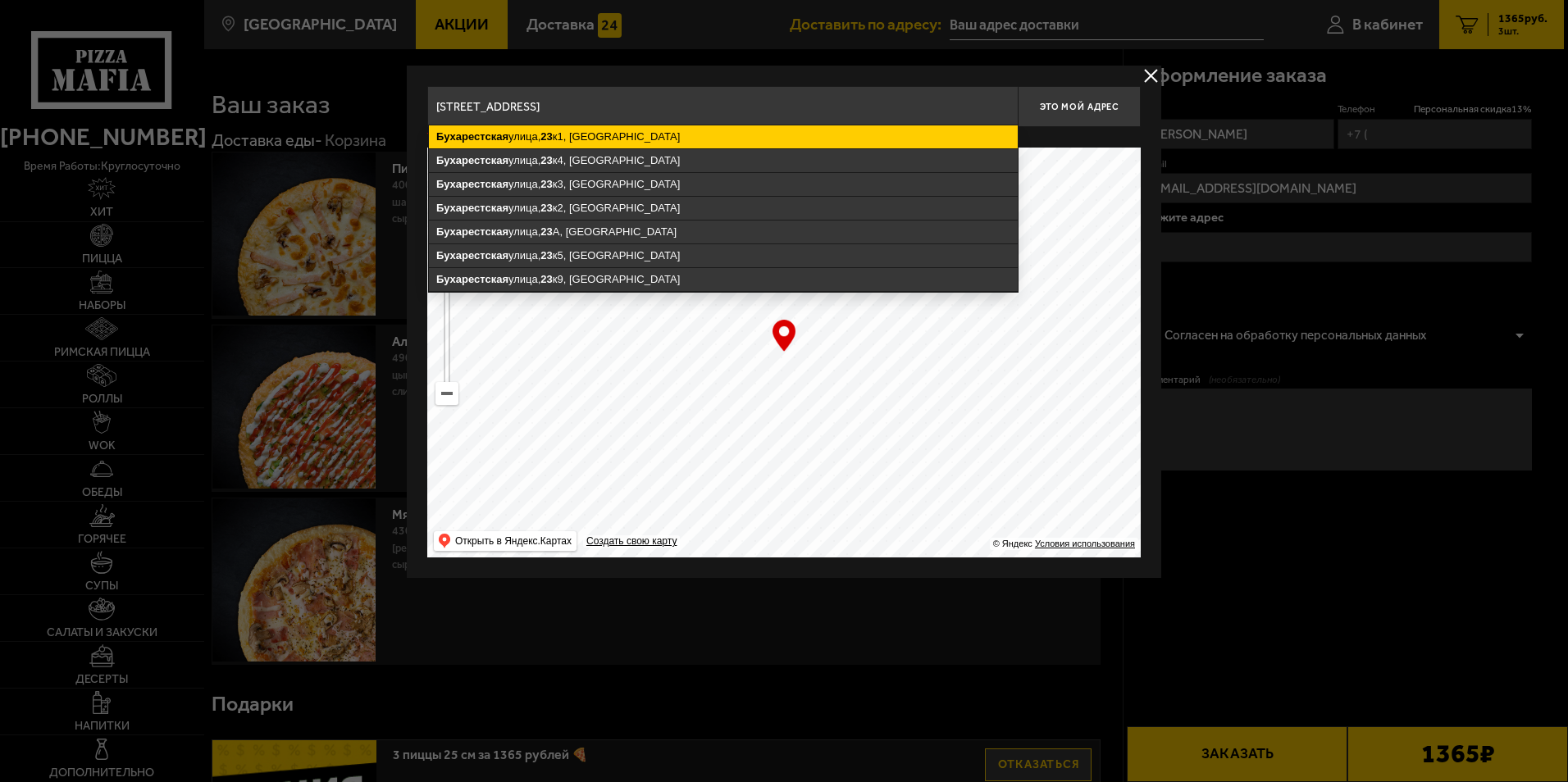
click at [615, 139] on ymaps "[STREET_ADDRESS]" at bounding box center [723, 136] width 589 height 23
type input "[STREET_ADDRESS]"
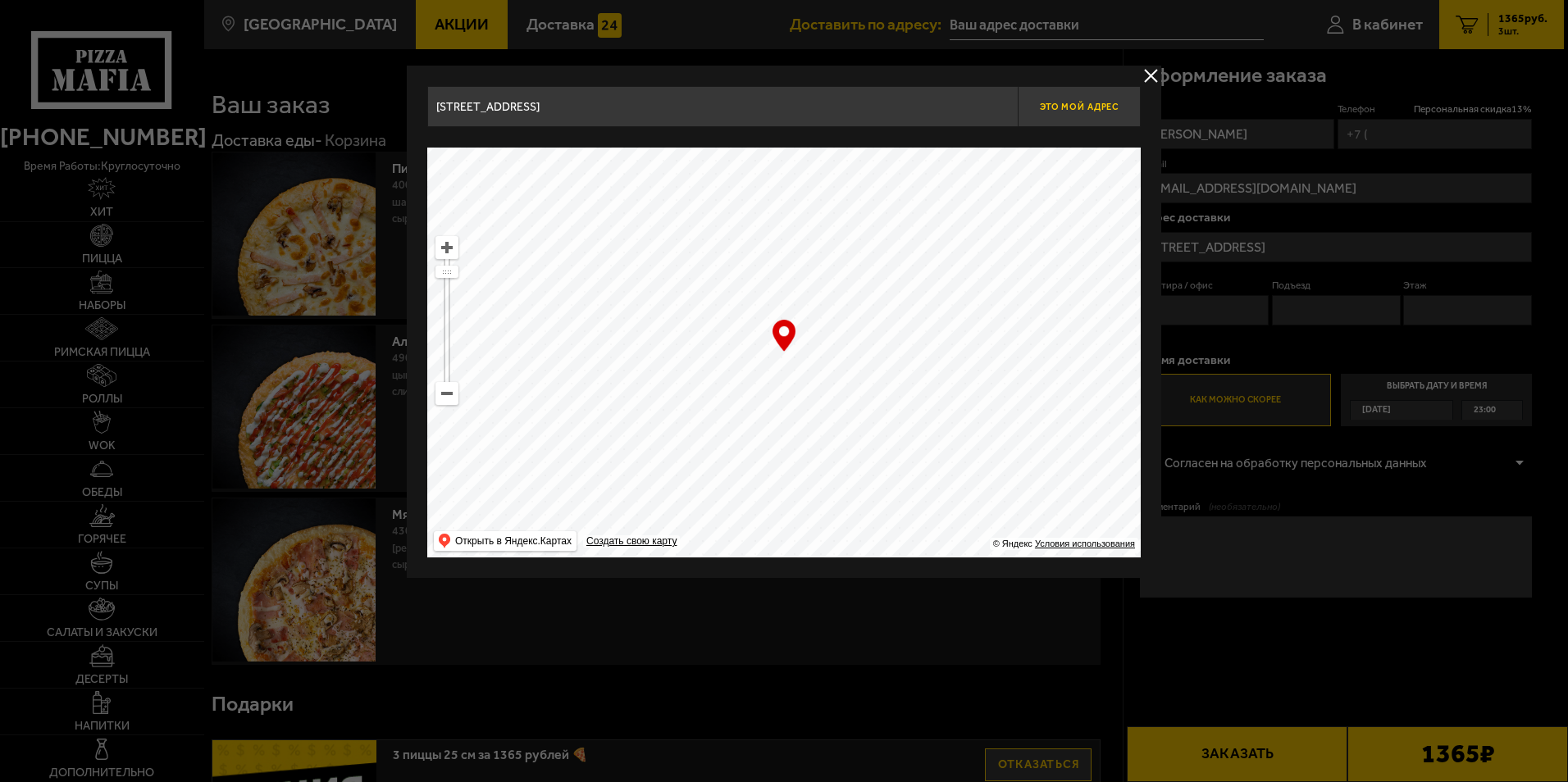
click at [1080, 115] on button "Это мой адрес" at bounding box center [1079, 106] width 123 height 41
type input "[STREET_ADDRESS]"
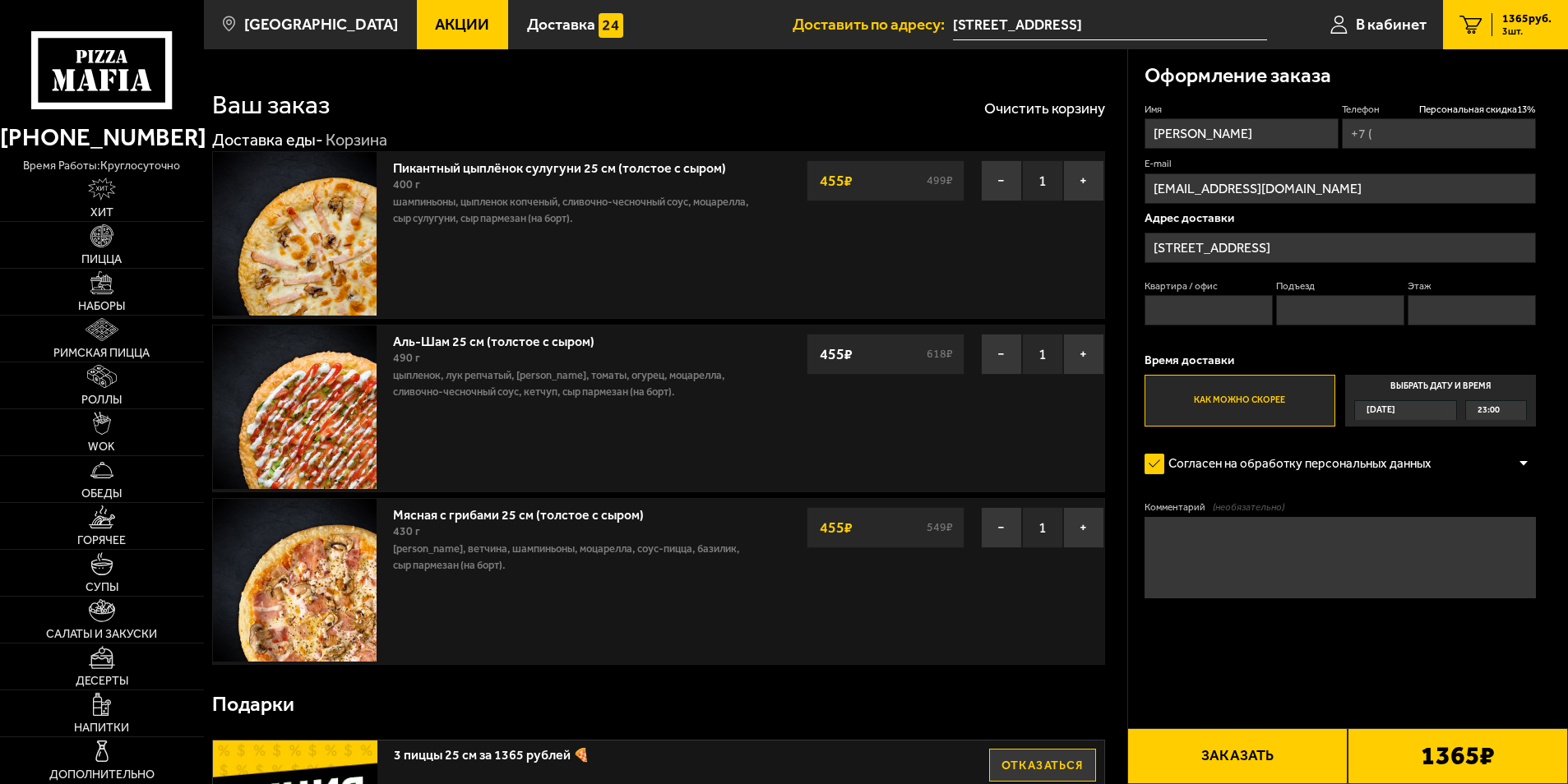
click at [1213, 315] on input "Квартира / офис" at bounding box center [1209, 310] width 129 height 30
type input "160"
click at [1345, 319] on input "Подъезд" at bounding box center [1340, 310] width 129 height 30
type input "4"
type input "7"
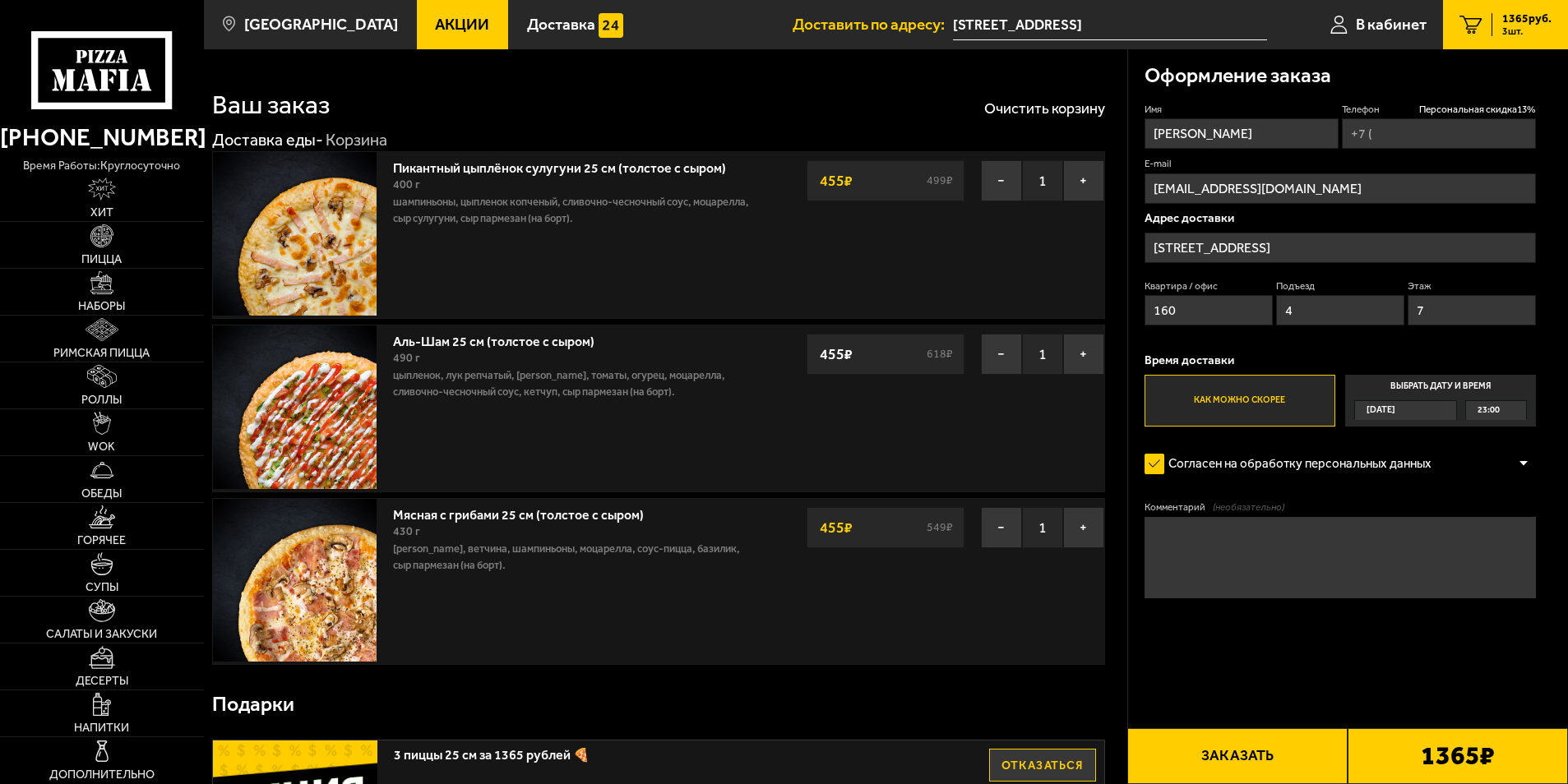
click at [1395, 408] on span "[DATE]" at bounding box center [1380, 410] width 28 height 19
click at [0, 0] on input "Выбрать дату и время [DATE] 23:00" at bounding box center [0, 0] width 0 height 0
click at [1416, 382] on label "Выбрать дату и время [DATE] 23:00" at bounding box center [1441, 401] width 191 height 53
click at [1440, 405] on div "[DATE]" at bounding box center [1397, 410] width 85 height 19
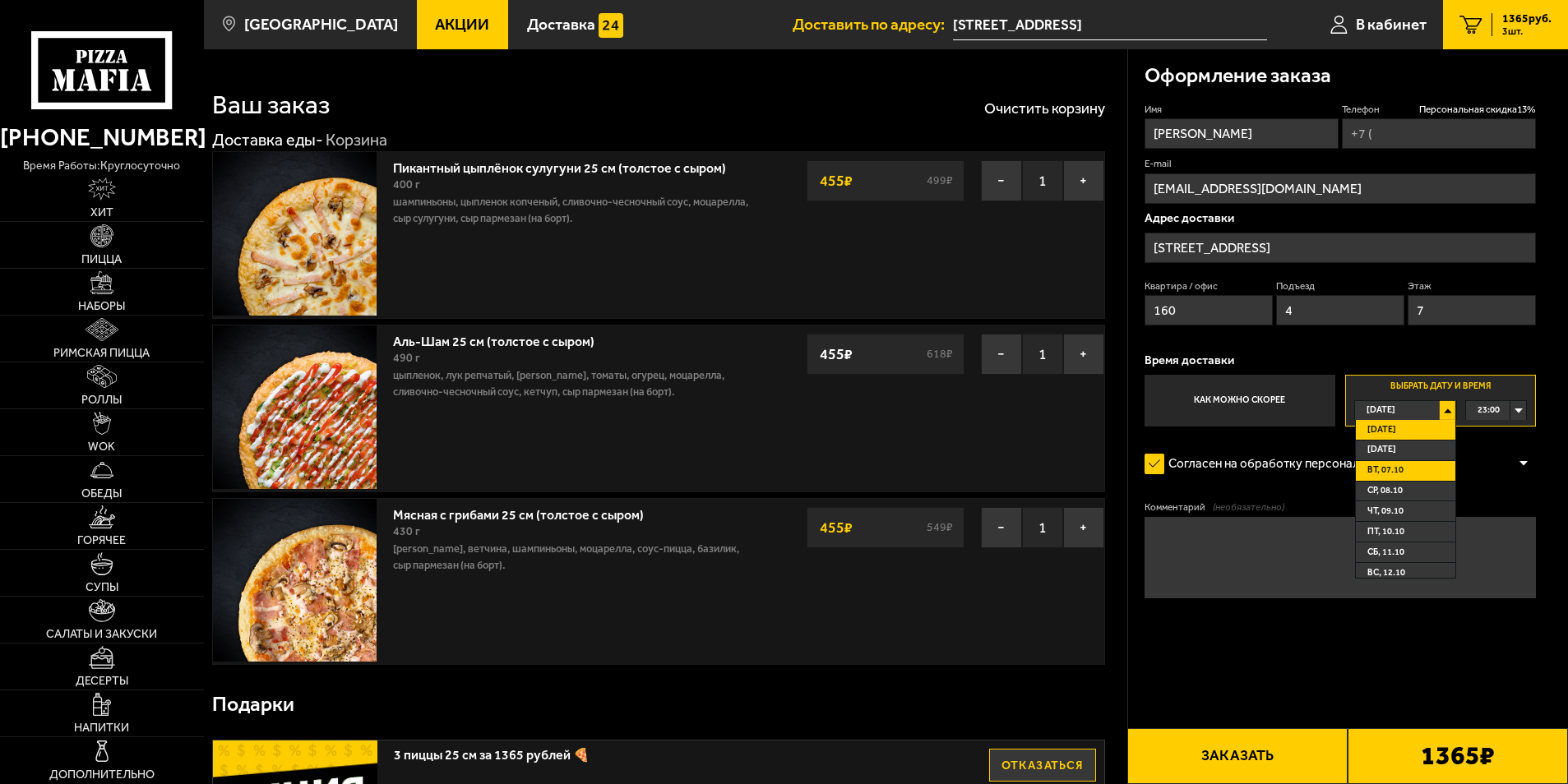
click at [1411, 474] on li "вт, 07.10" at bounding box center [1406, 471] width 100 height 21
click at [1527, 413] on div "00:00" at bounding box center [1496, 410] width 62 height 20
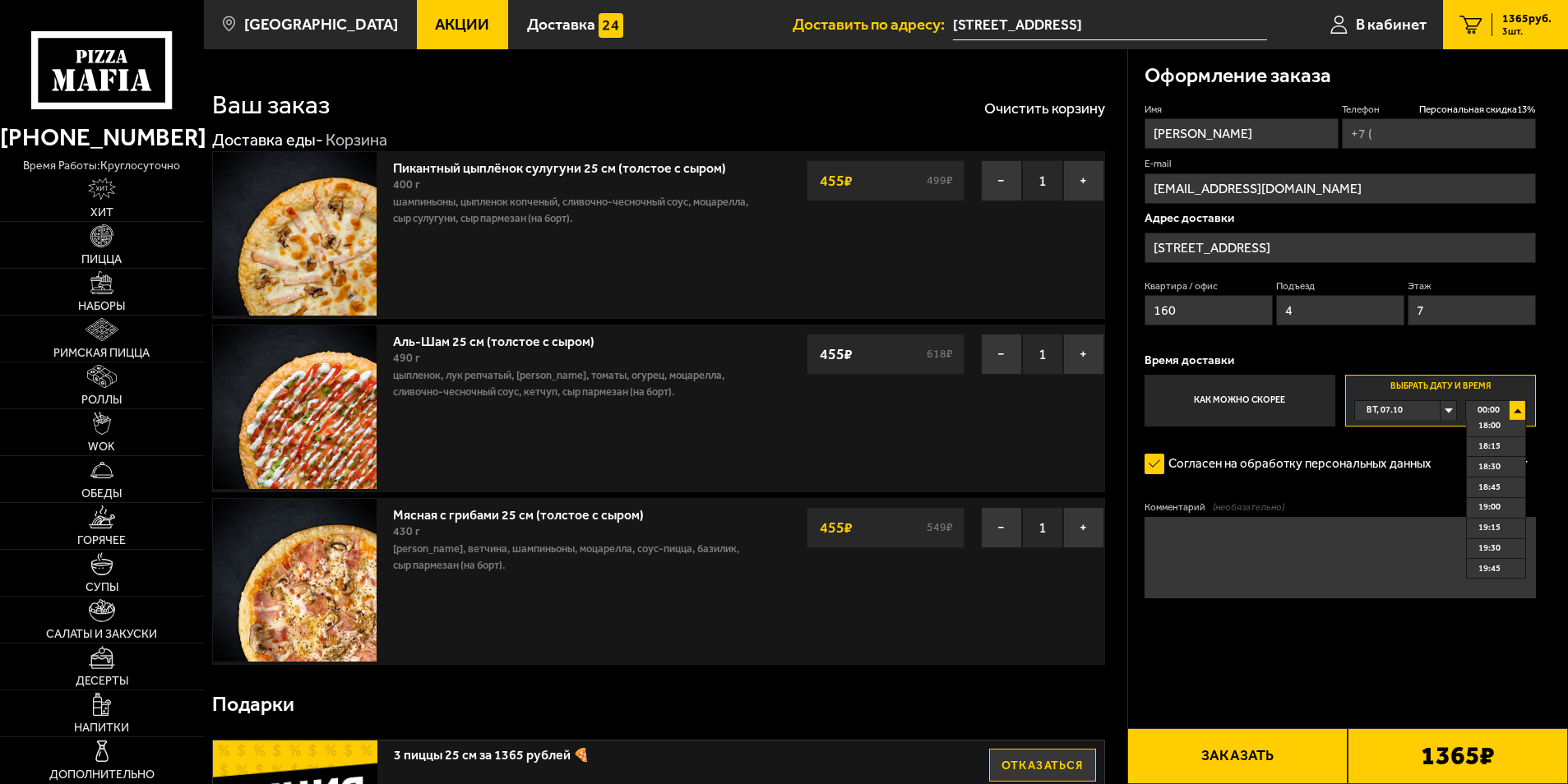
scroll to position [1479, 0]
click at [1505, 508] on li "19:00" at bounding box center [1496, 501] width 59 height 21
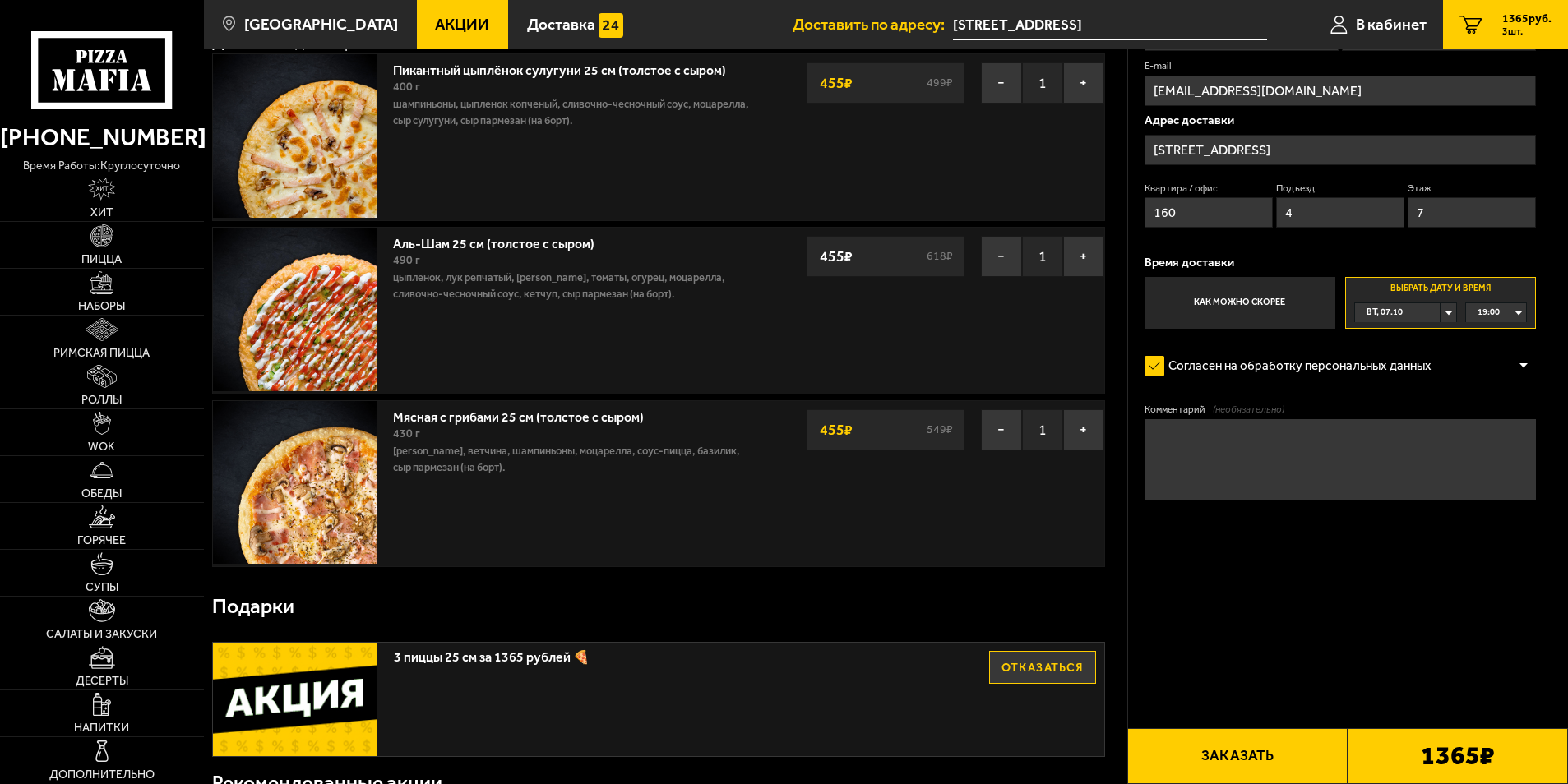
scroll to position [0, 0]
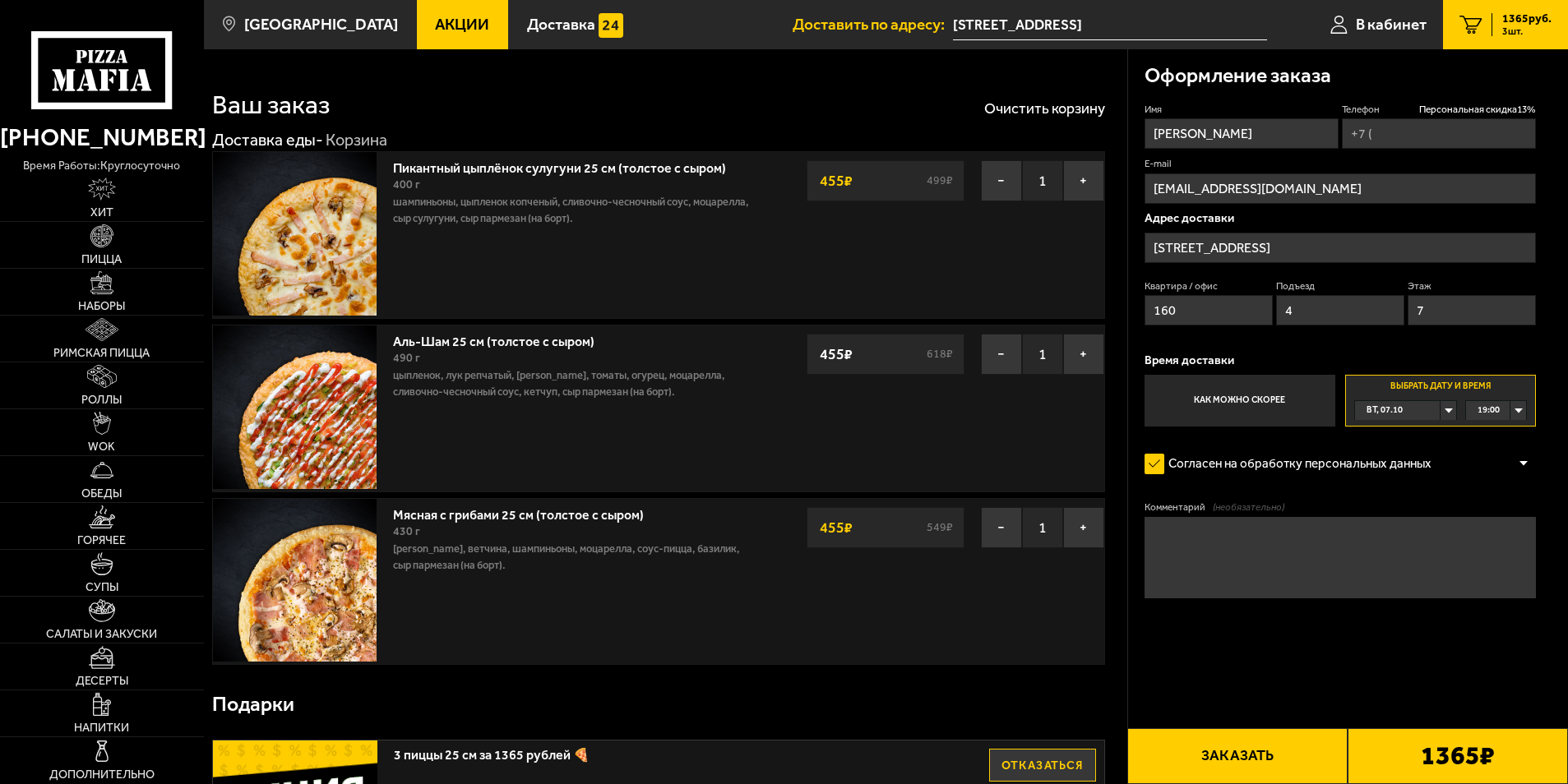
click at [1428, 134] on input "Телефон Персональная скидка 13 %" at bounding box center [1439, 133] width 194 height 30
type input "[PHONE_NUMBER]"
click at [1254, 762] on button "Заказать" at bounding box center [1236, 756] width 220 height 56
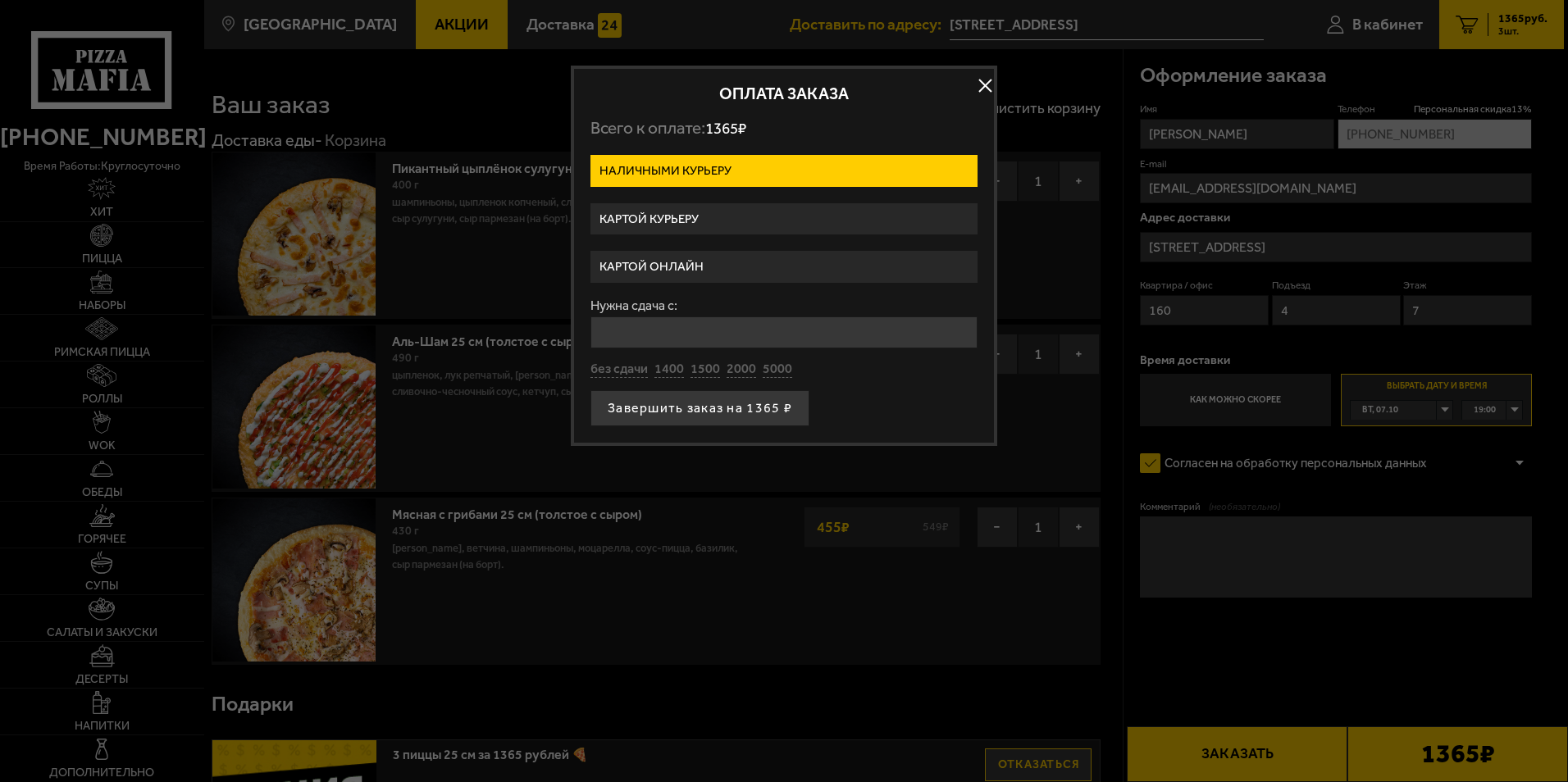
click at [658, 261] on label "Картой онлайн" at bounding box center [784, 266] width 387 height 32
click at [0, 0] on input "Картой онлайн" at bounding box center [0, 0] width 0 height 0
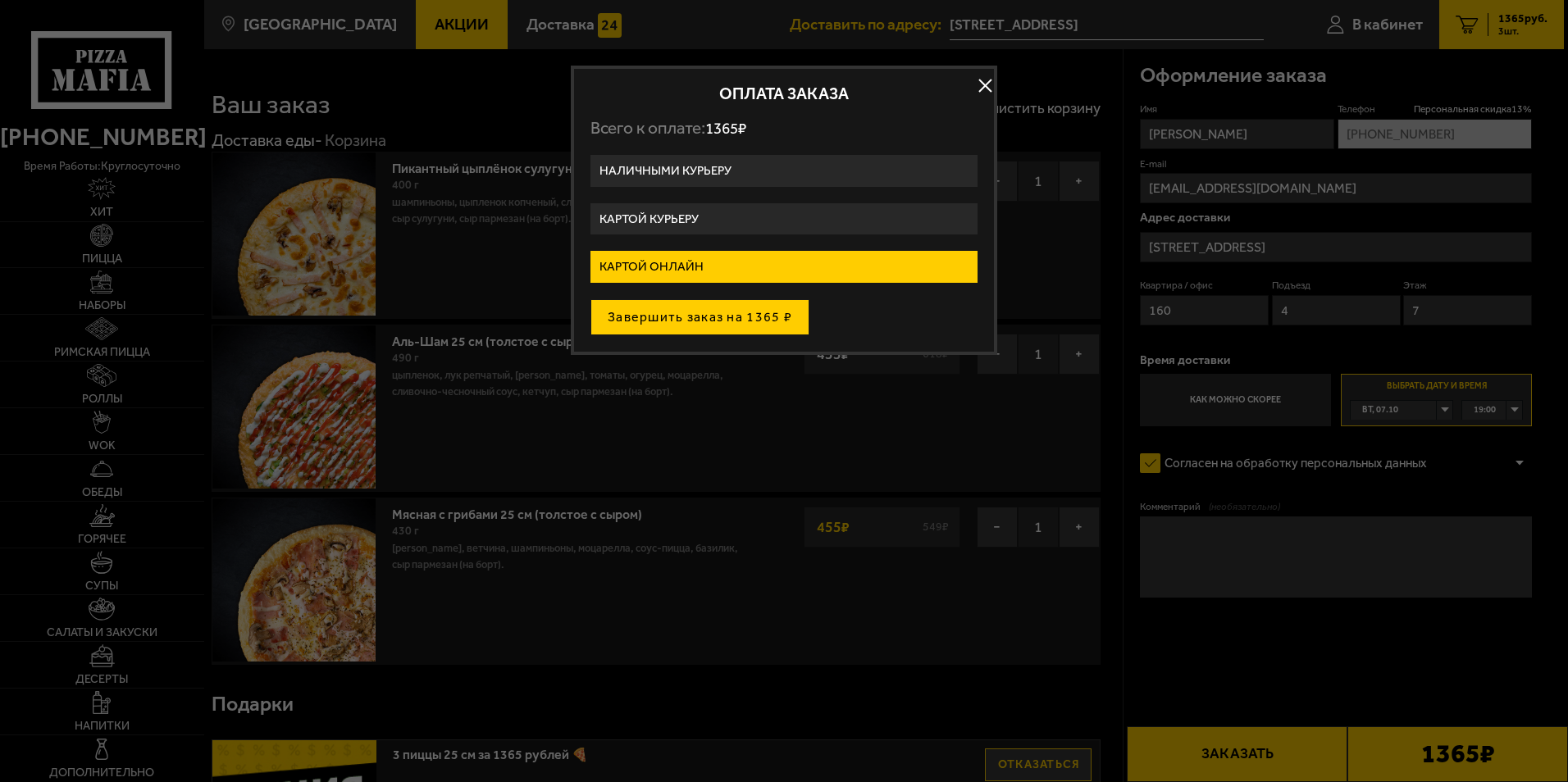
click at [648, 327] on button "Завершить заказ на 1365 ₽" at bounding box center [700, 316] width 219 height 36
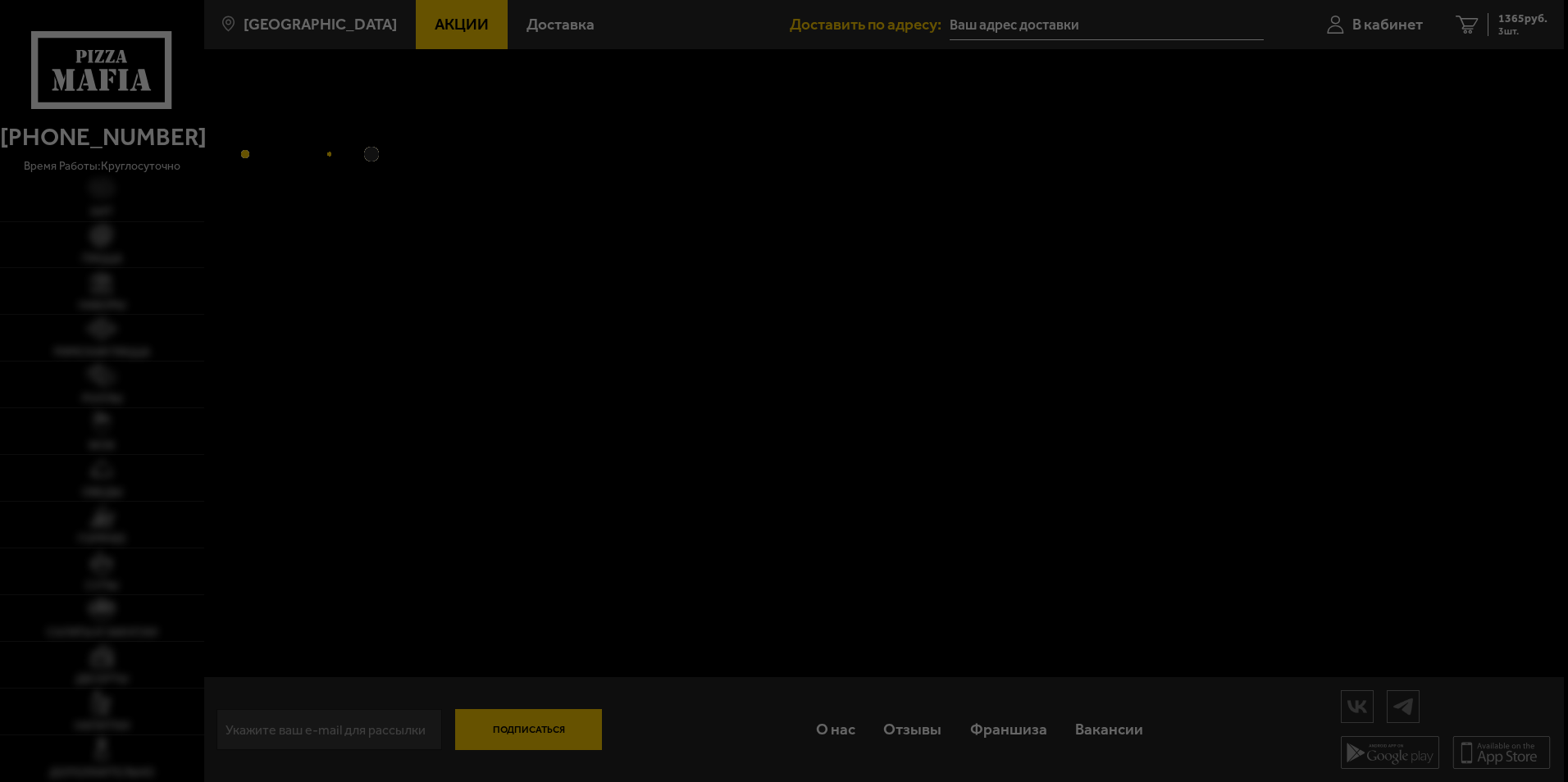
type input "[STREET_ADDRESS]"
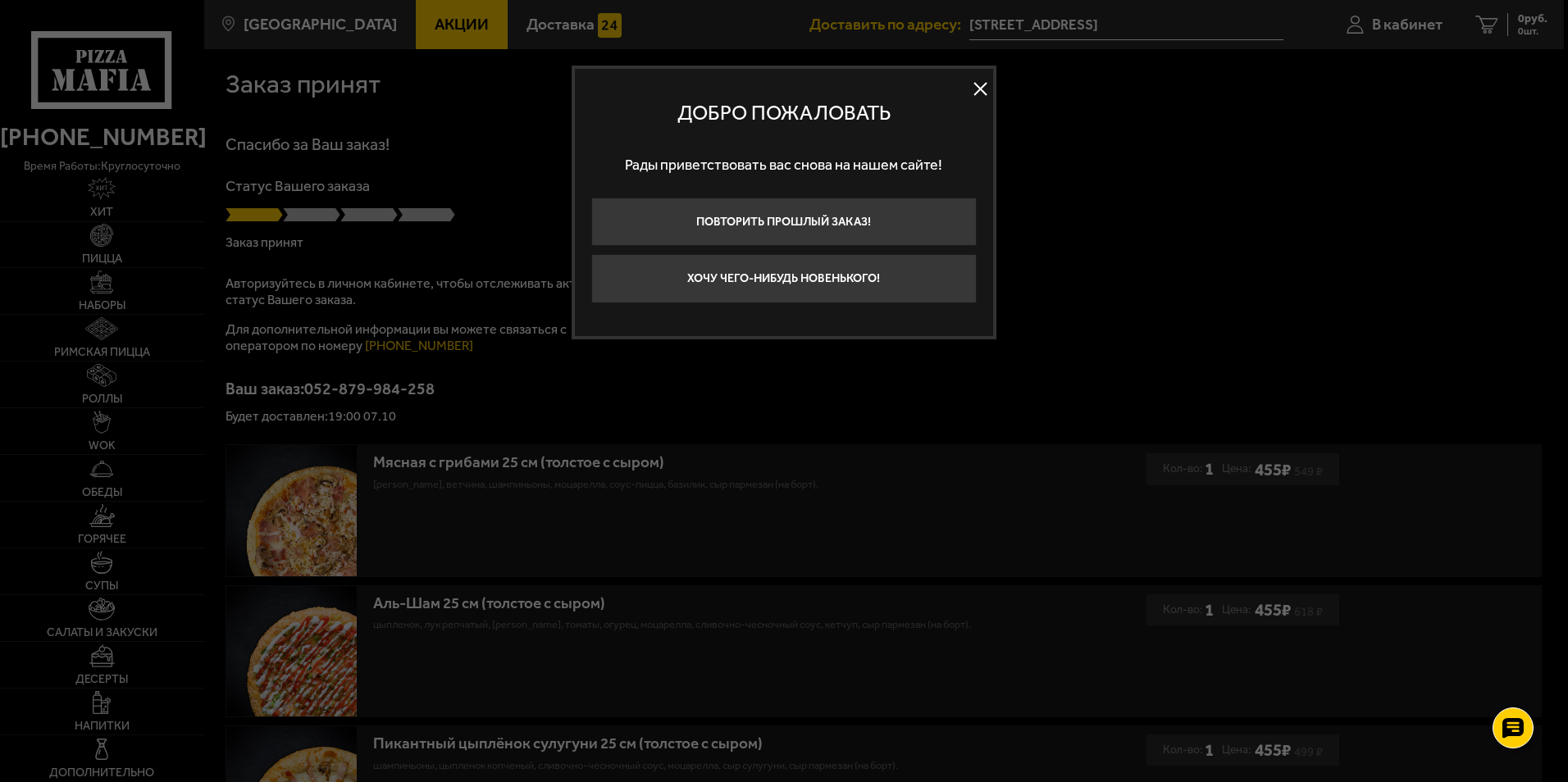
click at [984, 89] on button at bounding box center [980, 88] width 24 height 24
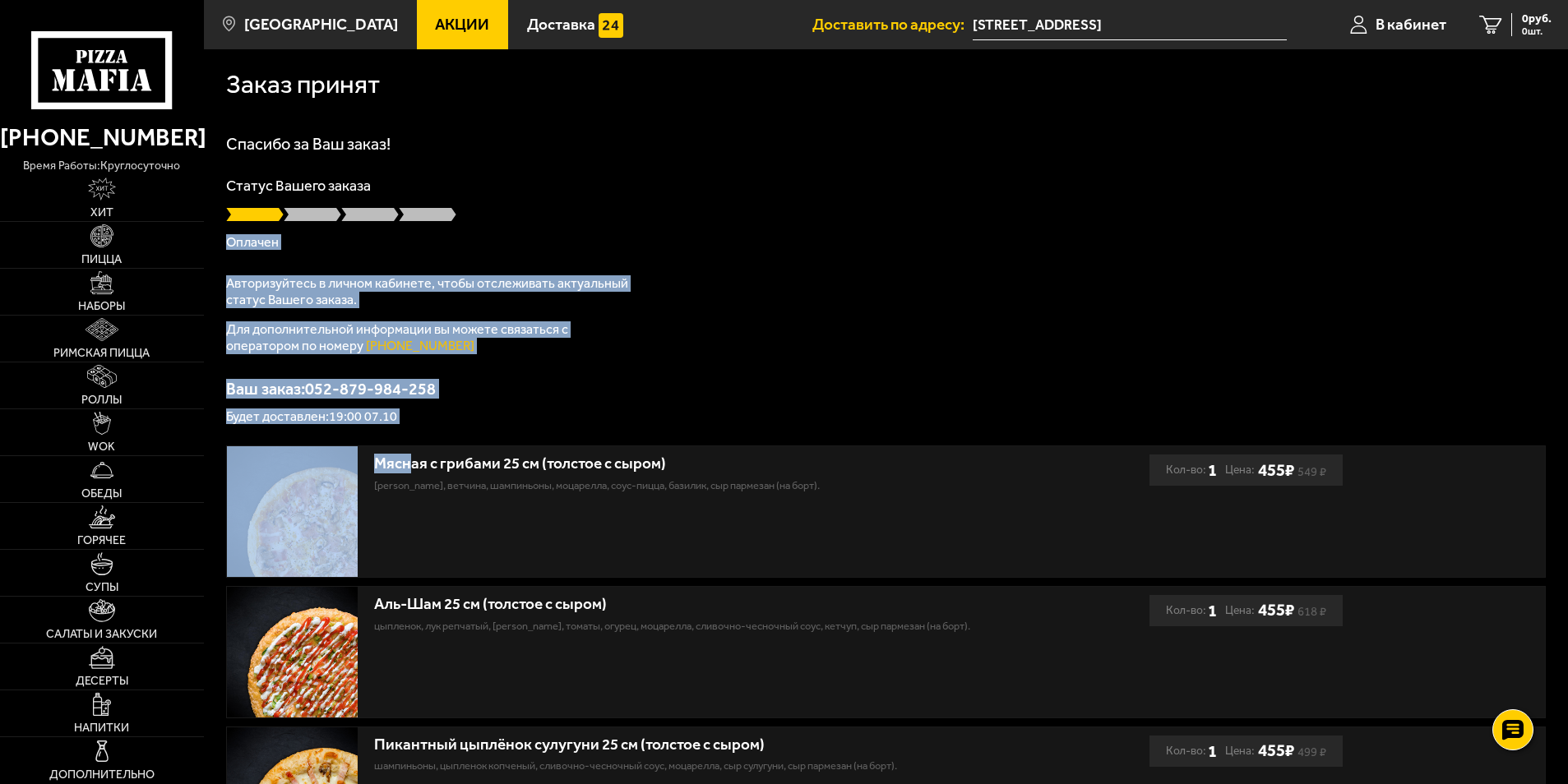
drag, startPoint x: 366, startPoint y: 391, endPoint x: 230, endPoint y: 250, distance: 195.9
click at [230, 250] on div "Заказ принят Спасибо за Ваш заказ! Статус Вашего заказа Оплачен Авторизуйтесь в…" at bounding box center [886, 486] width 1364 height 874
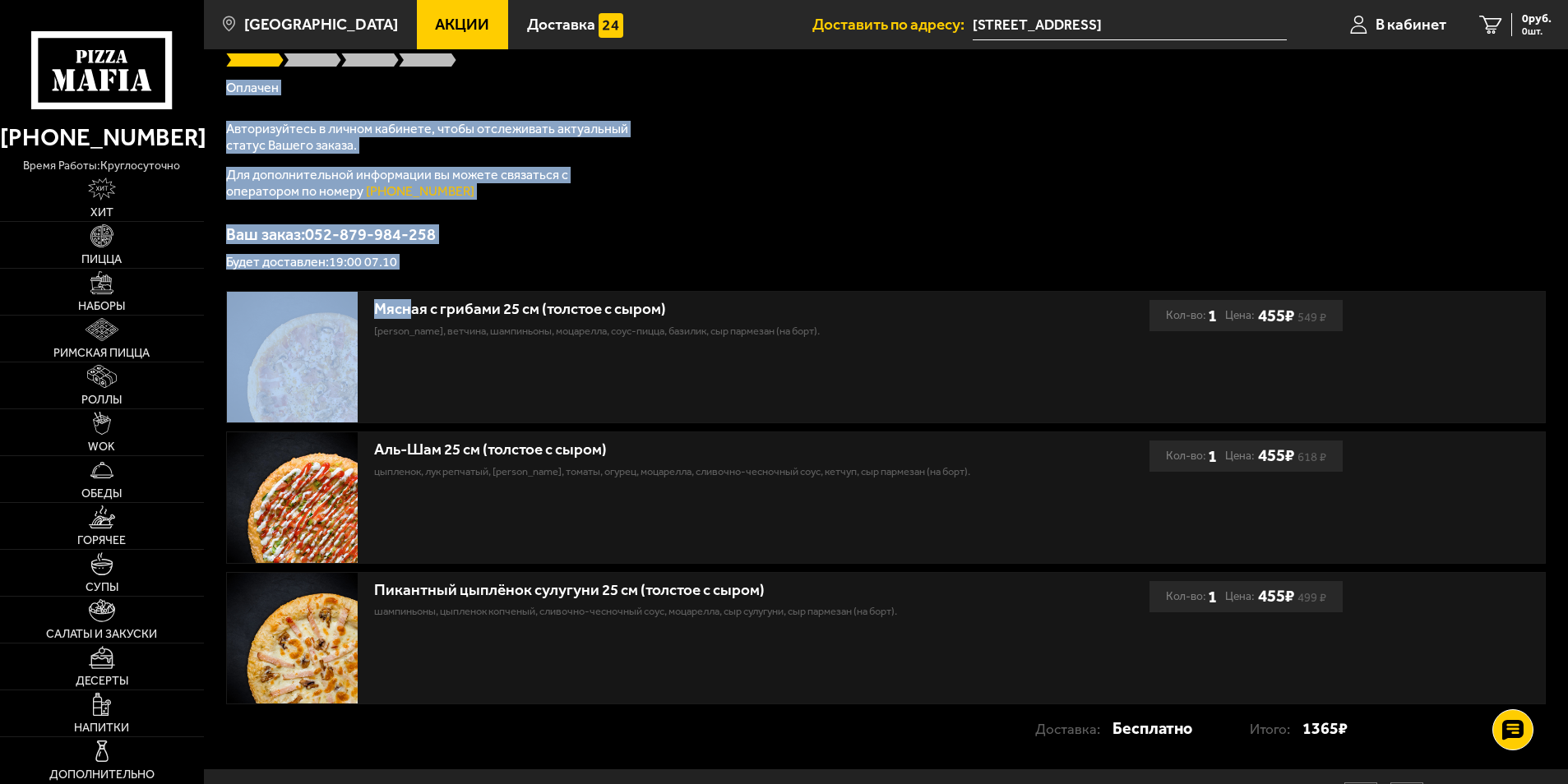
scroll to position [247, 0]
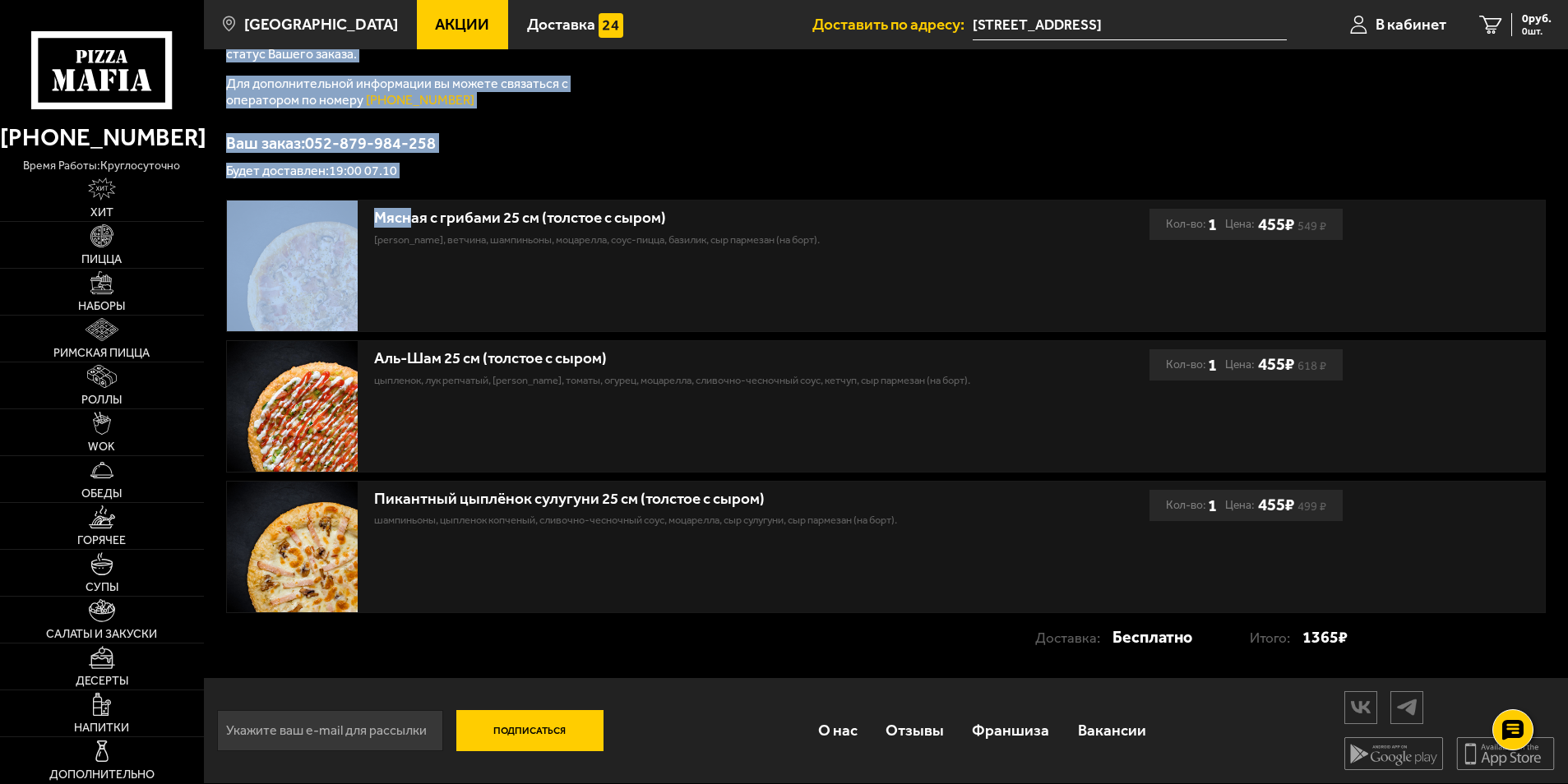
drag, startPoint x: 1026, startPoint y: 643, endPoint x: 1352, endPoint y: 641, distance: 326.0
click at [1352, 641] on div "Мясная с грибами 25 см (толстое с сыром) бекон, ветчина, шампиньоны, моцарелла,…" at bounding box center [886, 427] width 1364 height 453
click at [969, 669] on div "Заказ принят Спасибо за Ваш заказ! Статус Вашего заказа Оплачен Авторизуйтесь в…" at bounding box center [886, 240] width 1364 height 874
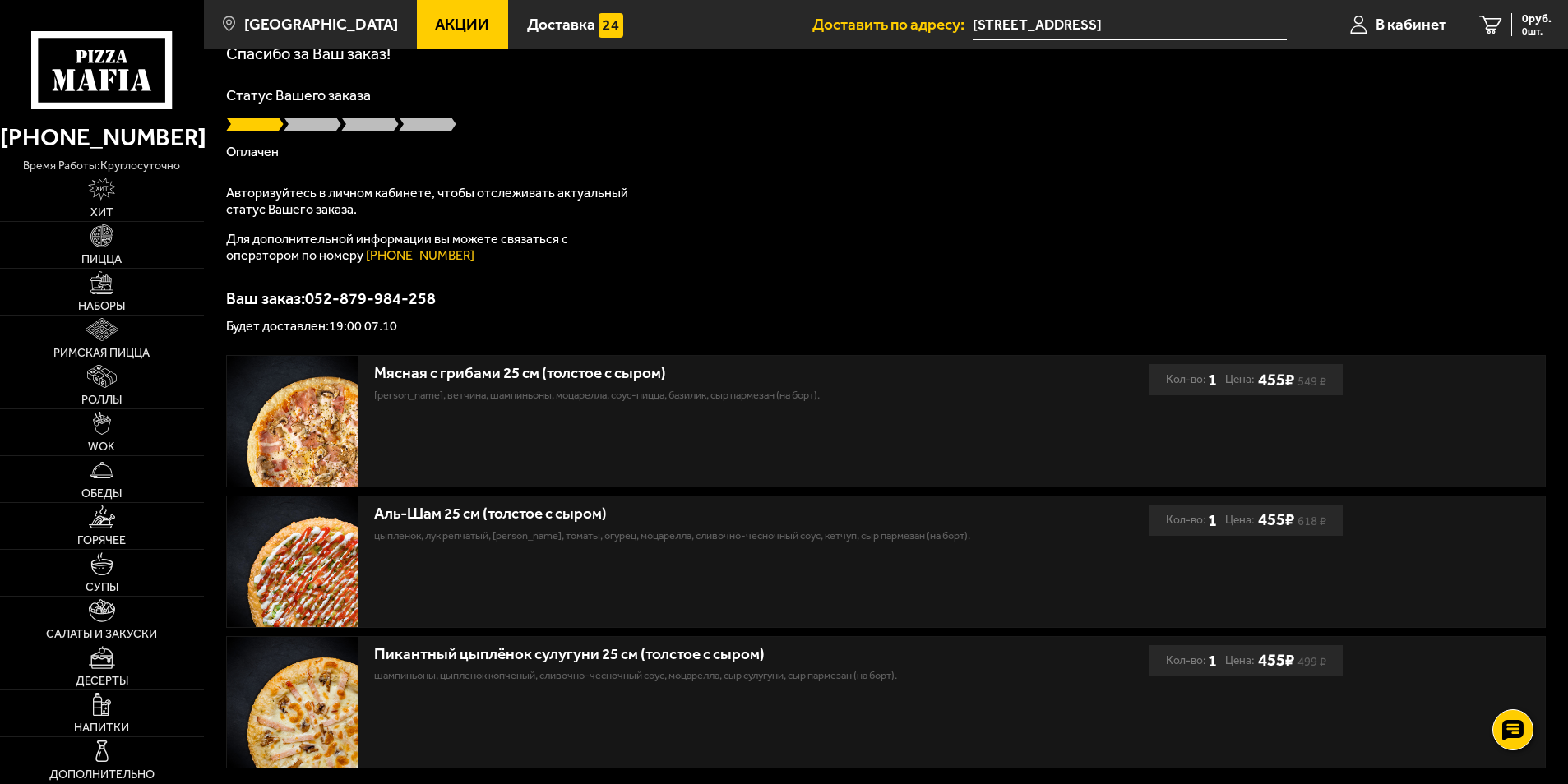
scroll to position [0, 0]
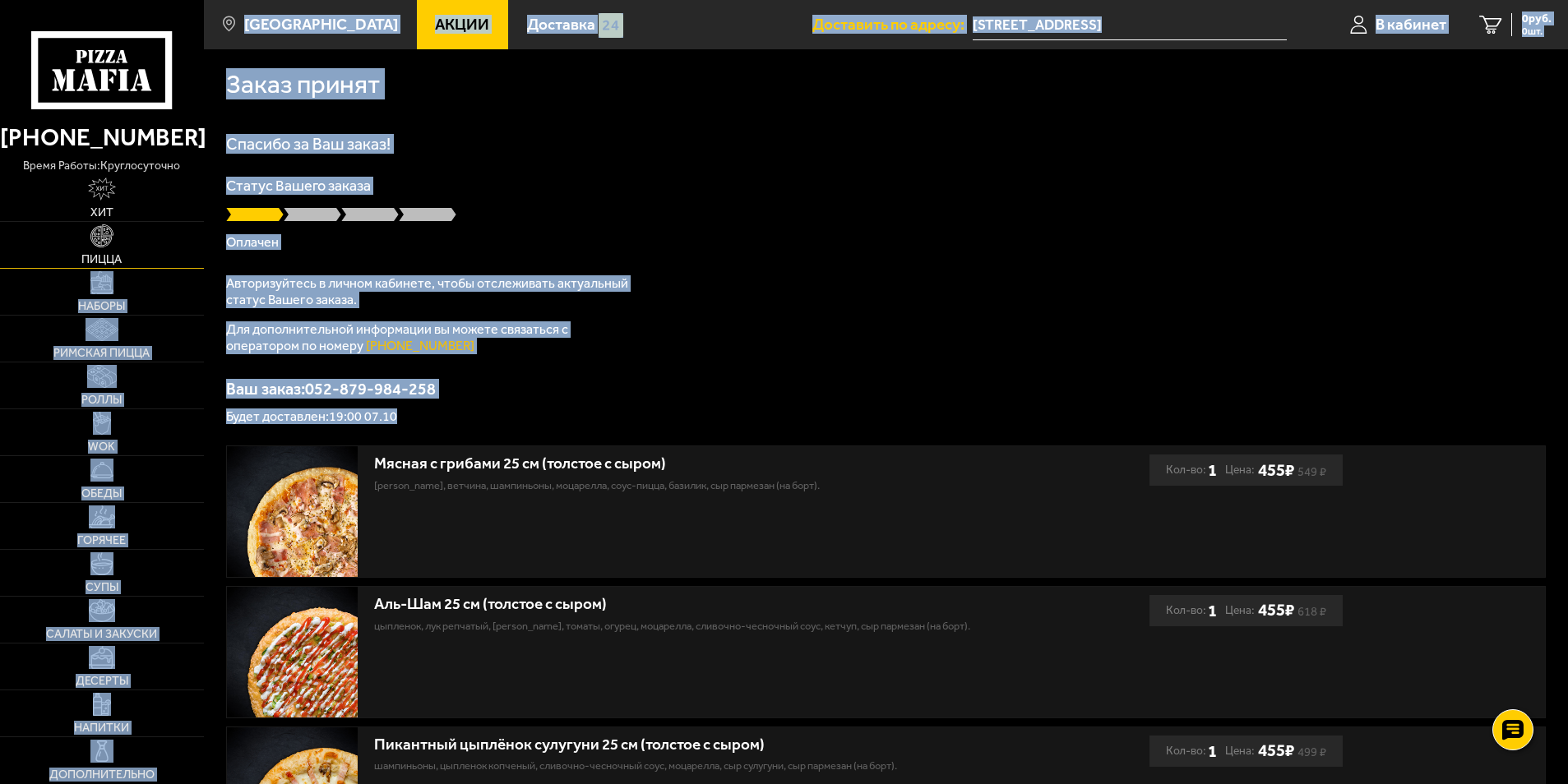
drag, startPoint x: 347, startPoint y: 363, endPoint x: 189, endPoint y: 263, distance: 187.0
click at [189, 263] on div "(812) 333 22 22 время работы: круглосуточно Хит Пицца Наборы Римская пицца Ролл…" at bounding box center [784, 514] width 1568 height 1028
click at [826, 307] on div "Спасибо за Ваш заказ! Статус Вашего заказа Оплачен Авторизуйтесь в личном кабин…" at bounding box center [886, 279] width 1319 height 288
